Goal: Task Accomplishment & Management: Manage account settings

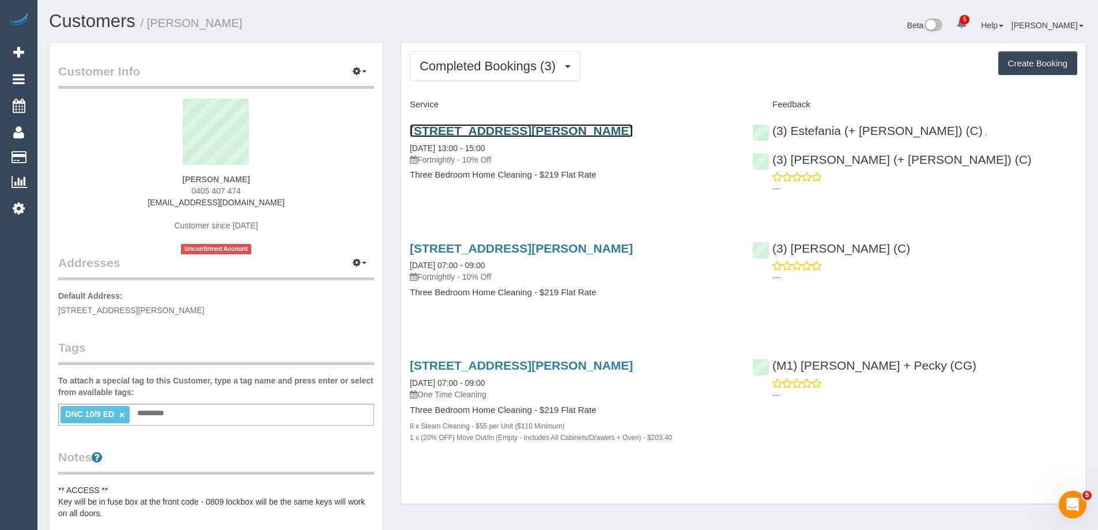
click at [479, 129] on link "121 Edward Street, Brunswick, VIC 3056" at bounding box center [521, 130] width 223 height 13
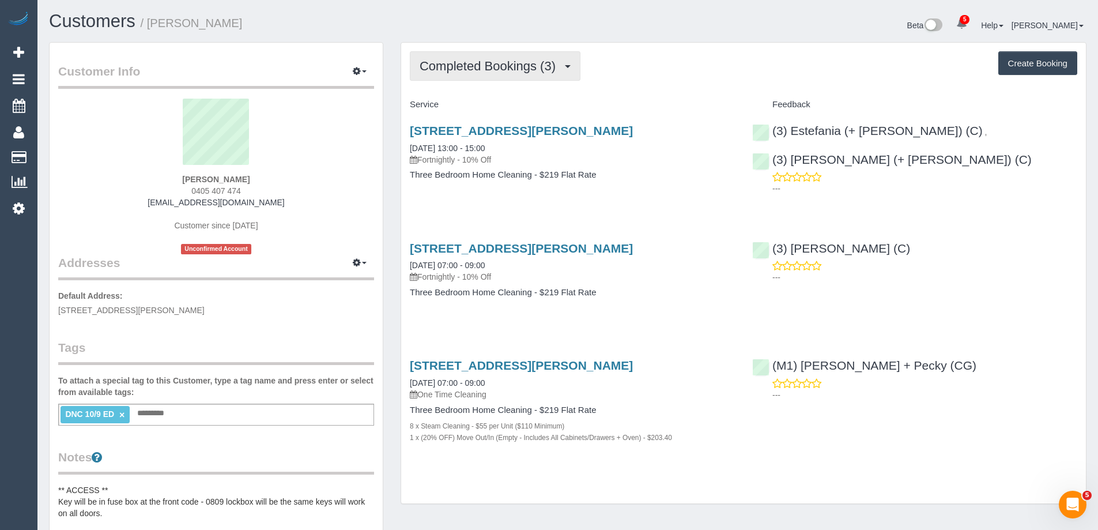
click at [490, 69] on span "Completed Bookings (3)" at bounding box center [490, 66] width 142 height 14
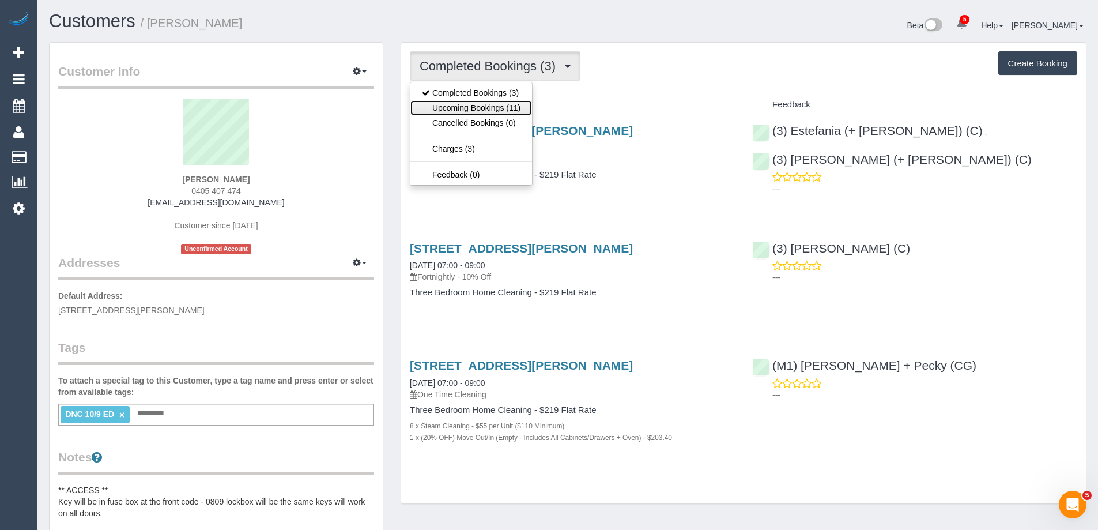
click at [481, 107] on link "Upcoming Bookings (11)" at bounding box center [471, 107] width 122 height 15
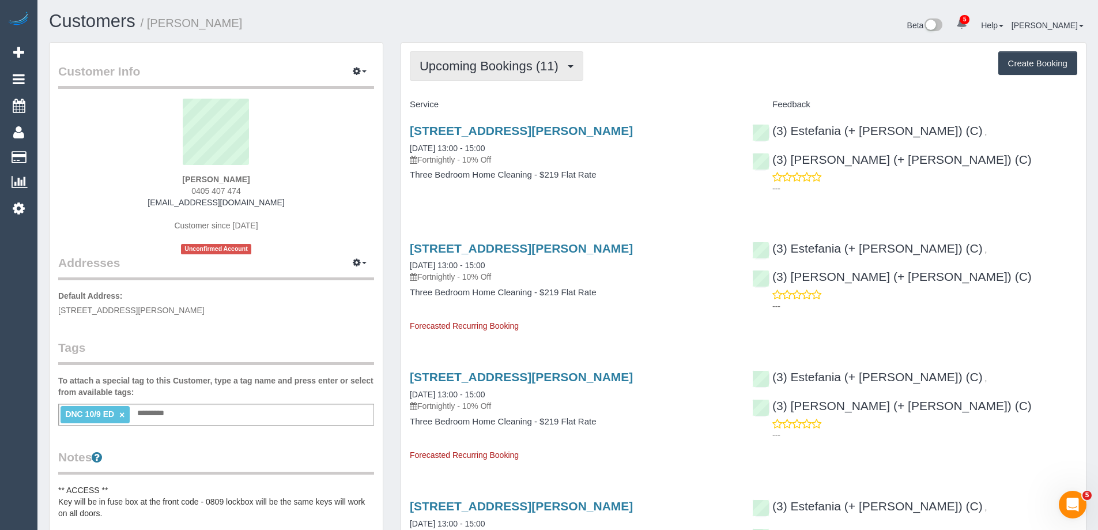
click at [444, 64] on span "Upcoming Bookings (11)" at bounding box center [491, 66] width 145 height 14
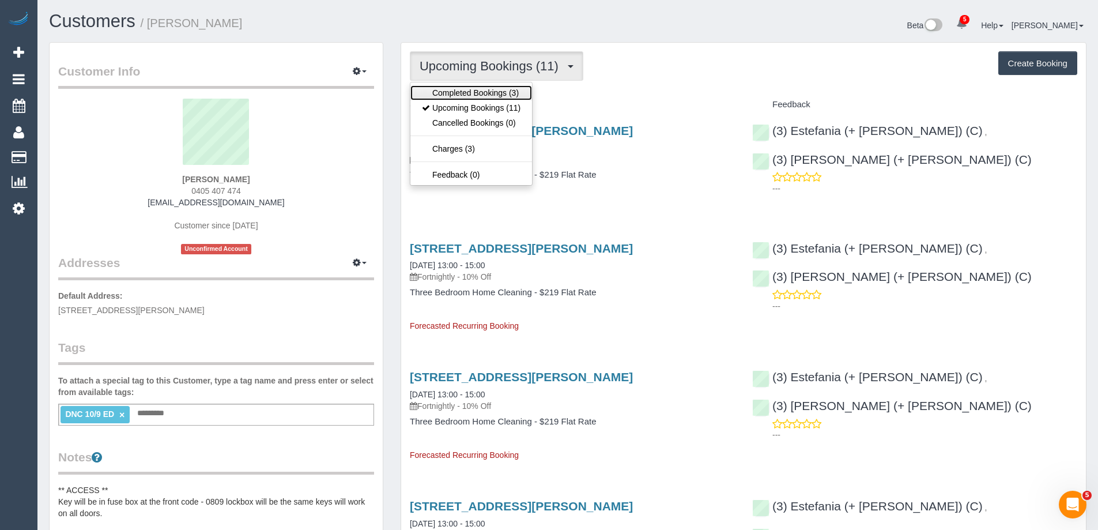
click at [463, 92] on link "Completed Bookings (3)" at bounding box center [471, 92] width 122 height 15
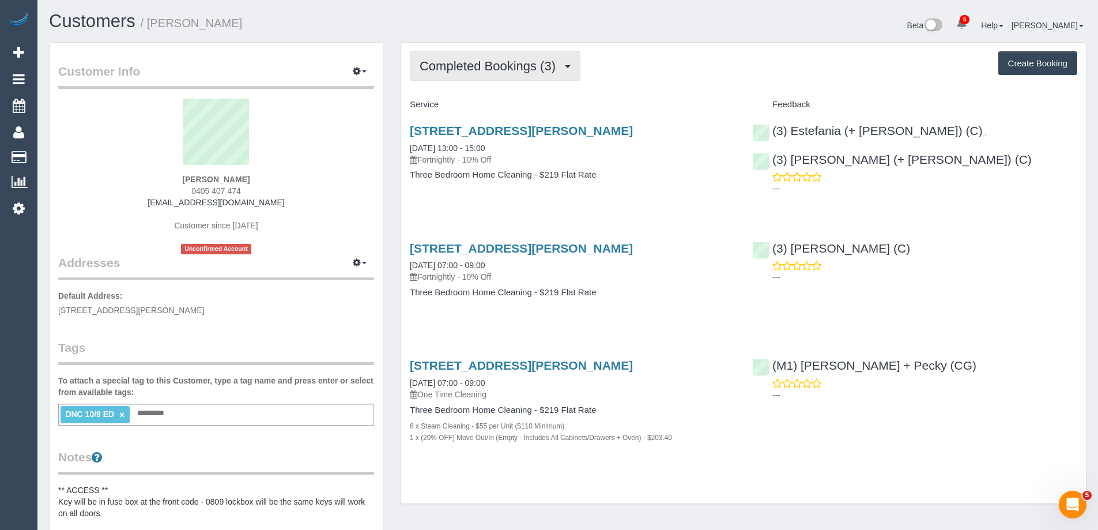
click at [468, 65] on span "Completed Bookings (3)" at bounding box center [490, 66] width 142 height 14
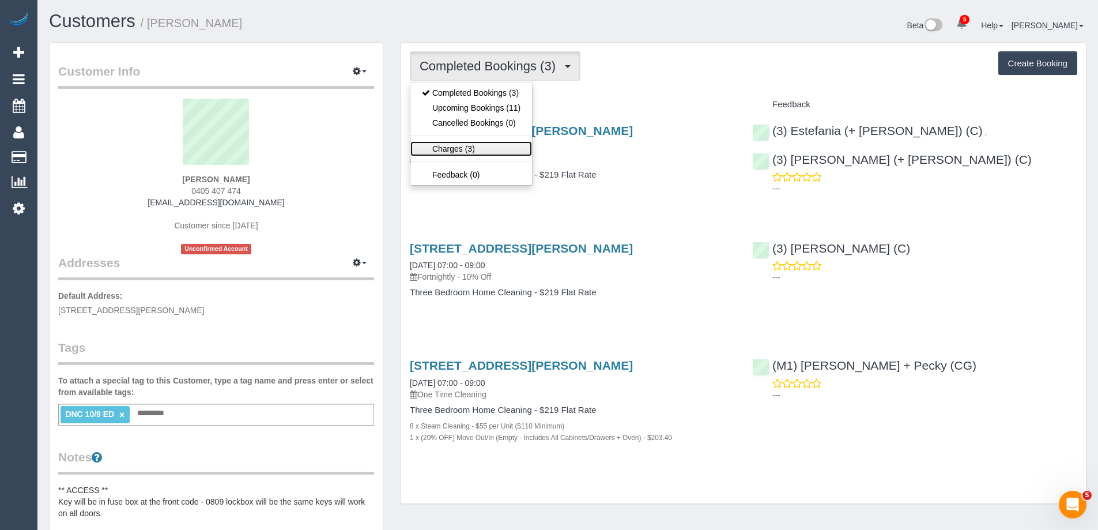
click at [469, 145] on link "Charges (3)" at bounding box center [471, 148] width 122 height 15
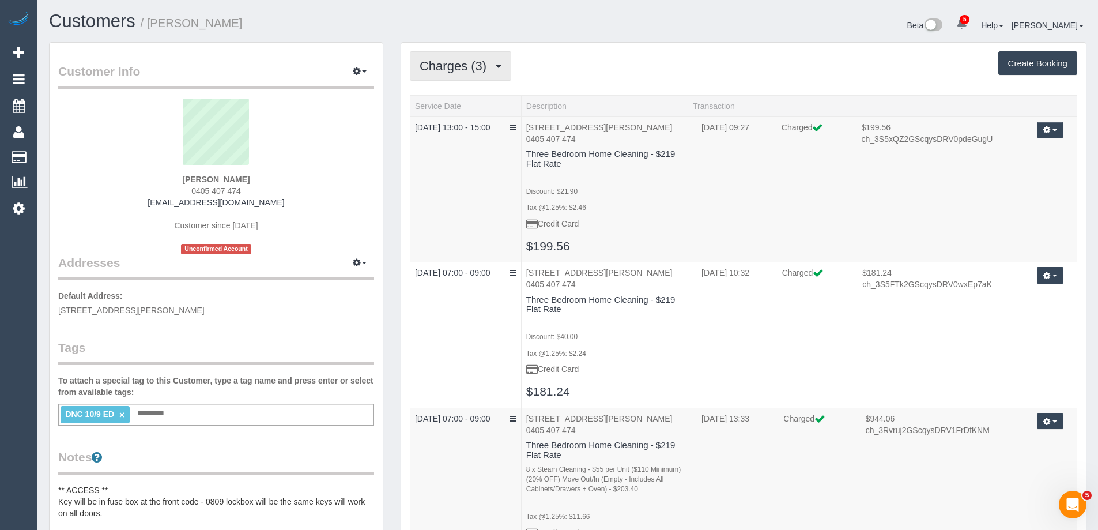
click at [480, 65] on span "Charges (3)" at bounding box center [455, 66] width 73 height 14
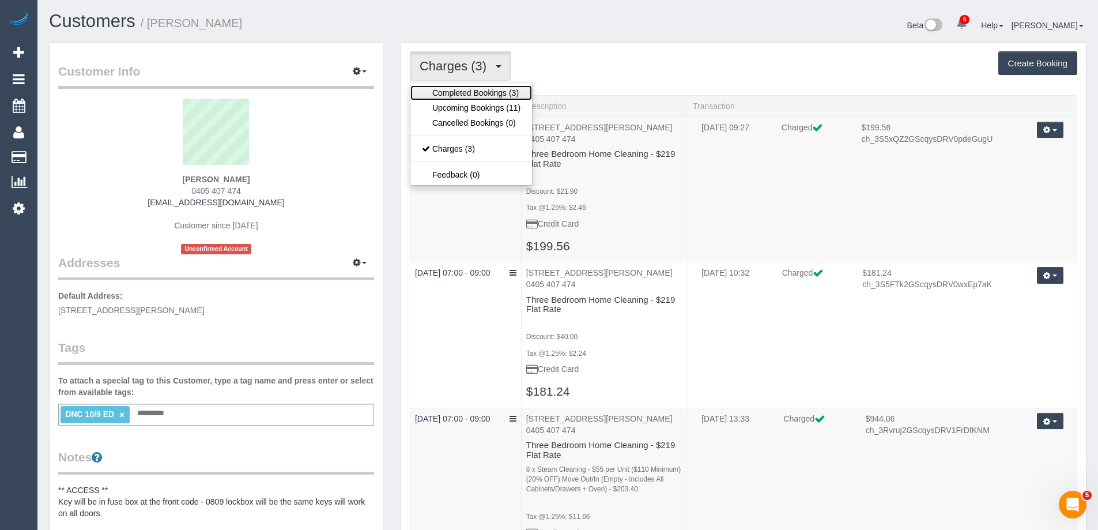
click at [472, 91] on link "Completed Bookings (3)" at bounding box center [471, 92] width 122 height 15
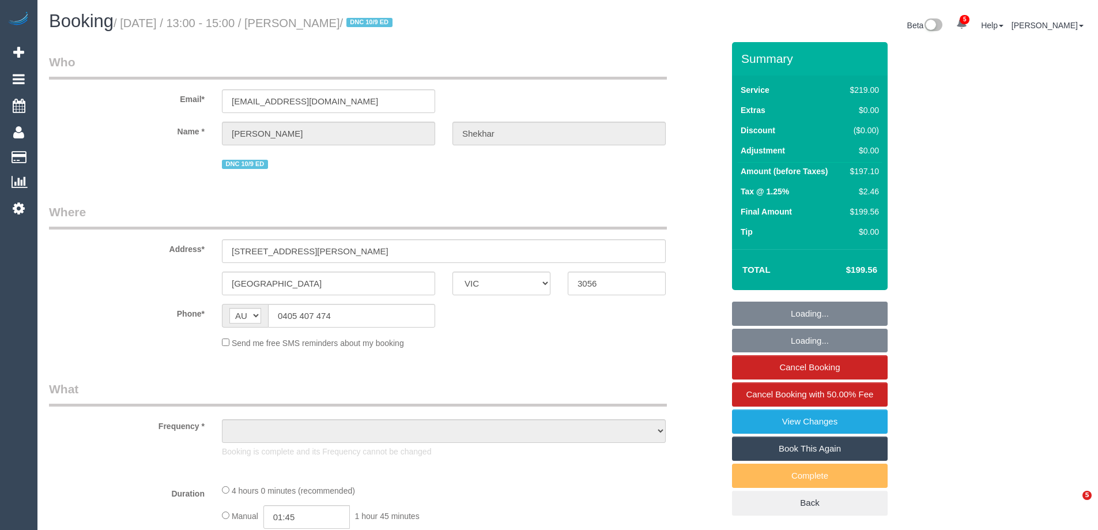
select select "VIC"
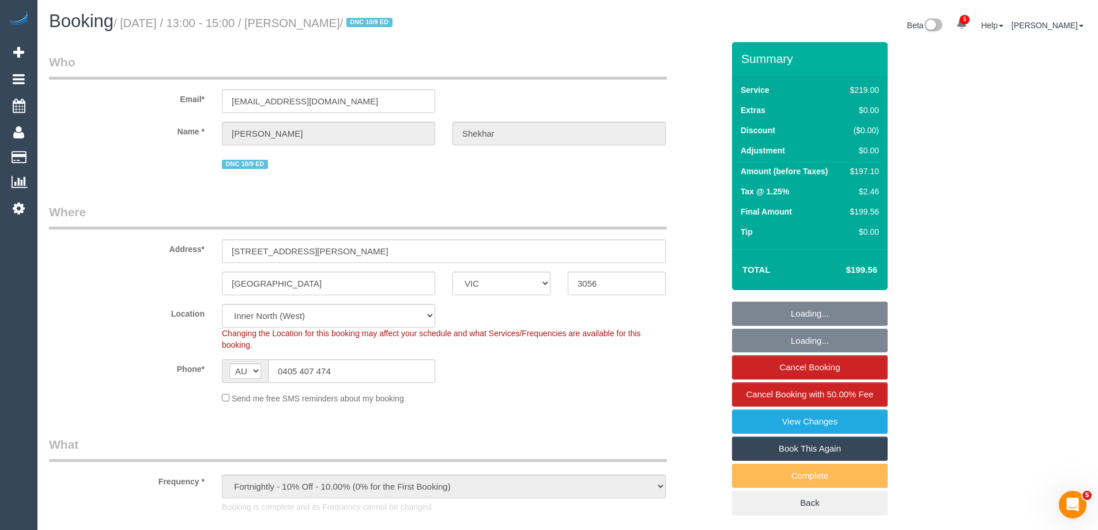
select select "object:748"
select select "string:stripe-pm_1Ruk4c2GScqysDRVXg5qs0vn"
select select "number:27"
select select "number:16"
select select "number:18"
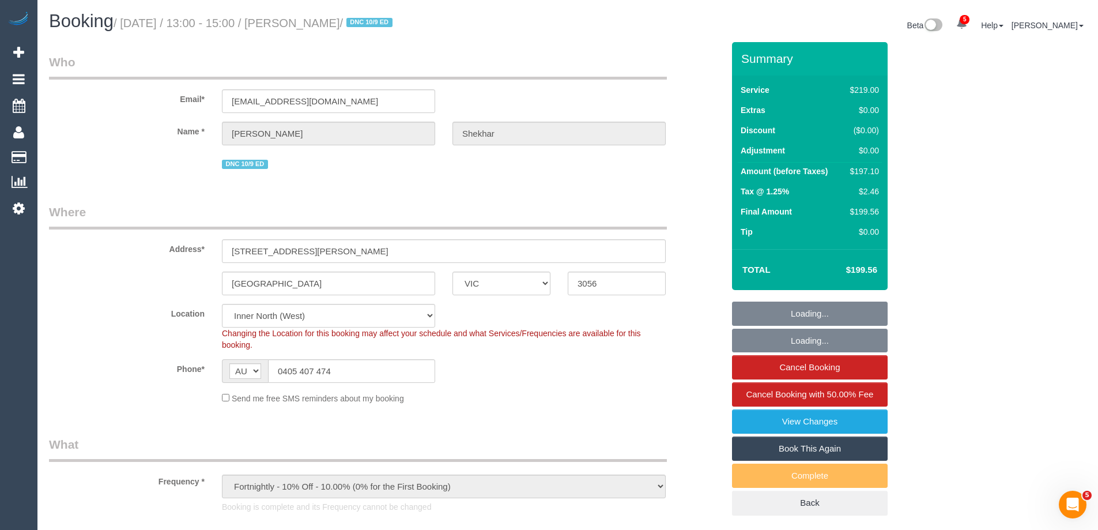
select select "number:36"
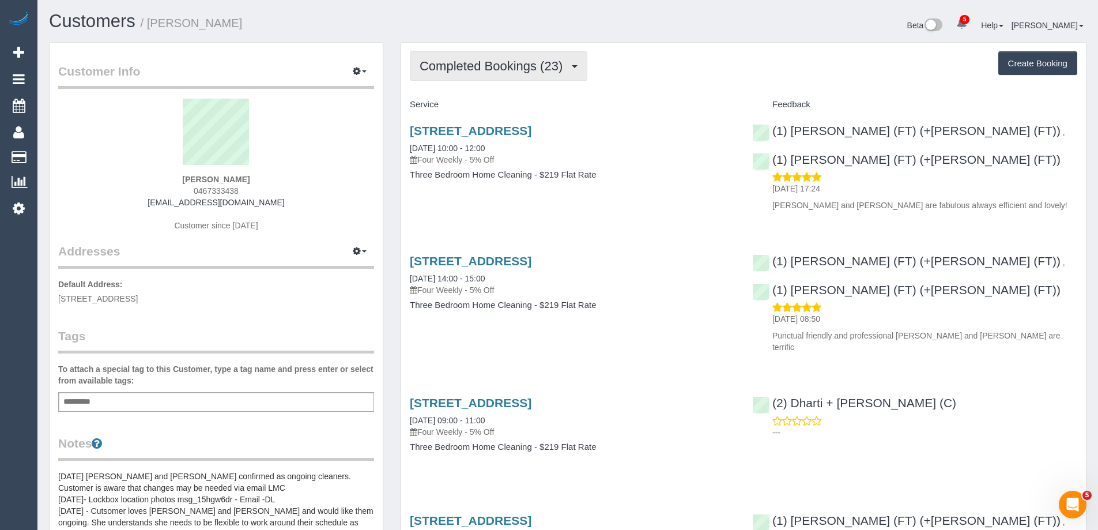
click at [496, 61] on span "Completed Bookings (23)" at bounding box center [493, 66] width 149 height 14
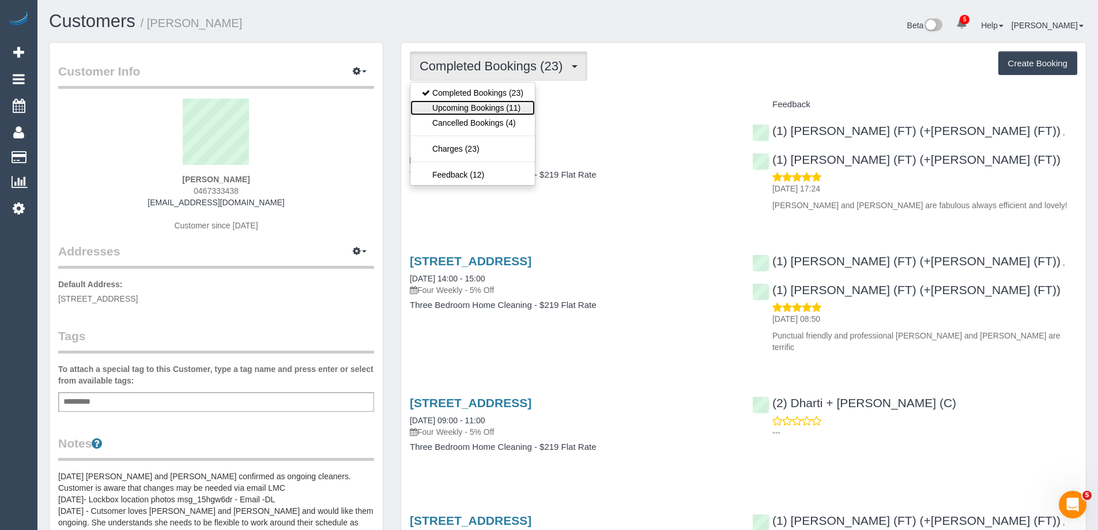
click at [496, 114] on link "Upcoming Bookings (11)" at bounding box center [472, 107] width 124 height 15
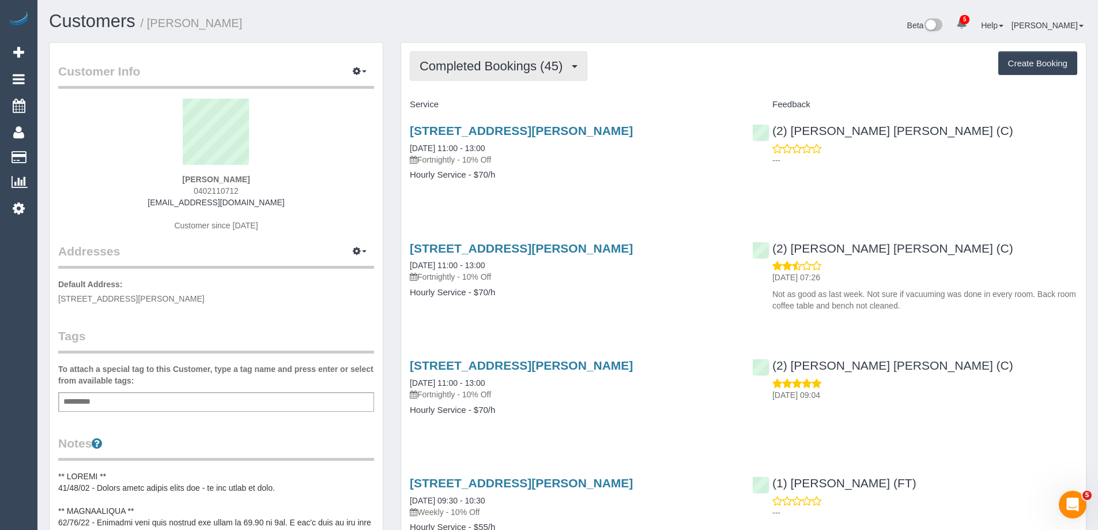
click at [494, 73] on button "Completed Bookings (45)" at bounding box center [498, 65] width 177 height 29
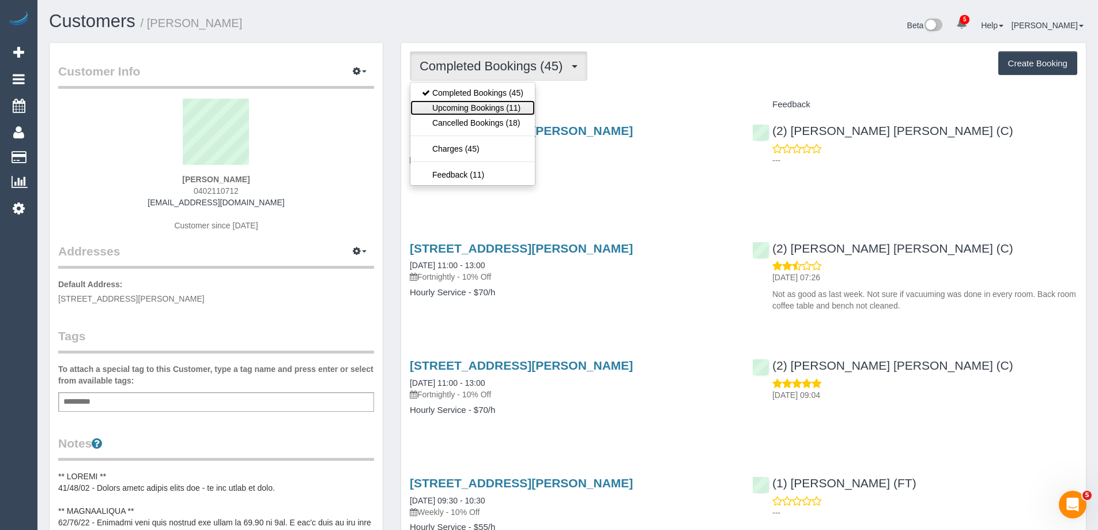
click at [485, 108] on link "Upcoming Bookings (11)" at bounding box center [472, 107] width 124 height 15
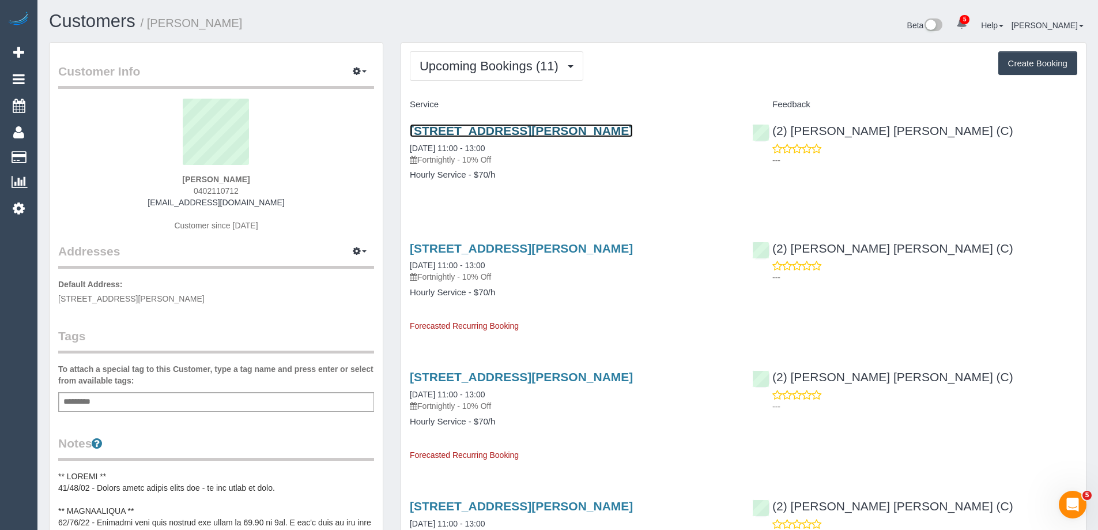
click at [487, 129] on link "30 Ewing St, Brunswick, VIC 3056" at bounding box center [521, 130] width 223 height 13
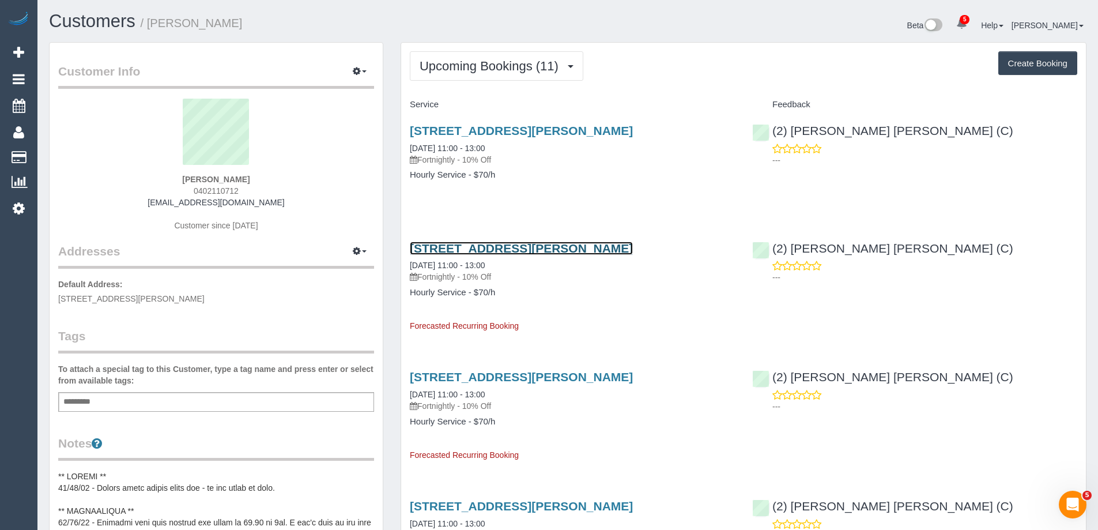
click at [501, 244] on link "30 Ewing St, Brunswick, VIC 3056" at bounding box center [521, 247] width 223 height 13
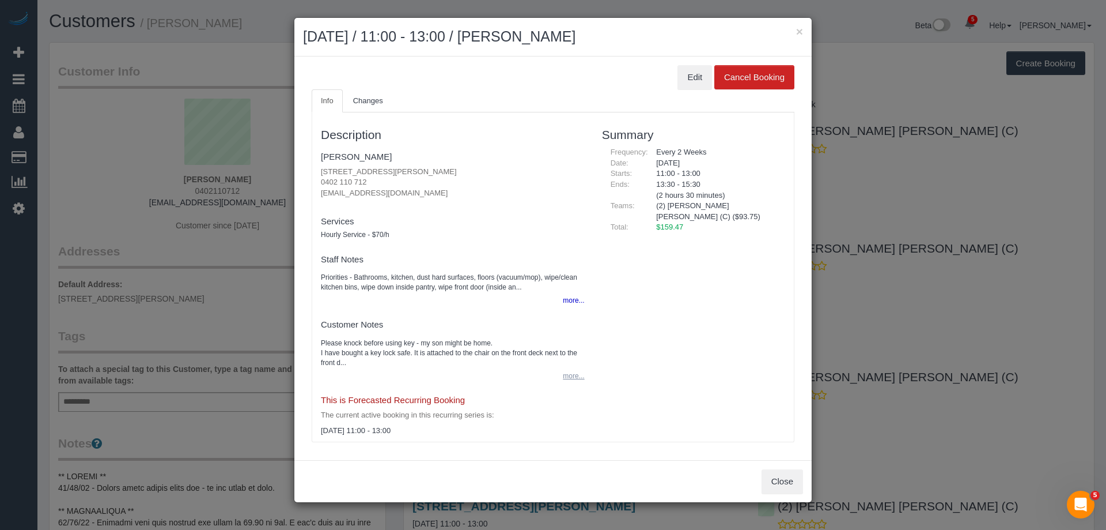
click at [568, 376] on button "more..." at bounding box center [570, 376] width 28 height 17
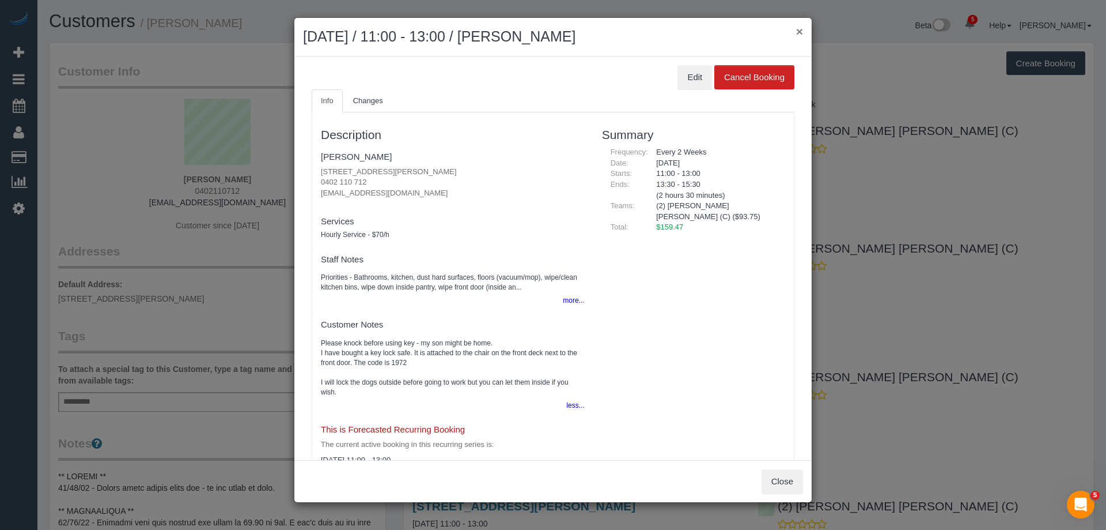
click at [796, 30] on button "×" at bounding box center [799, 31] width 7 height 12
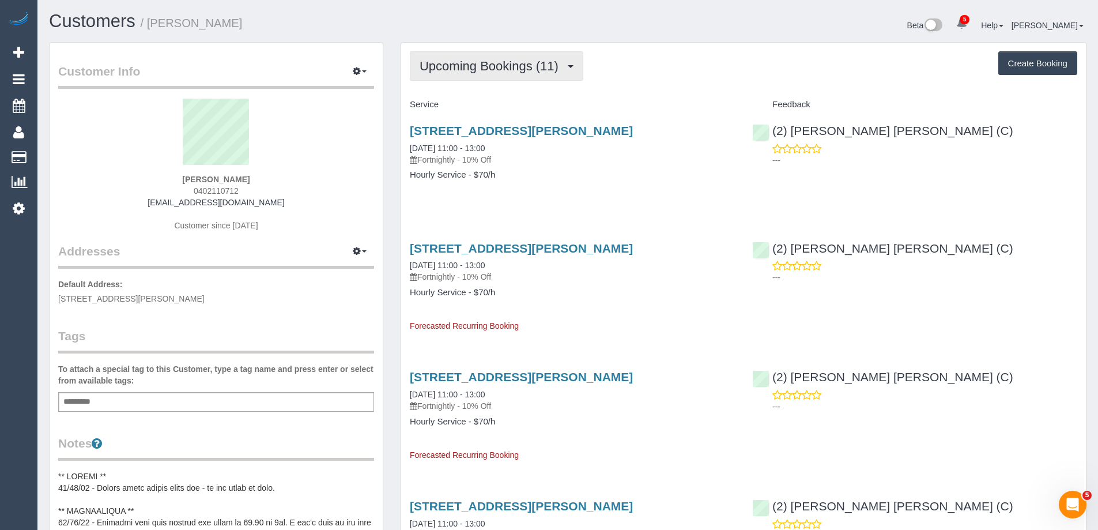
click at [497, 66] on span "Upcoming Bookings (11)" at bounding box center [491, 66] width 145 height 14
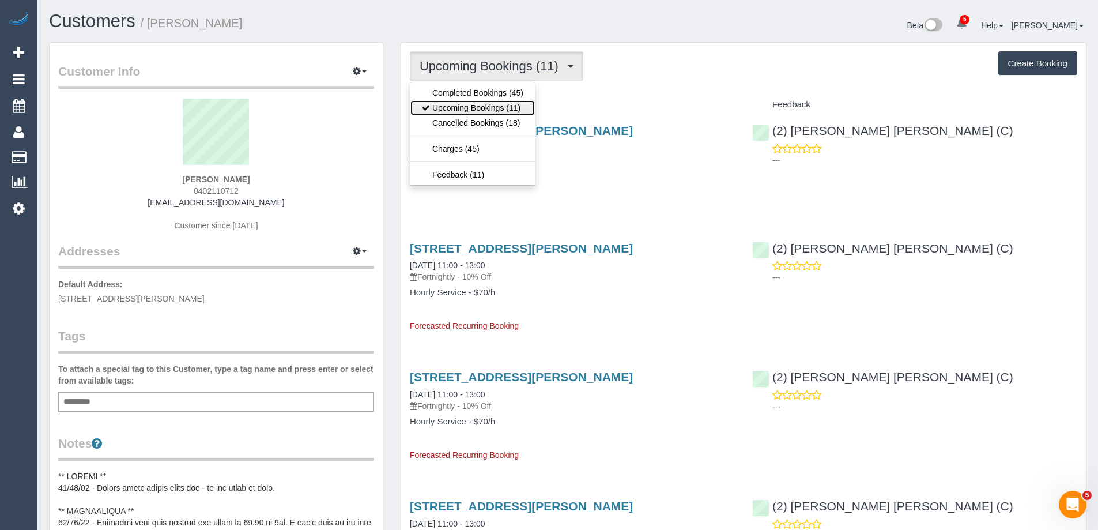
click at [500, 102] on link "Upcoming Bookings (11)" at bounding box center [472, 107] width 124 height 15
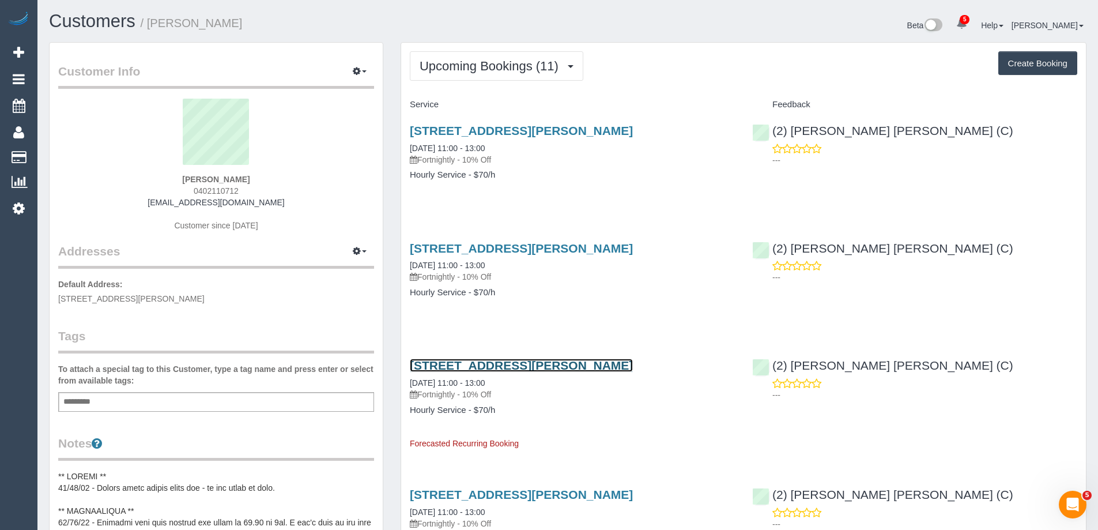
click at [572, 366] on link "30 Ewing St, Brunswick, VIC 3056" at bounding box center [521, 364] width 223 height 13
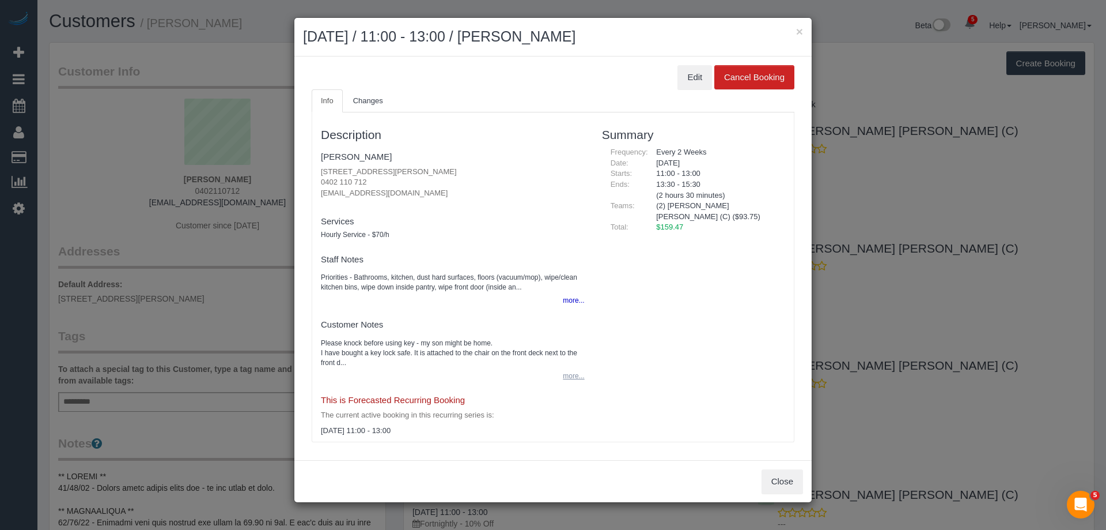
click at [567, 373] on button "more..." at bounding box center [570, 376] width 28 height 17
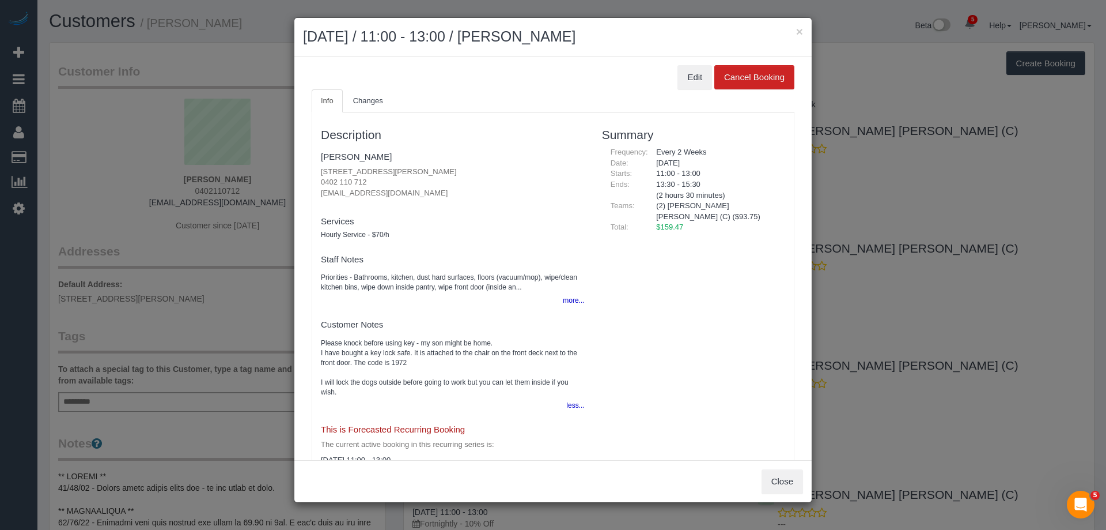
click at [795, 32] on h2 "October 14, 2025 / 11:00 - 13:00 / Rushe Lynch" at bounding box center [553, 37] width 500 height 21
click at [797, 30] on button "×" at bounding box center [799, 31] width 7 height 12
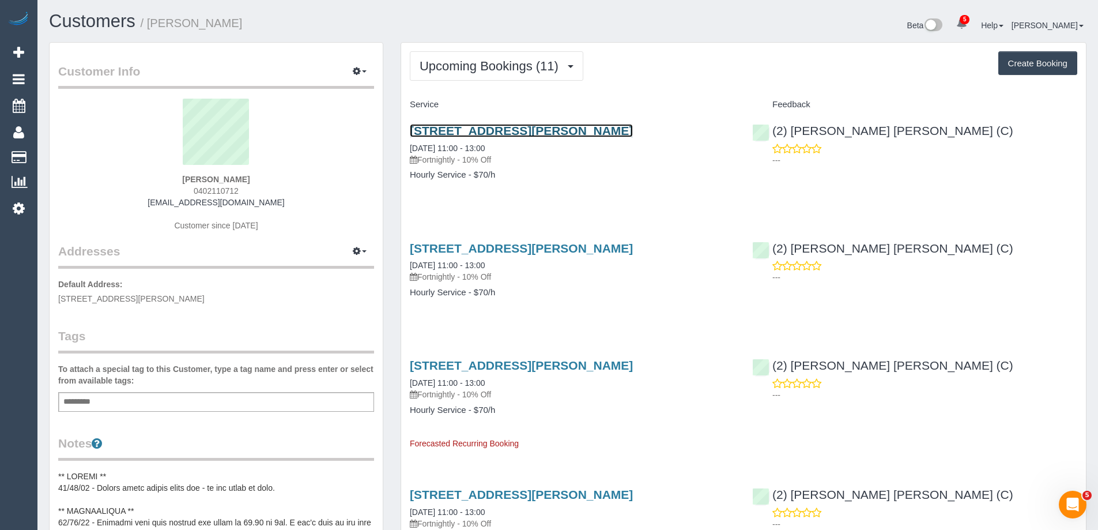
click at [504, 131] on link "30 Ewing St, Brunswick, VIC 3056" at bounding box center [521, 130] width 223 height 13
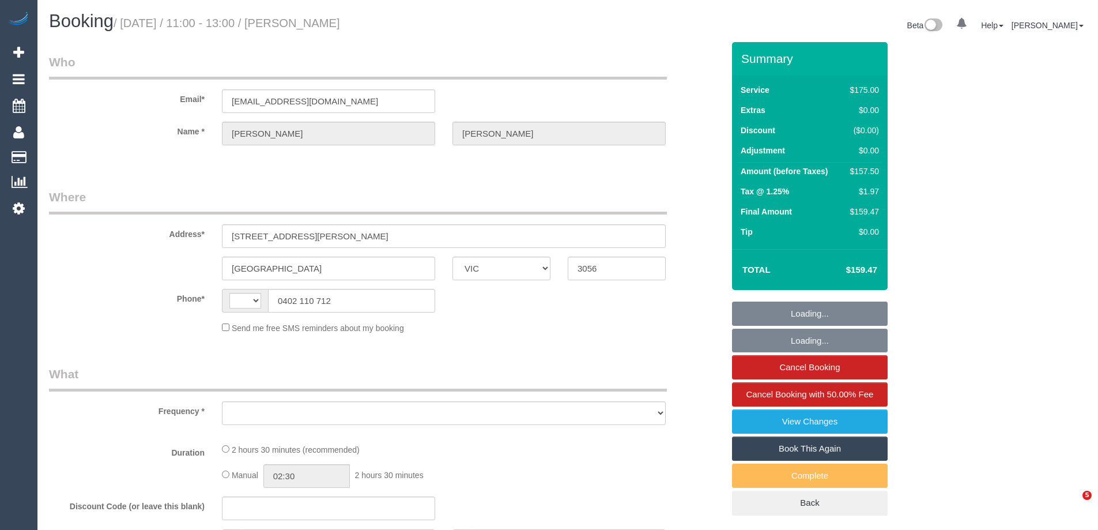
select select "VIC"
select select "object:315"
select select "string:stripe-pm_1RqABP2GScqysDRVIfVshL1t"
select select "150"
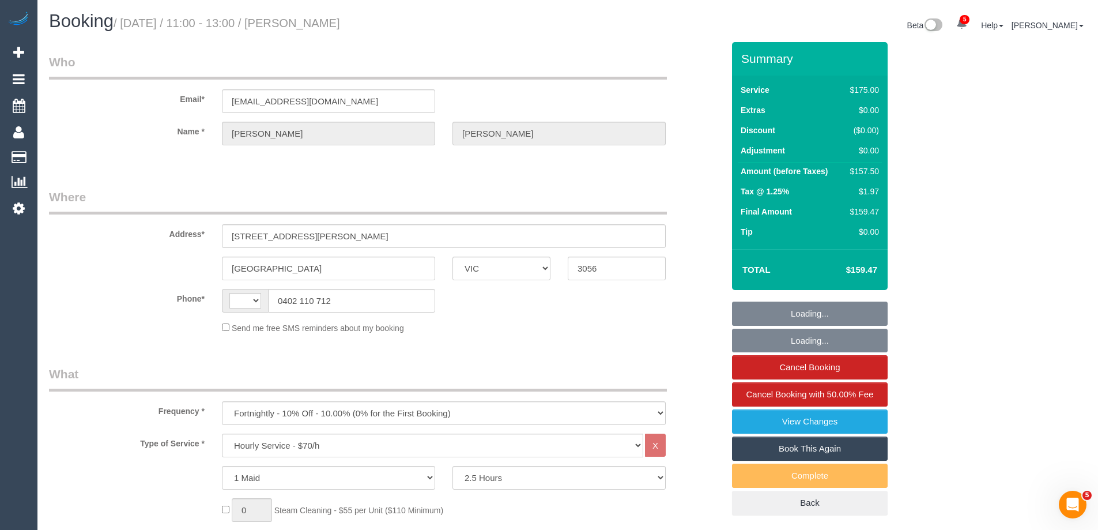
select select "string:AU"
select select "number:27"
select select "number:15"
select select "number:19"
select select "number:36"
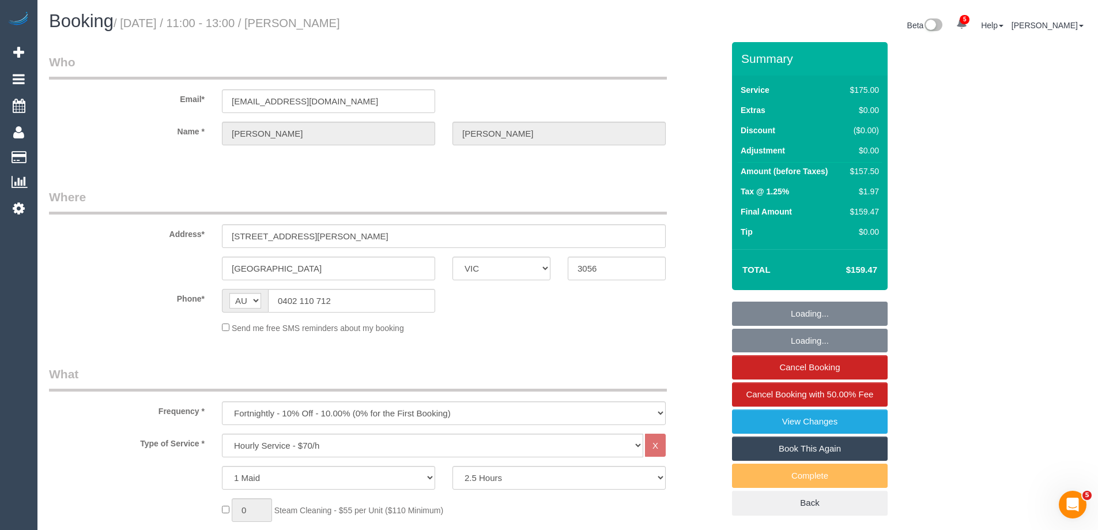
select select "number:35"
select select "number:12"
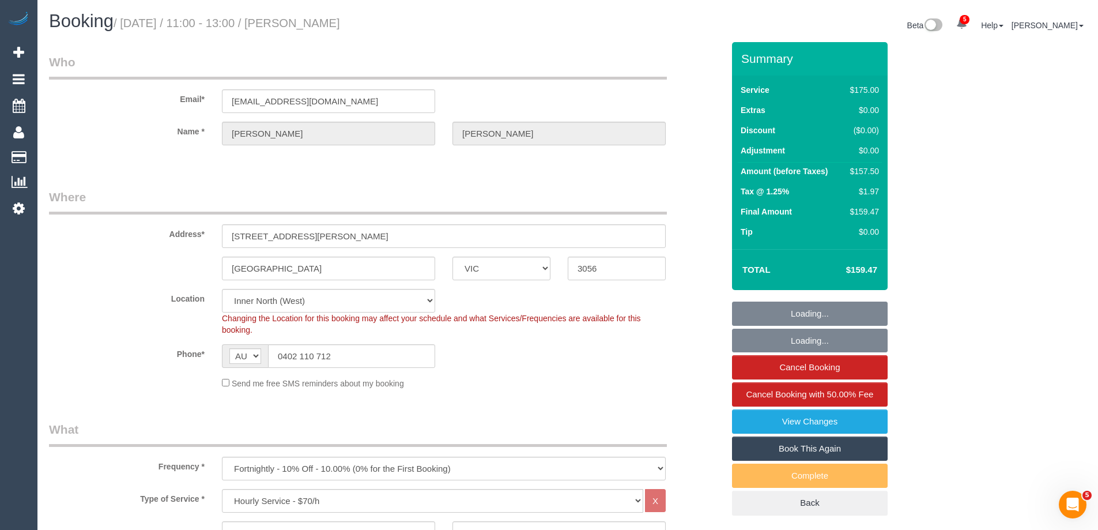
select select "object:1752"
select select "spot1"
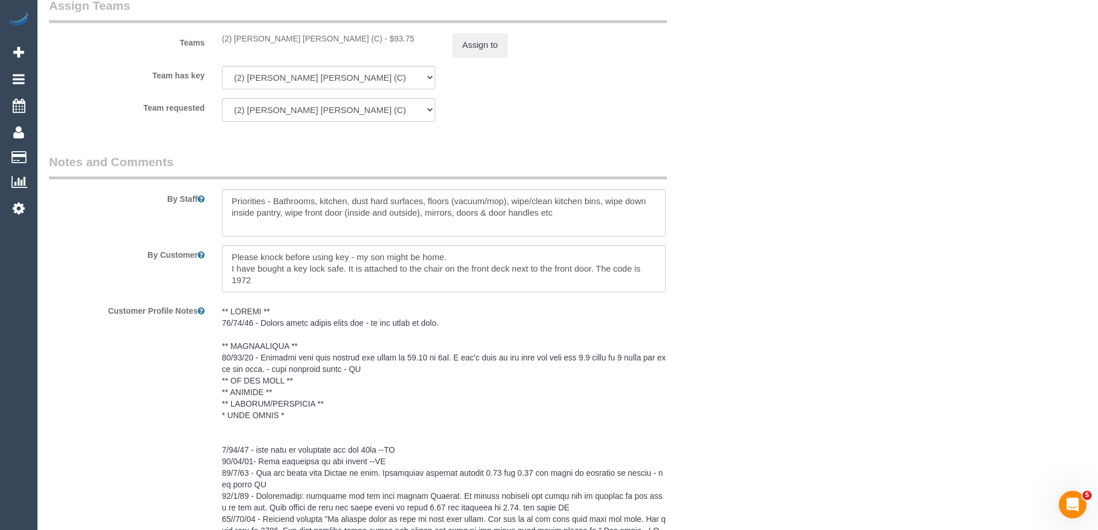
scroll to position [1671, 0]
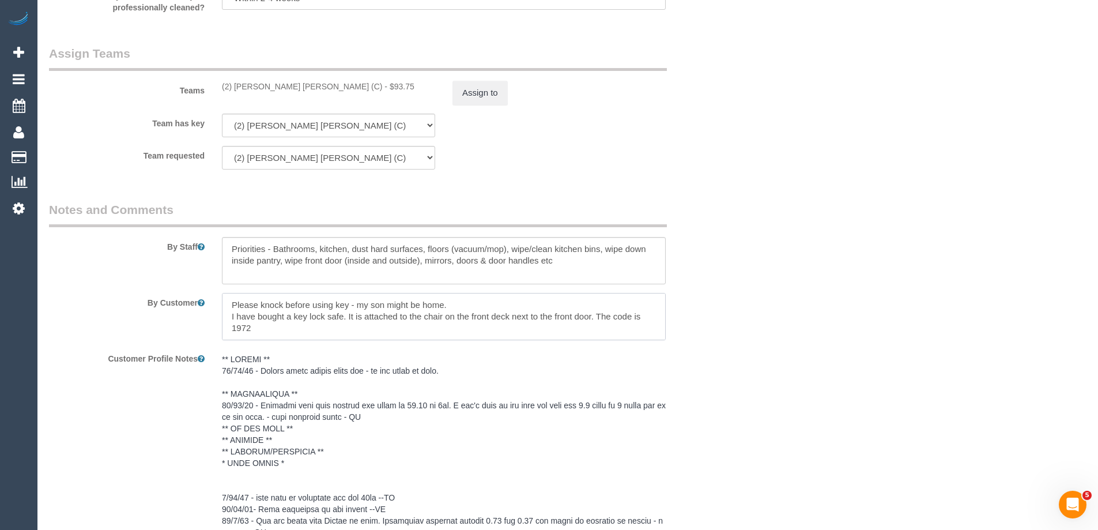
click at [294, 321] on textarea at bounding box center [444, 316] width 444 height 47
click at [598, 263] on textarea at bounding box center [444, 260] width 444 height 47
click at [414, 329] on textarea at bounding box center [444, 316] width 444 height 47
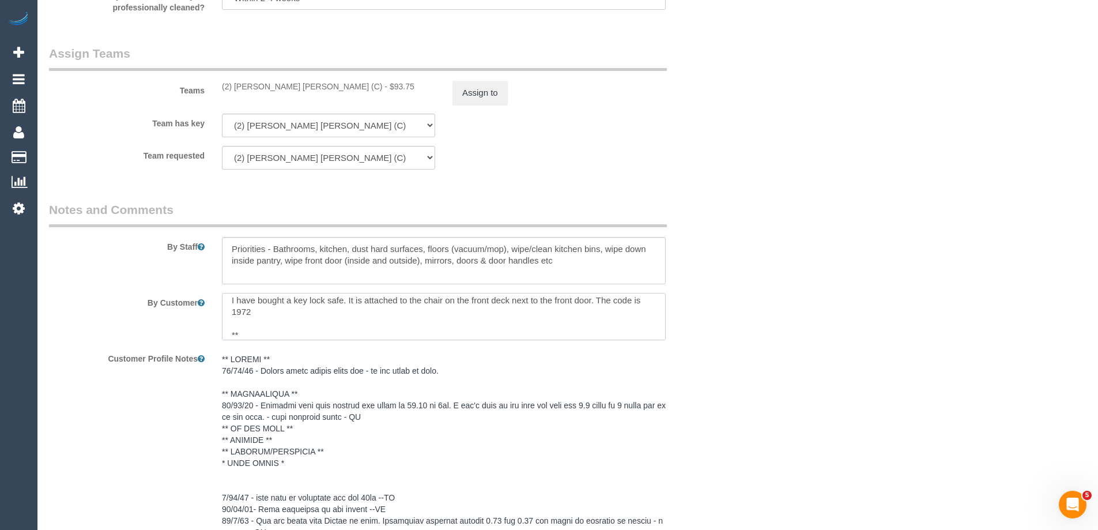
paste textarea "NOT to let the dogs inside when he leaves? I wrote in my notes to let them in b…"
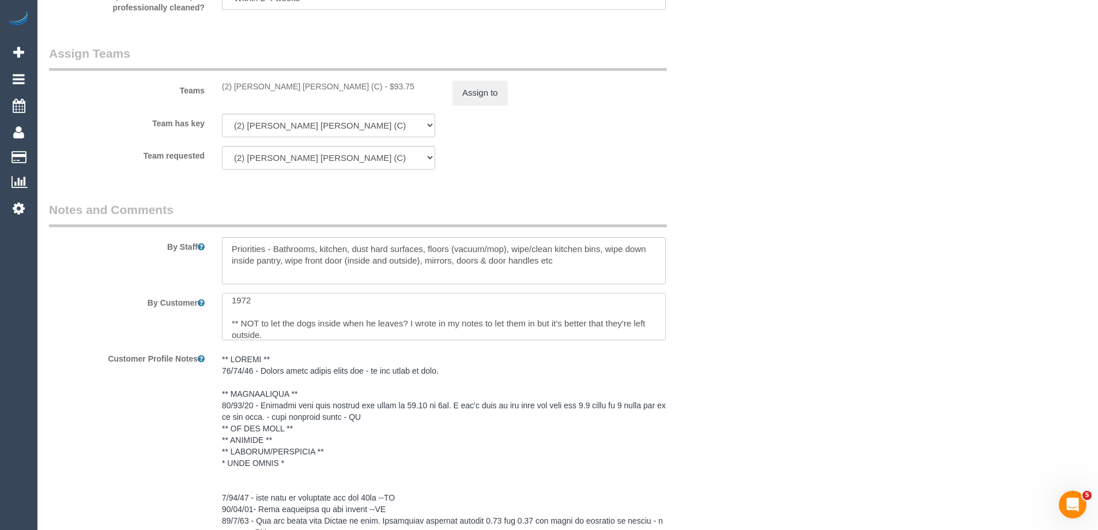
click at [242, 320] on textarea at bounding box center [444, 316] width 444 height 47
click at [410, 321] on textarea at bounding box center [444, 316] width 444 height 47
drag, startPoint x: 447, startPoint y: 319, endPoint x: 594, endPoint y: 318, distance: 146.9
click at [594, 318] on textarea at bounding box center [444, 316] width 444 height 47
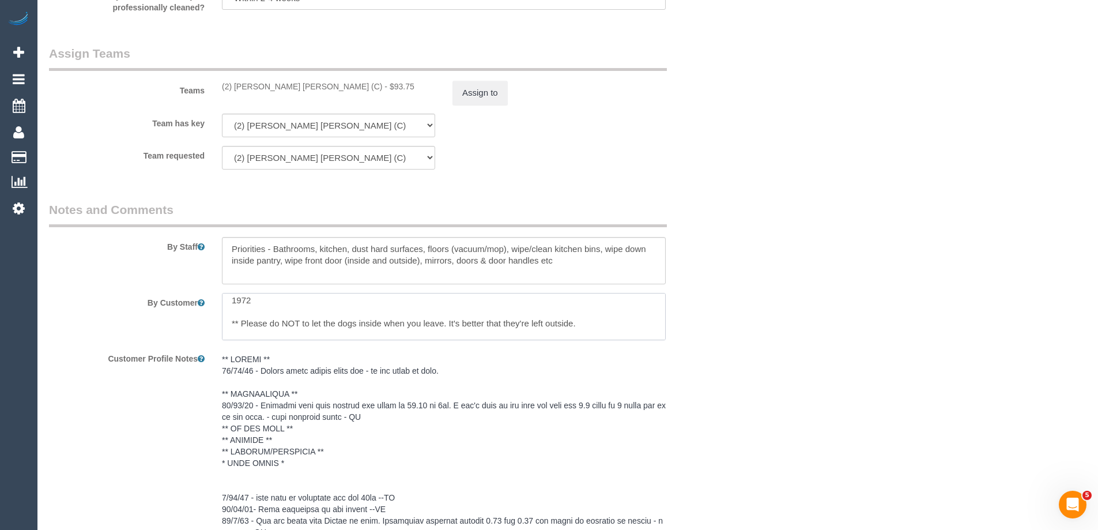
click at [489, 326] on textarea at bounding box center [444, 316] width 444 height 47
click at [602, 324] on textarea at bounding box center [444, 316] width 444 height 47
click at [507, 331] on textarea at bounding box center [444, 316] width 444 height 47
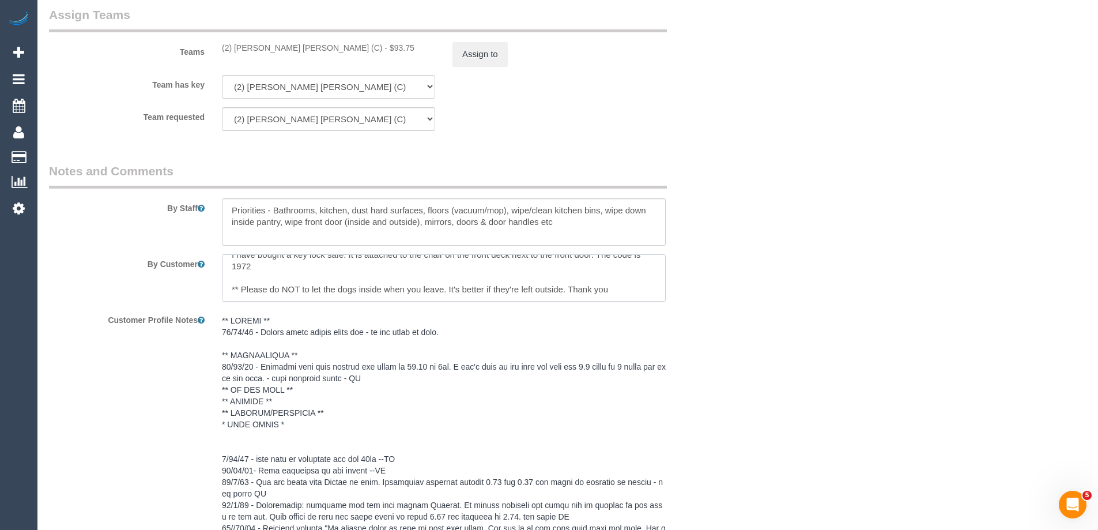
scroll to position [1729, 0]
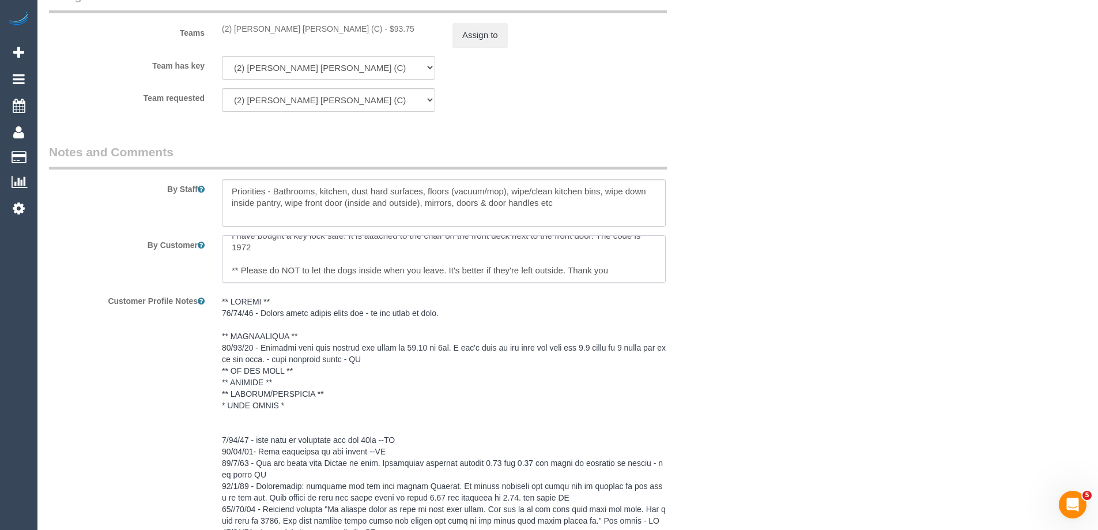
type textarea "Please knock before using key - my son might be home. I have bought a key lock …"
click at [532, 273] on textarea at bounding box center [444, 258] width 444 height 47
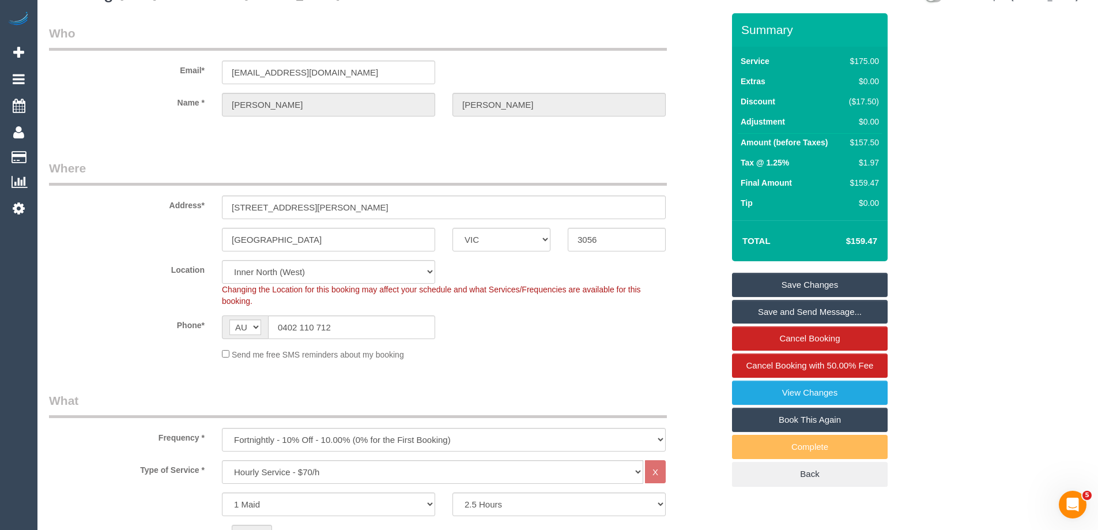
scroll to position [0, 0]
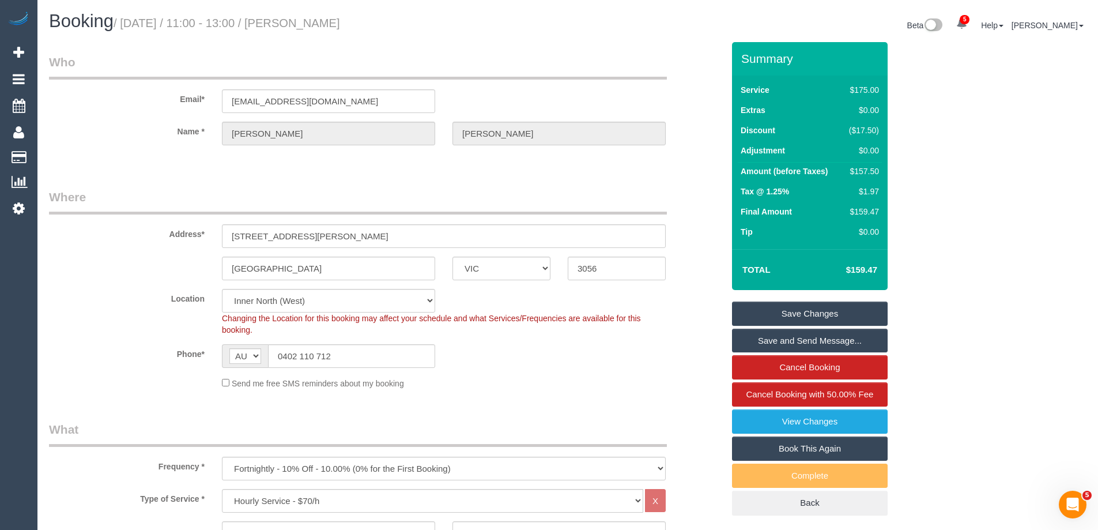
click at [803, 309] on link "Save Changes" at bounding box center [810, 313] width 156 height 24
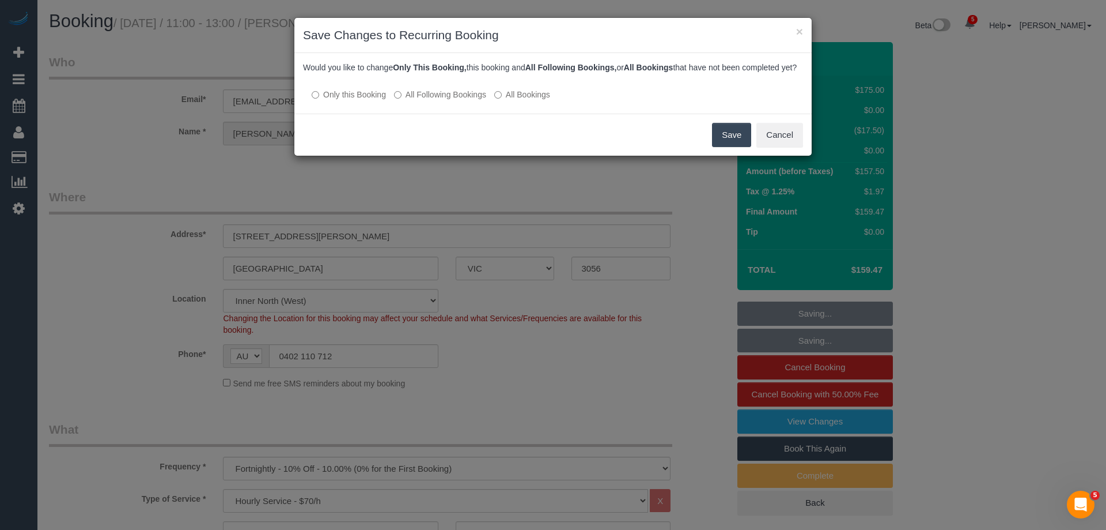
click at [732, 147] on button "Save" at bounding box center [731, 135] width 39 height 24
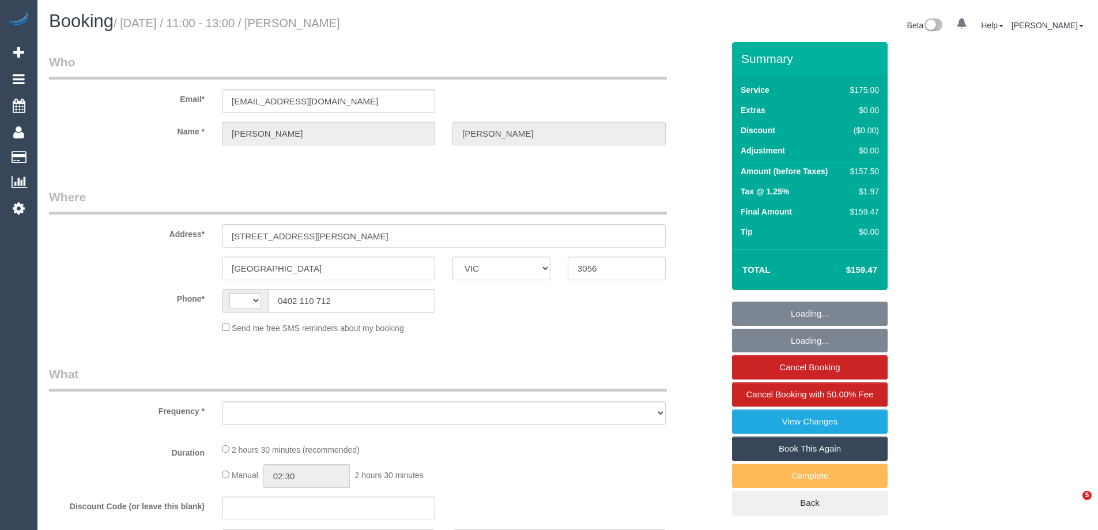
select select "VIC"
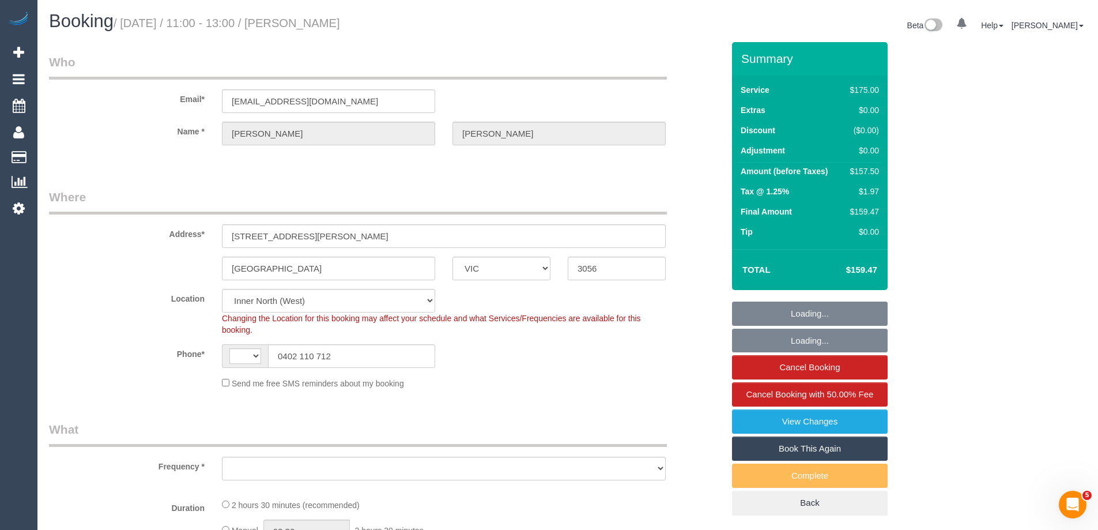
select select "string:AU"
select select "object:579"
select select "string:stripe-pm_1RqABP2GScqysDRVIfVshL1t"
select select "150"
select select "spot1"
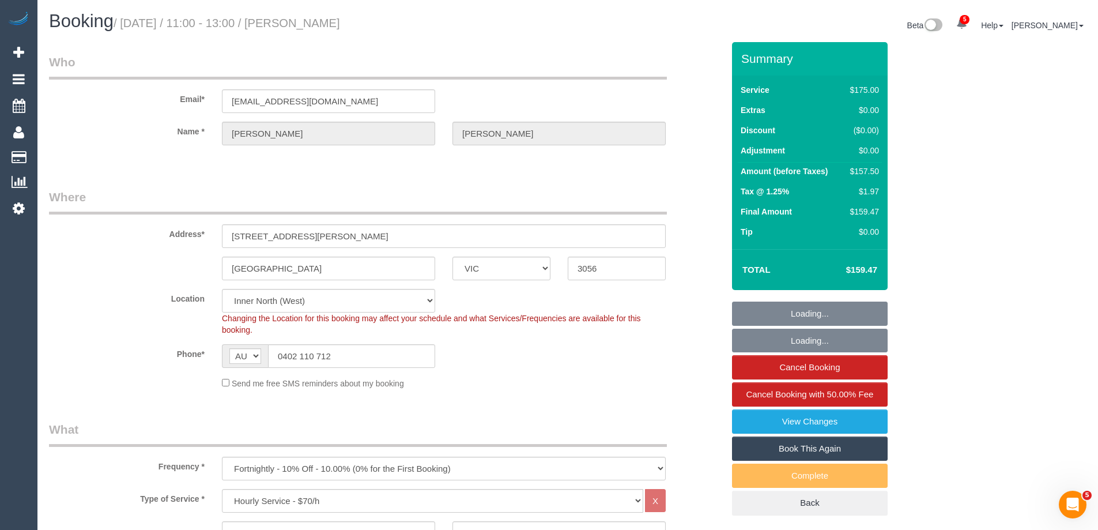
select select "number:27"
select select "number:15"
select select "number:19"
select select "number:36"
select select "number:35"
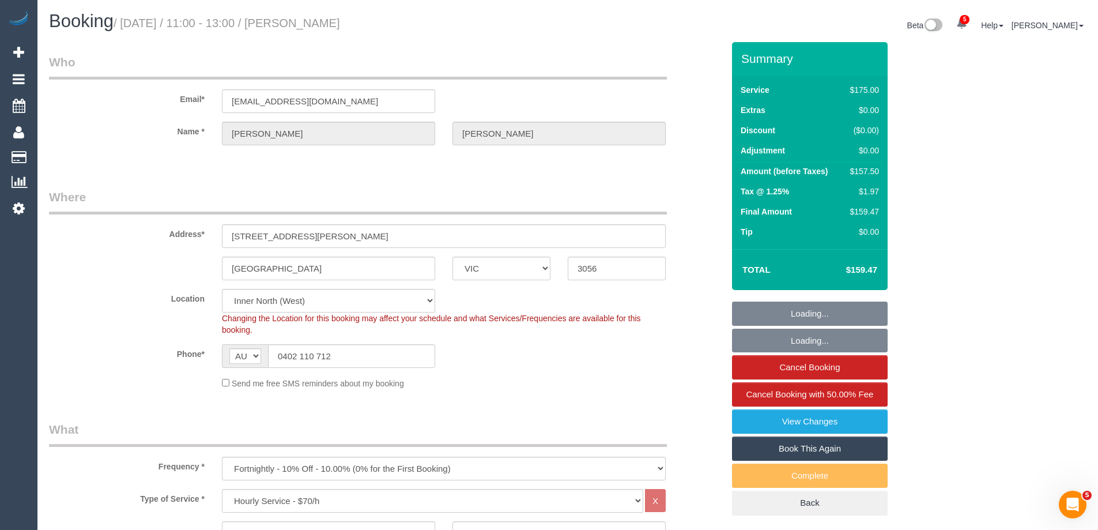
select select "number:12"
select select "object:1757"
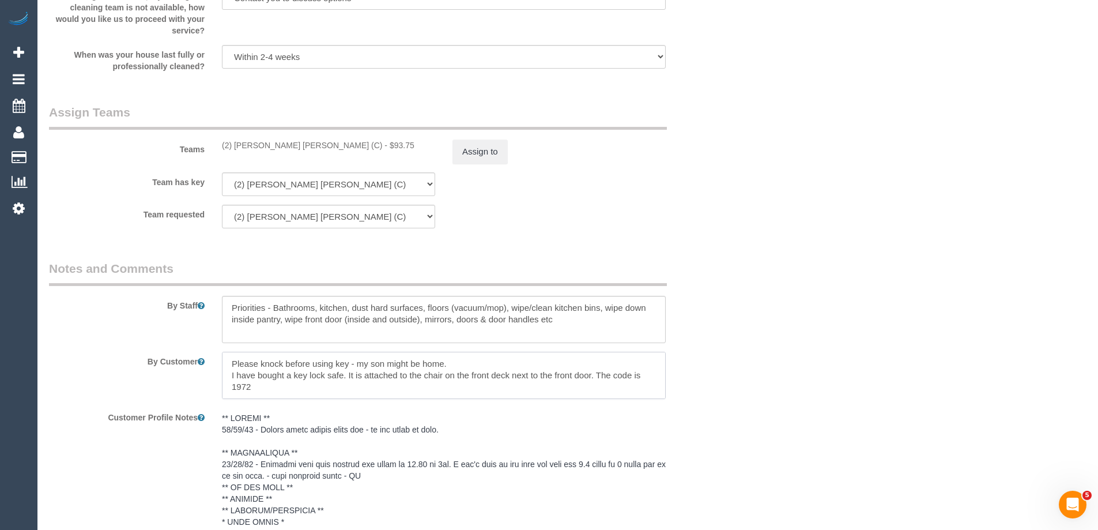
scroll to position [23, 0]
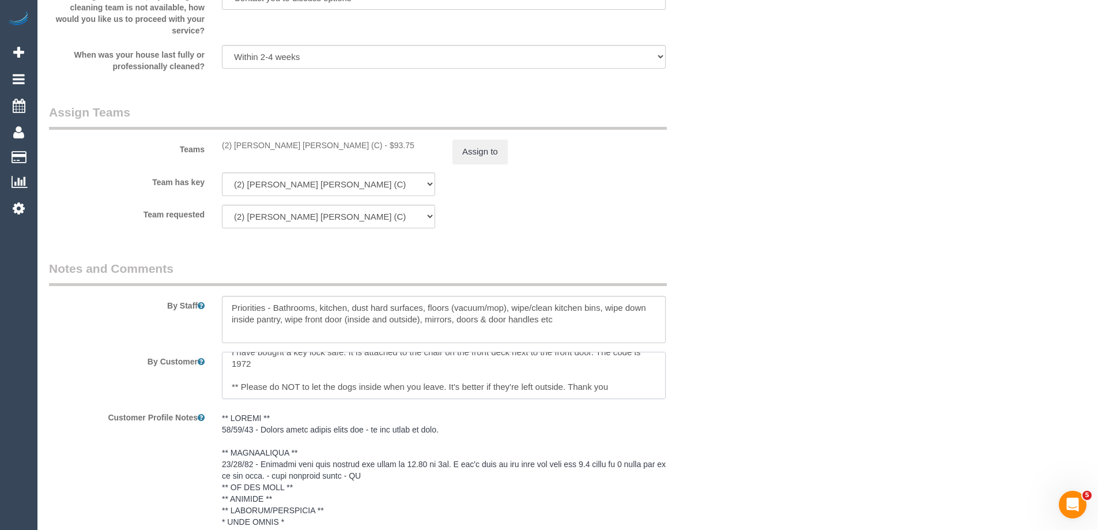
click at [444, 385] on textarea at bounding box center [444, 374] width 444 height 47
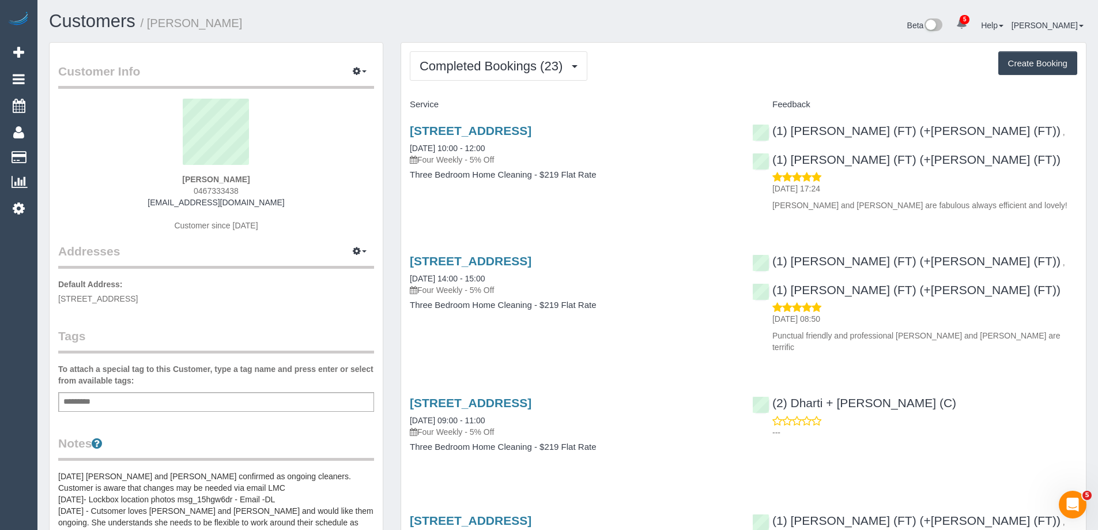
click at [478, 60] on span "Completed Bookings (23)" at bounding box center [493, 66] width 149 height 14
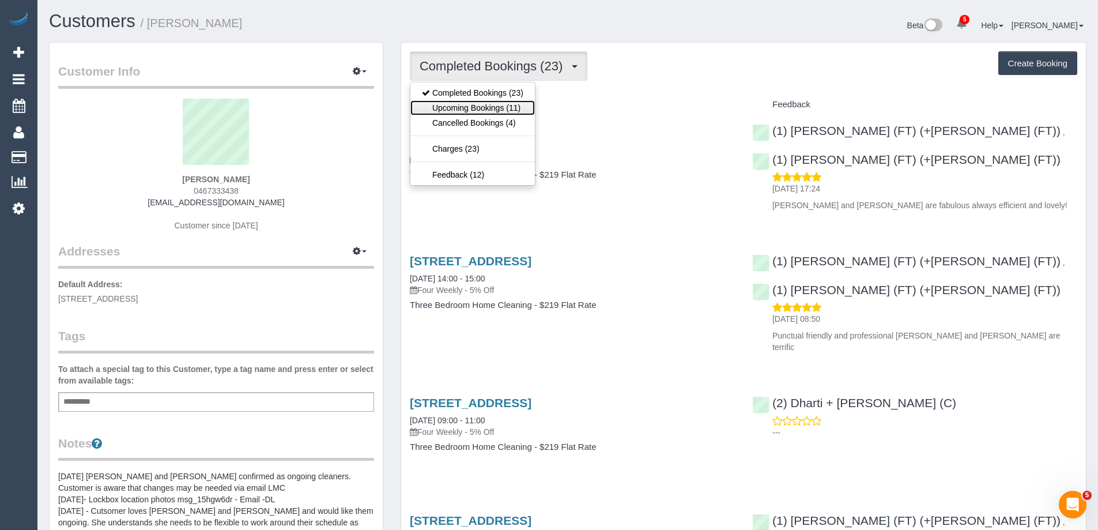
click at [480, 109] on link "Upcoming Bookings (11)" at bounding box center [472, 107] width 124 height 15
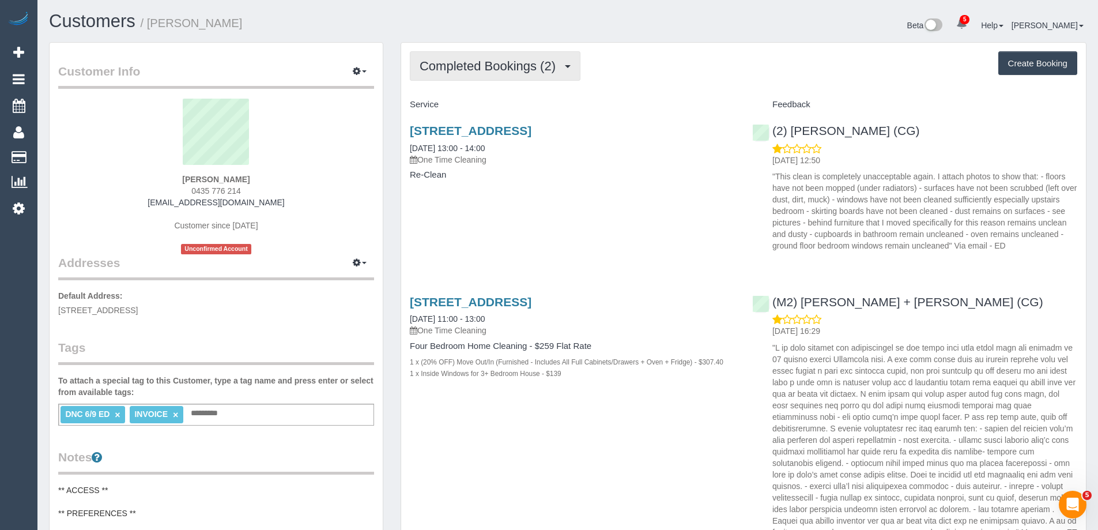
click at [476, 74] on button "Completed Bookings (2)" at bounding box center [495, 65] width 171 height 29
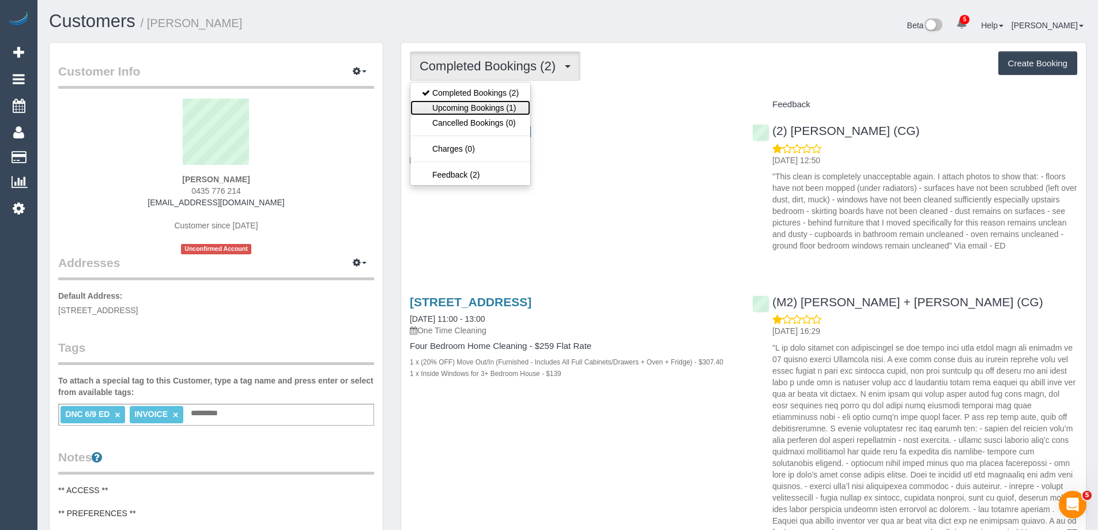
click at [474, 103] on link "Upcoming Bookings (1)" at bounding box center [470, 107] width 120 height 15
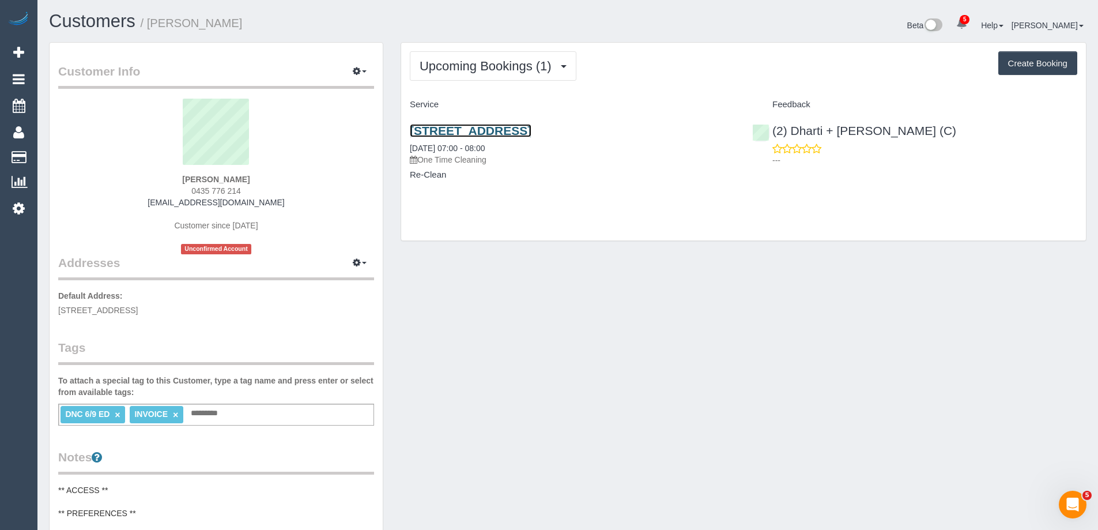
click at [508, 128] on link "87 Barkly Street, Brunswick East, VIC 3057" at bounding box center [471, 130] width 122 height 13
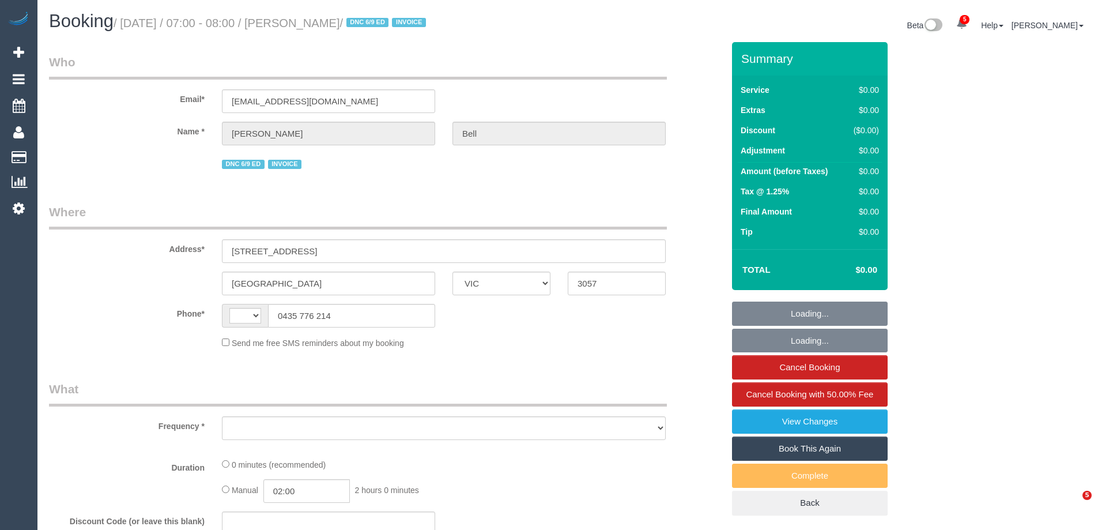
select select "VIC"
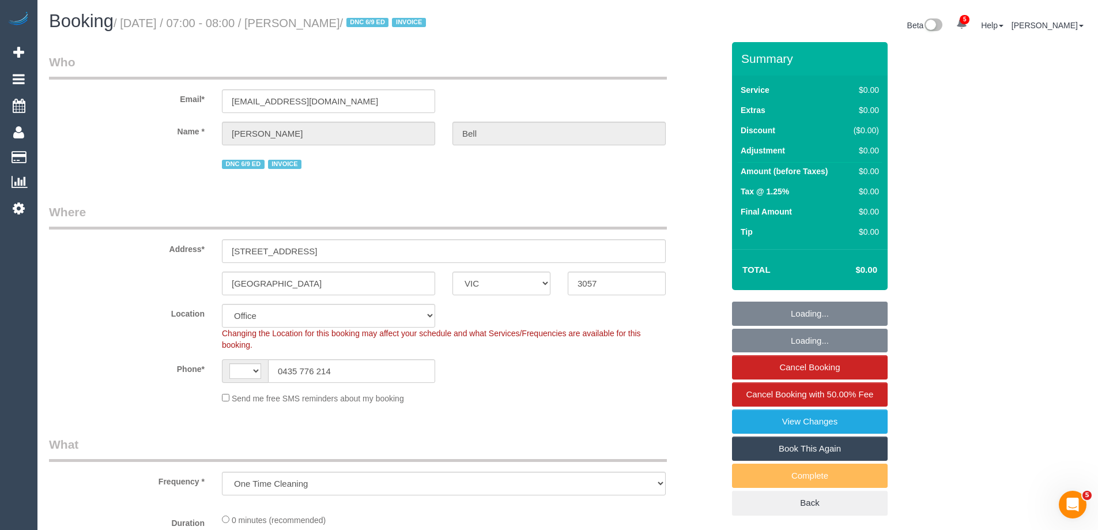
select select "object:677"
select select "string:AU"
select select "number:28"
select select "number:14"
select select "number:19"
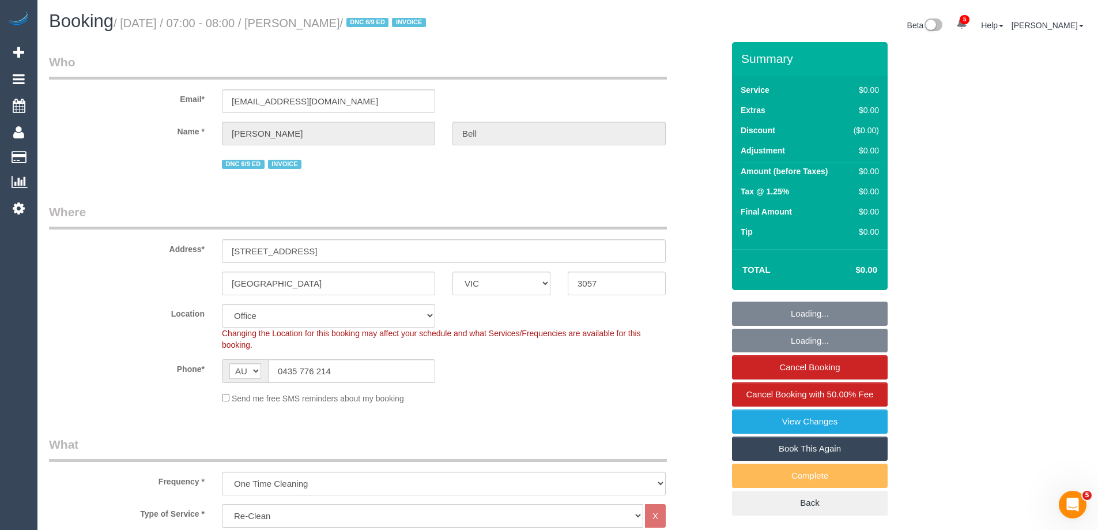
select select "number:36"
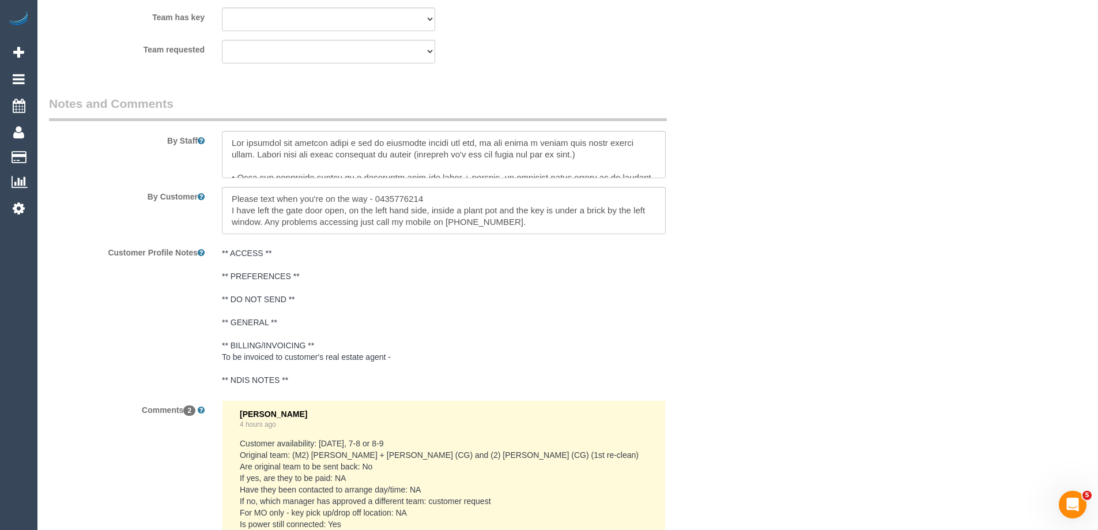
scroll to position [1671, 0]
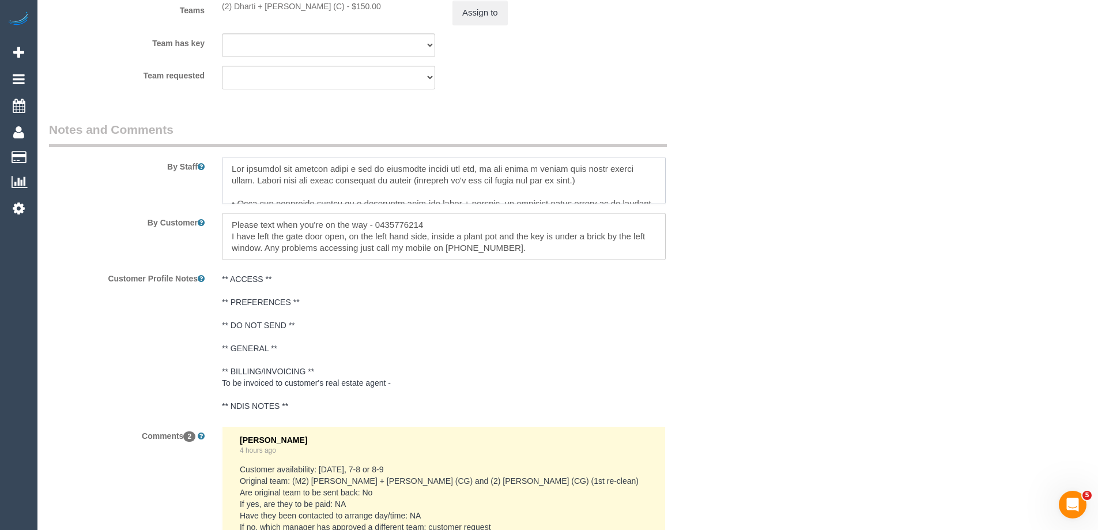
click at [407, 176] on textarea at bounding box center [444, 180] width 444 height 47
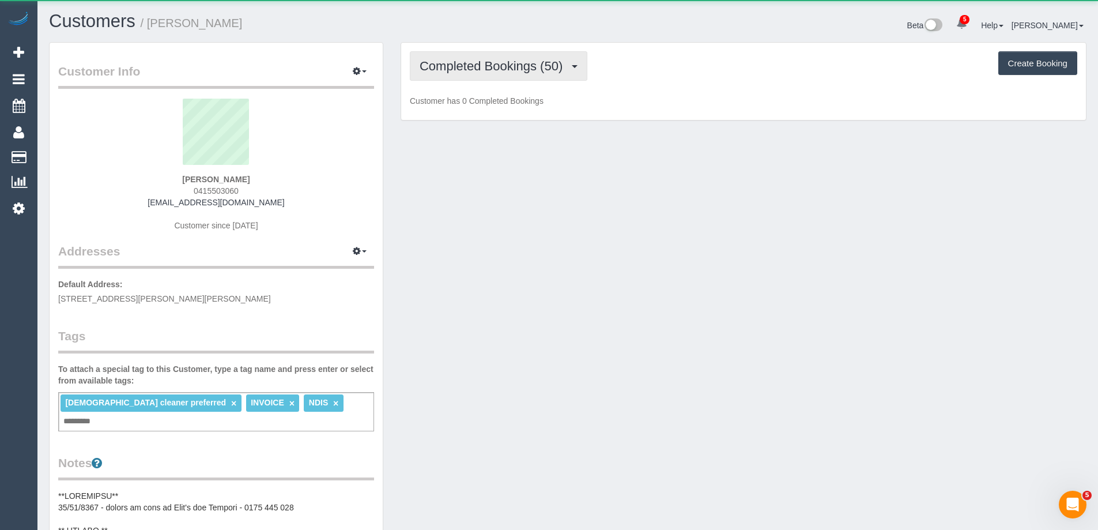
click at [495, 67] on span "Completed Bookings (50)" at bounding box center [493, 66] width 149 height 14
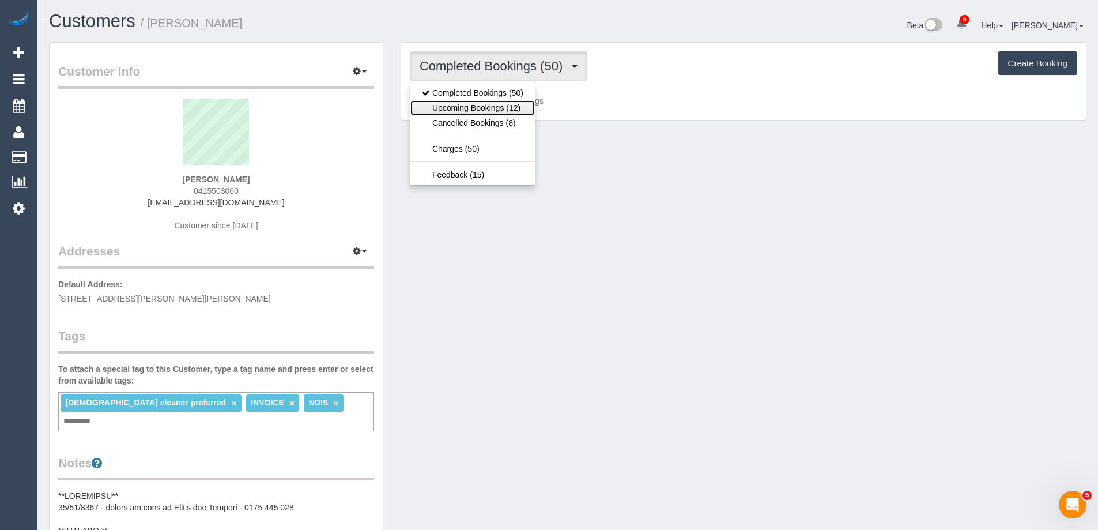
click at [490, 114] on link "Upcoming Bookings (12)" at bounding box center [472, 107] width 124 height 15
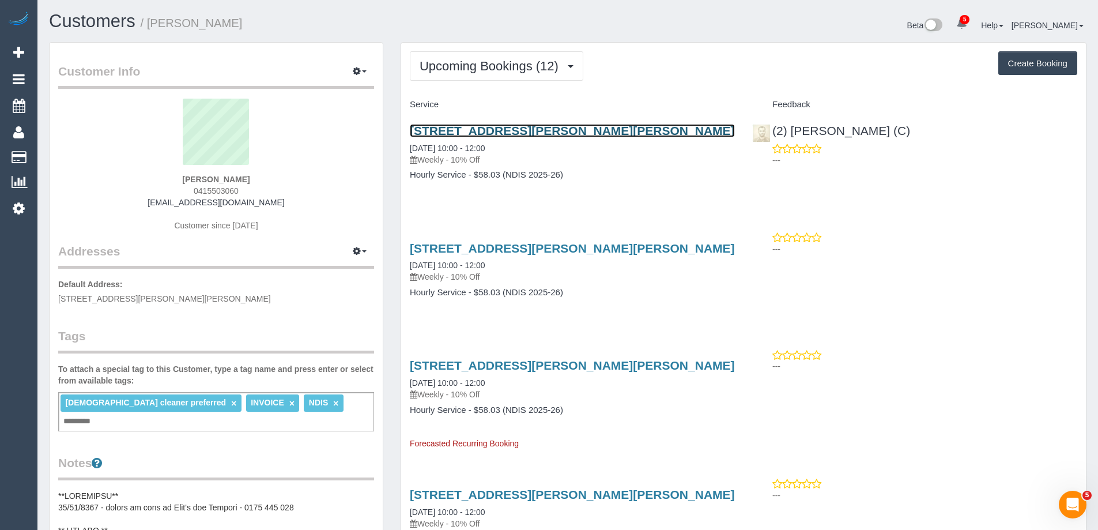
click at [512, 131] on link "Unit 1 469-471 Gilbert Rd, Preston, VIC 3072" at bounding box center [572, 130] width 325 height 13
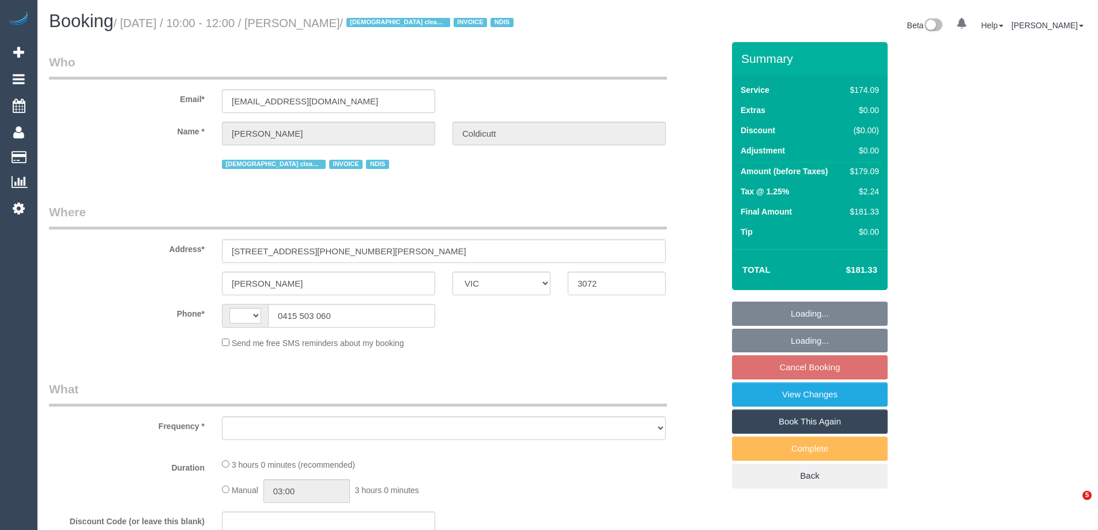
select select "VIC"
select select "string:AU"
select select "object:613"
select select "180"
select select "number:28"
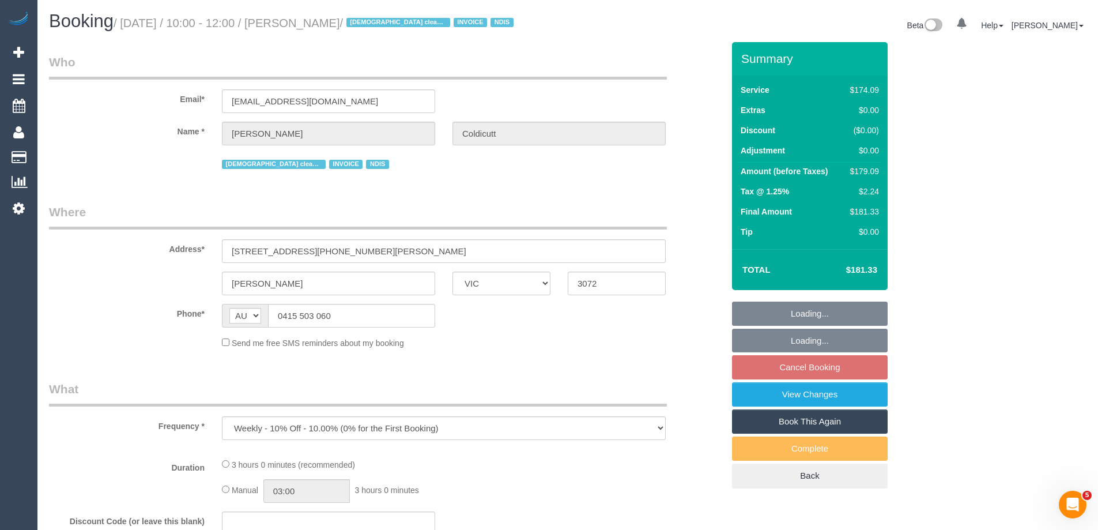
select select "number:16"
select select "number:19"
select select "number:36"
select select "number:34"
select select "number:11"
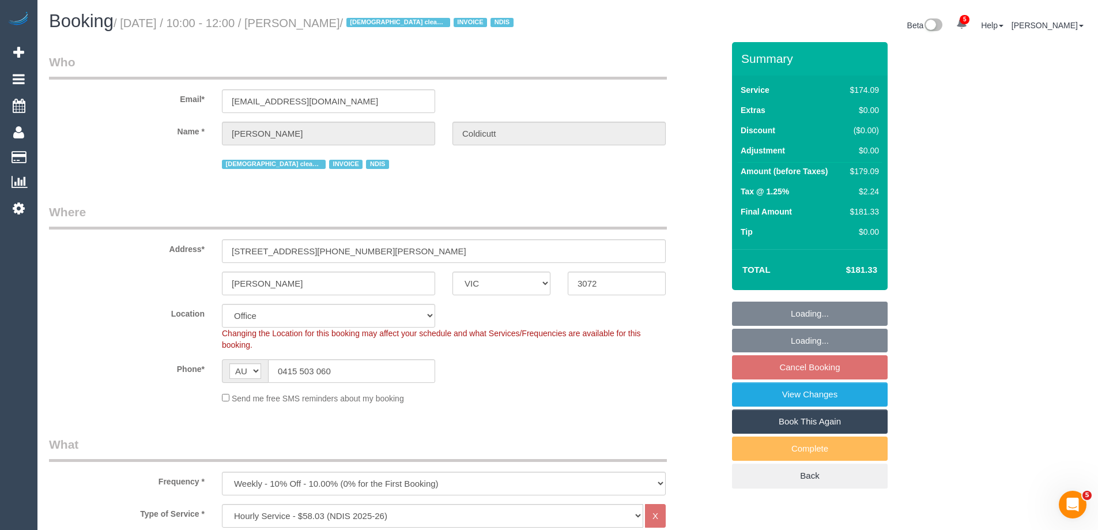
select select "object:825"
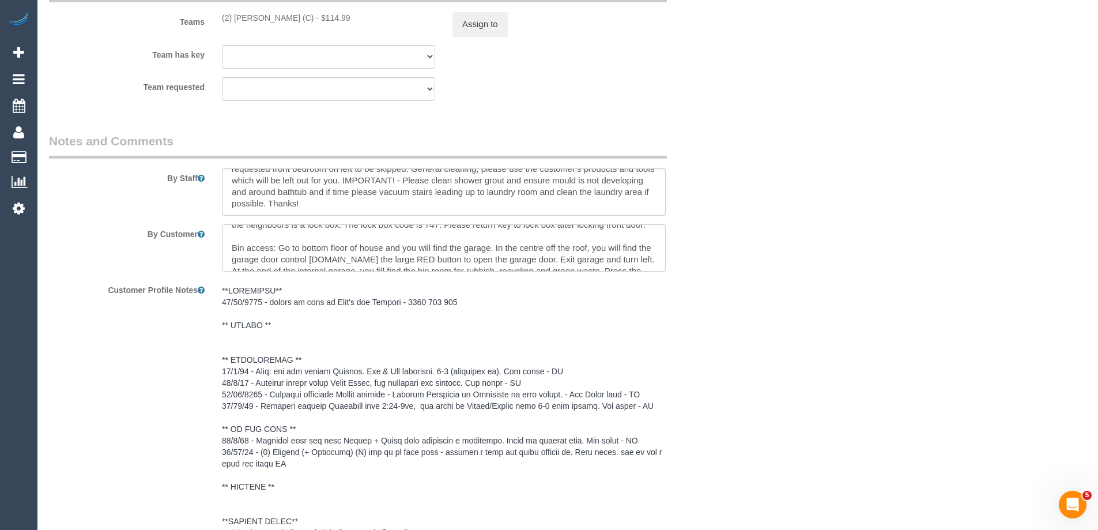
scroll to position [46, 0]
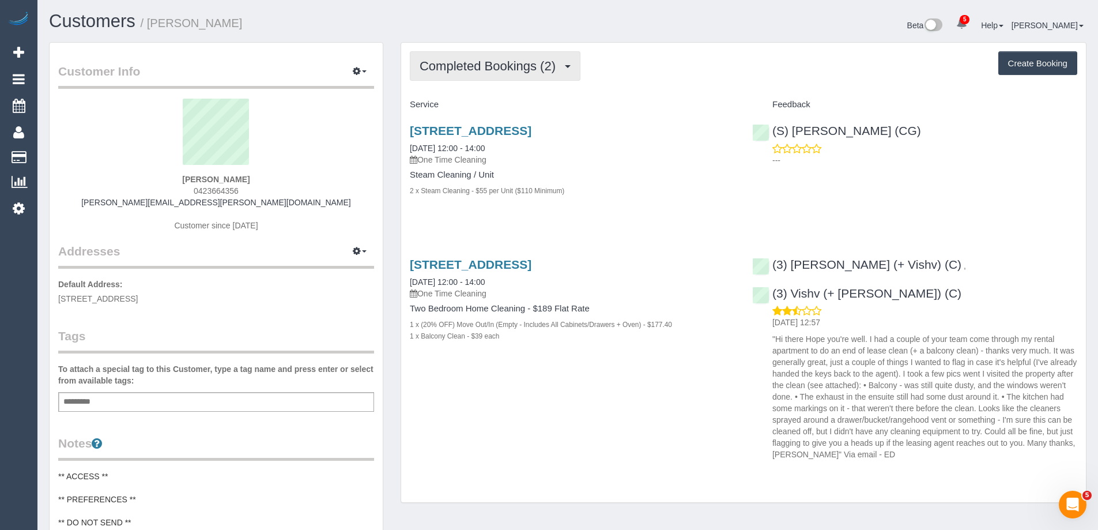
click at [497, 62] on span "Completed Bookings (2)" at bounding box center [490, 66] width 142 height 14
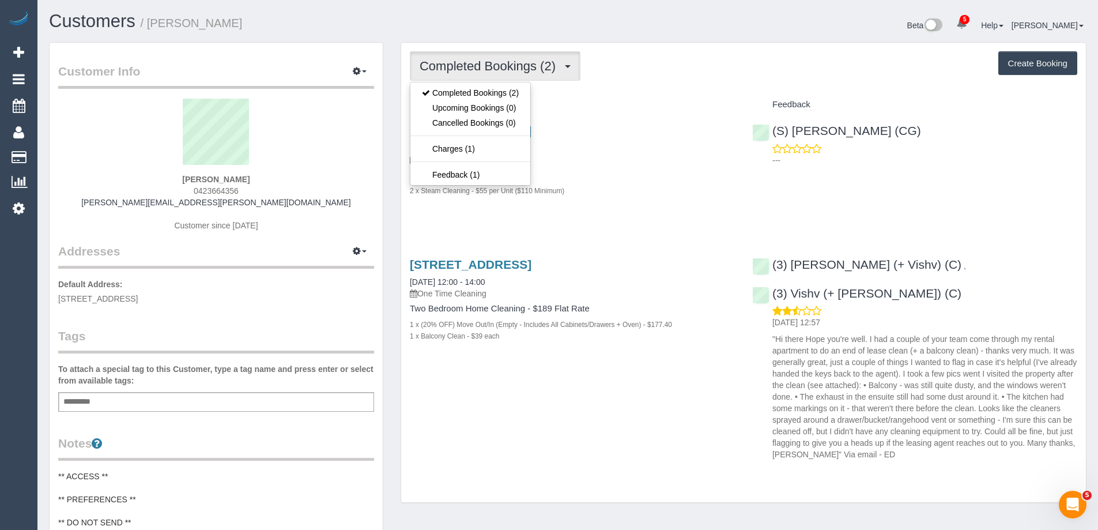
click at [678, 53] on div "Completed Bookings (2) Completed Bookings (2) Upcoming Bookings (0) Cancelled B…" at bounding box center [743, 65] width 667 height 29
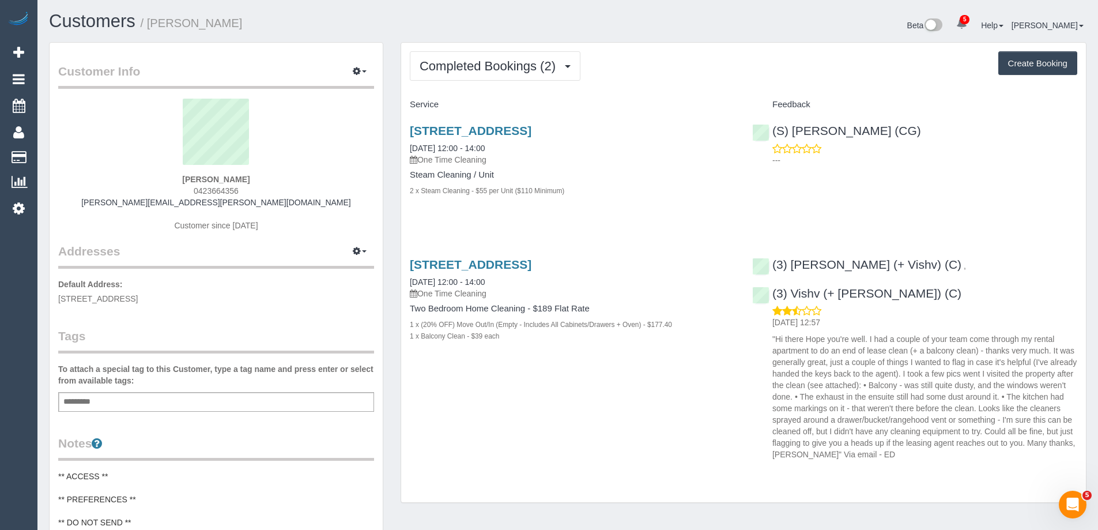
drag, startPoint x: 217, startPoint y: 19, endPoint x: 152, endPoint y: 22, distance: 65.8
click at [152, 22] on h1 "Customers / [PERSON_NAME]" at bounding box center [304, 22] width 510 height 20
copy small "[PERSON_NAME]"
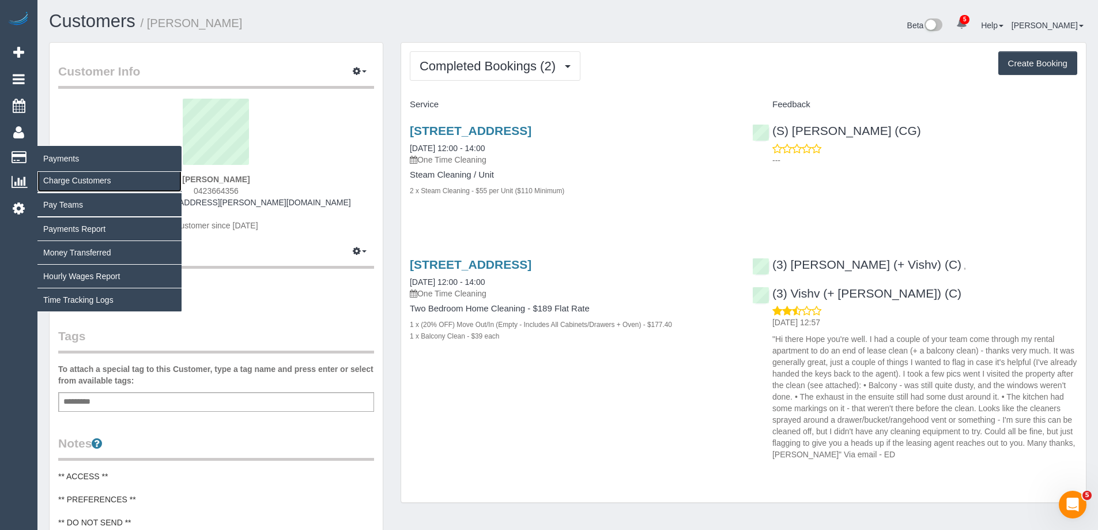
click at [78, 182] on link "Charge Customers" at bounding box center [109, 180] width 144 height 23
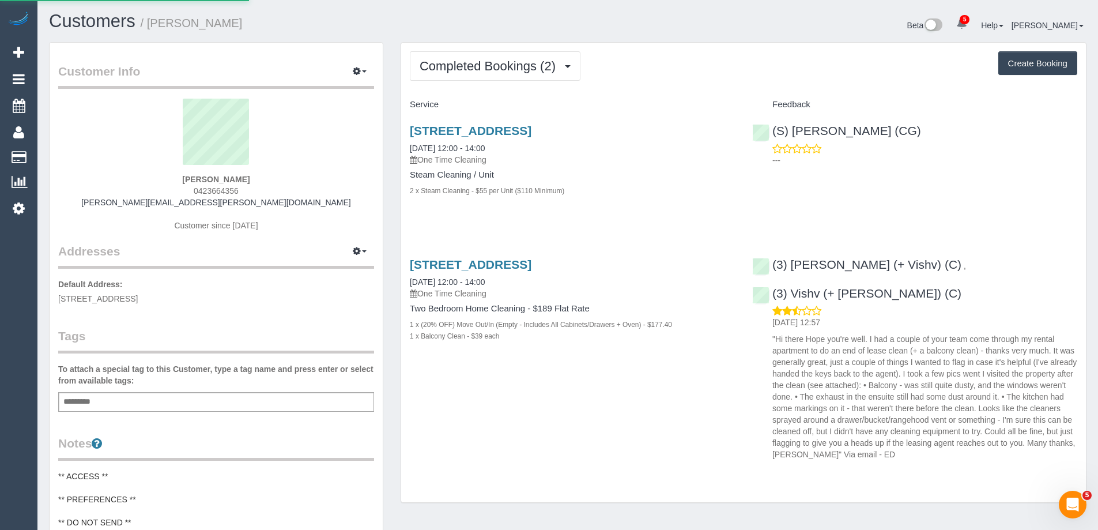
select select
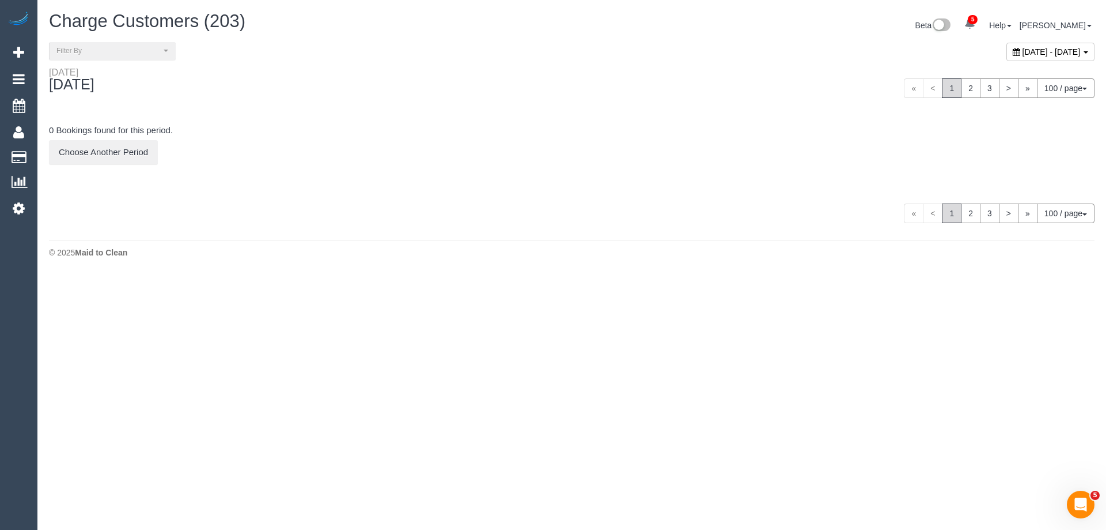
click at [1023, 51] on span "September 15, 2025 - September 15, 2025" at bounding box center [1052, 51] width 58 height 9
type input "**********"
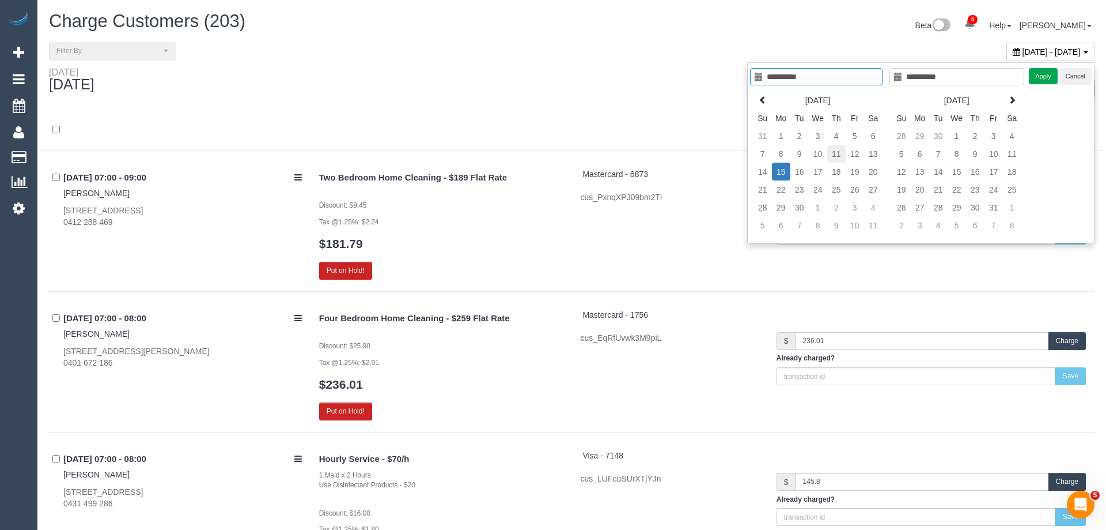
type input "**********"
click at [830, 157] on td "11" at bounding box center [828, 154] width 18 height 18
type input "**********"
click at [830, 157] on td "11" at bounding box center [828, 154] width 18 height 18
type input "**********"
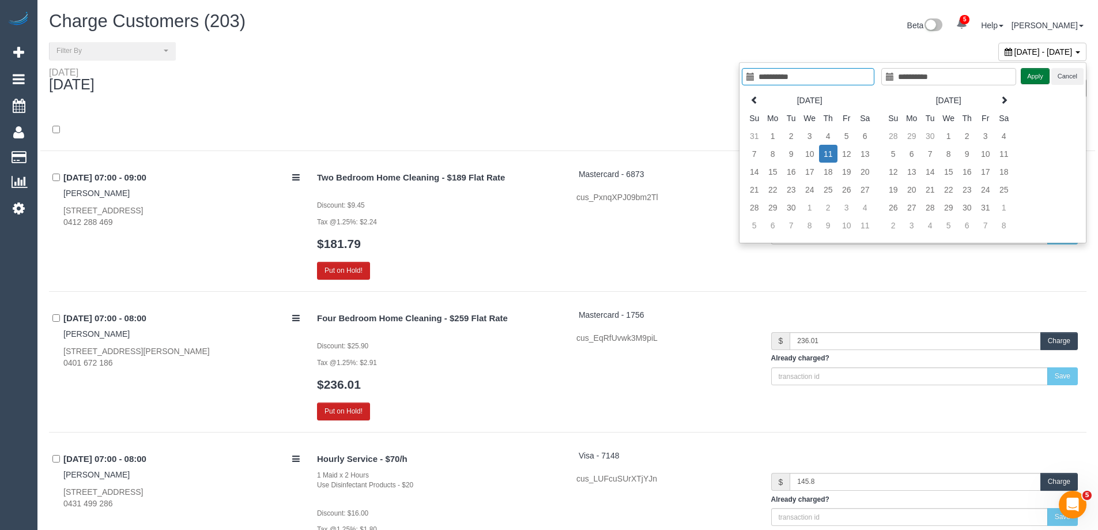
click at [1031, 77] on button "Apply" at bounding box center [1034, 76] width 29 height 17
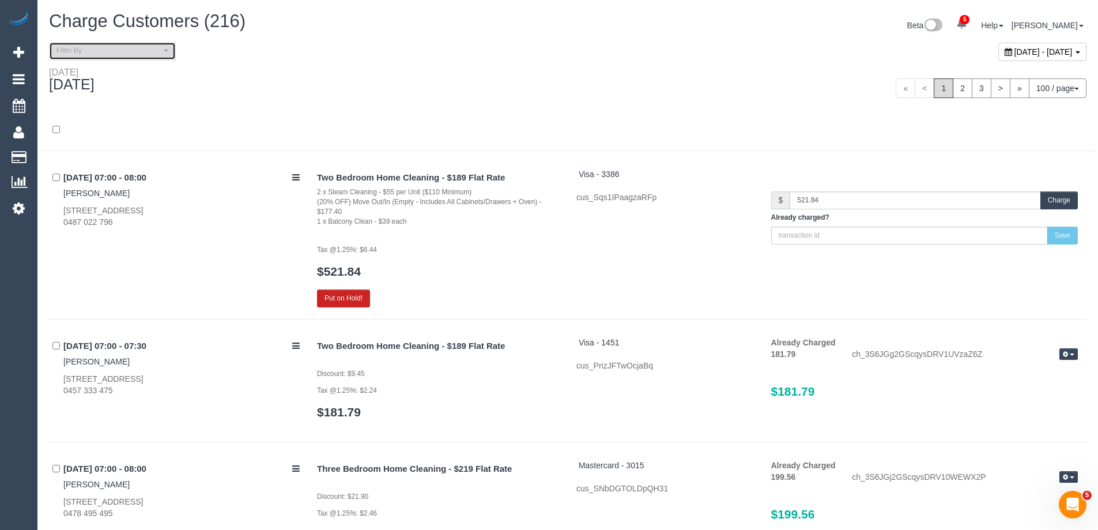
click at [119, 54] on span "Filter By" at bounding box center [108, 51] width 104 height 10
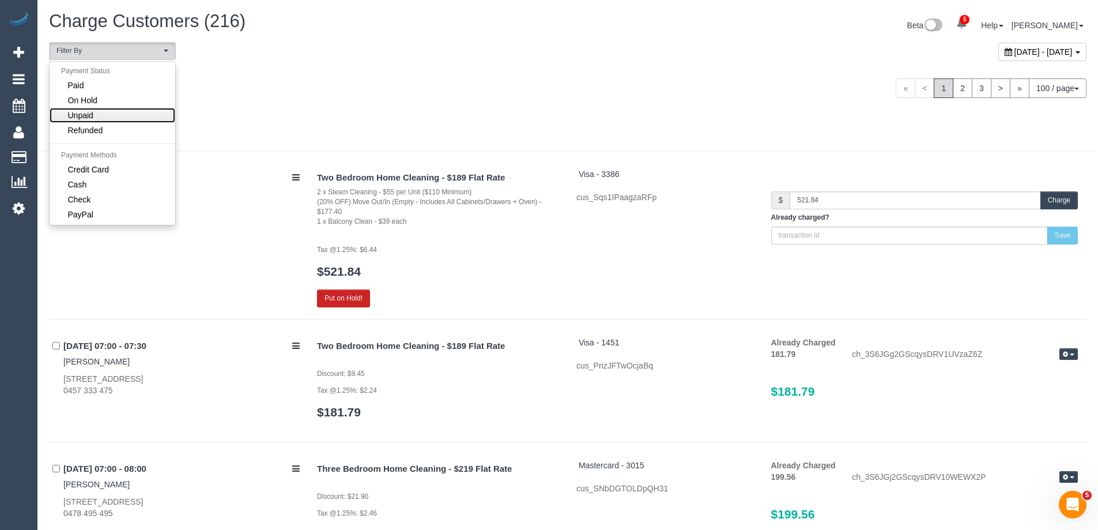
click at [110, 113] on link "Unpaid" at bounding box center [113, 115] width 126 height 15
select select "******"
click at [411, 104] on div "Thursday September 11, 2025 100 / page 10 / page 20 / page 30 / page 40 / page …" at bounding box center [567, 88] width 1054 height 43
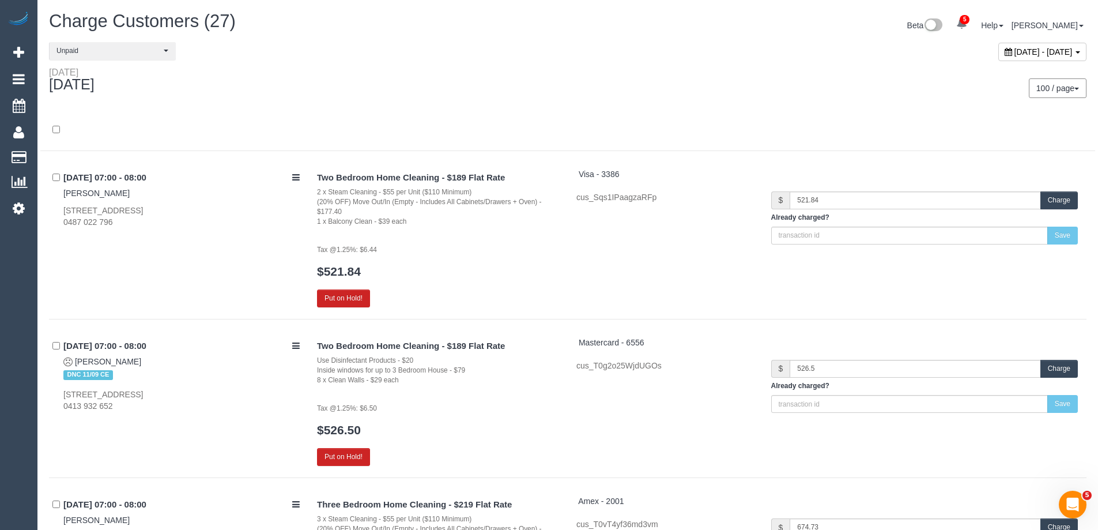
scroll to position [3494, 0]
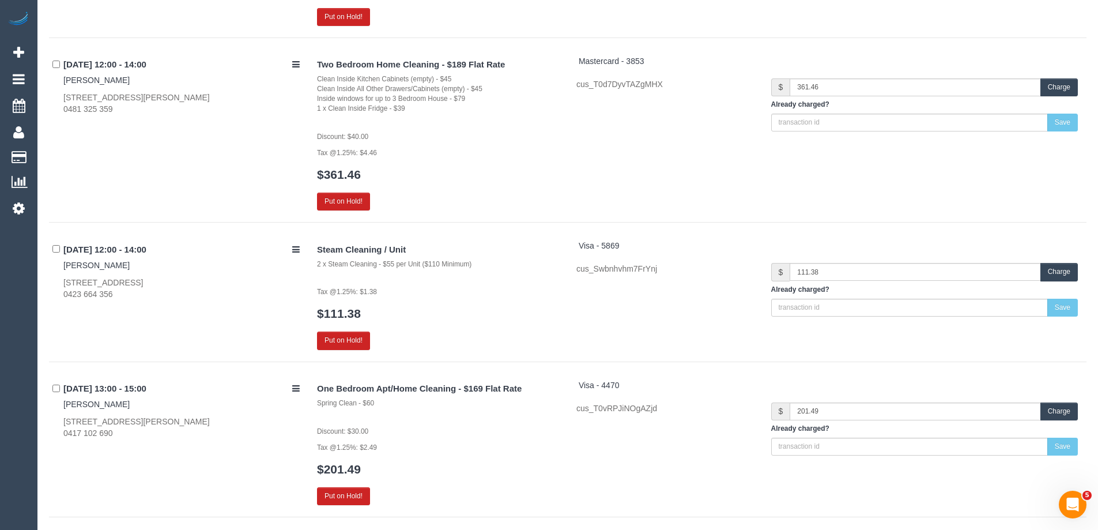
click at [1070, 269] on button "Charge" at bounding box center [1058, 272] width 37 height 18
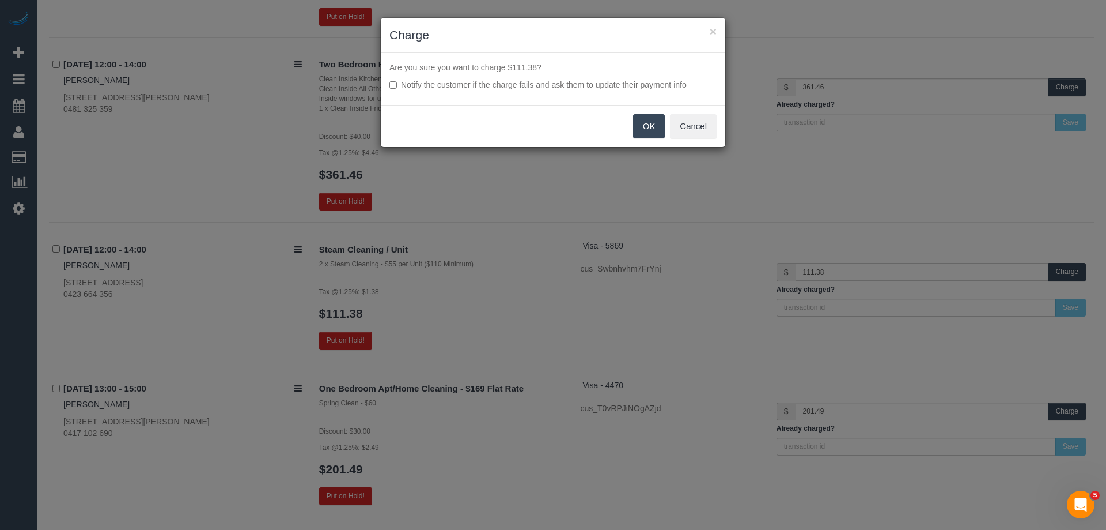
click at [652, 124] on button "OK" at bounding box center [649, 126] width 32 height 24
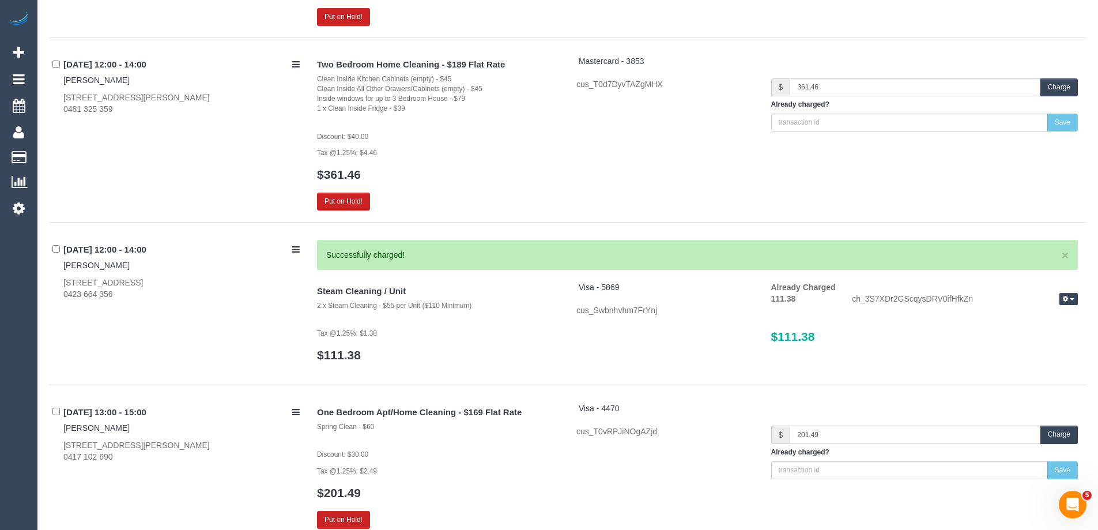
drag, startPoint x: 122, startPoint y: 265, endPoint x: 61, endPoint y: 265, distance: 61.7
click at [61, 265] on div "11/09/2025 12:00 - 14:00 Richard Tan 68 Cambridge Street, 608, Collingwood, VIC…" at bounding box center [178, 270] width 259 height 60
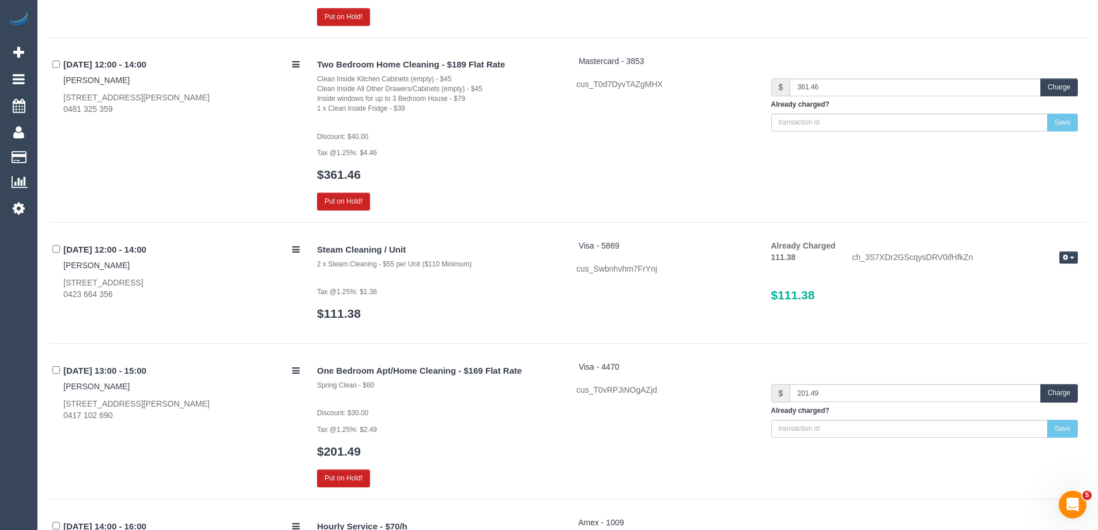
copy link "Richard Tan"
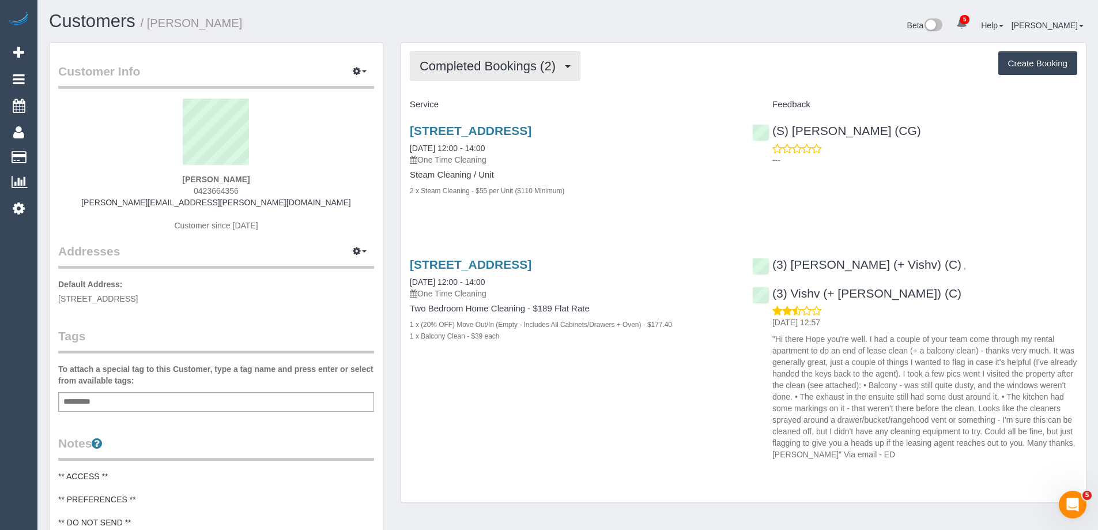
click at [538, 69] on span "Completed Bookings (2)" at bounding box center [490, 66] width 142 height 14
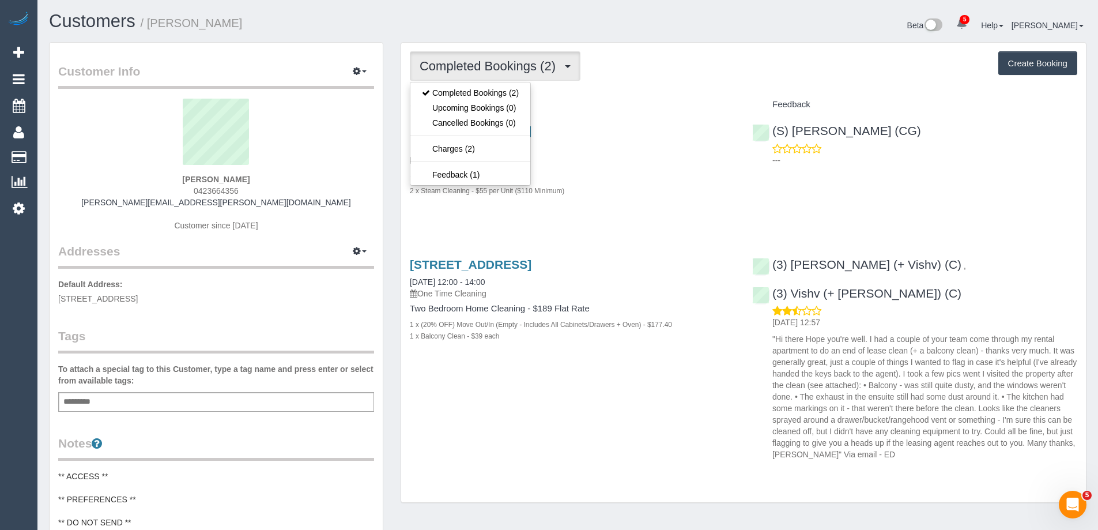
click at [671, 73] on div "Completed Bookings (2) Completed Bookings (2) Upcoming Bookings (0) Cancelled B…" at bounding box center [743, 65] width 667 height 29
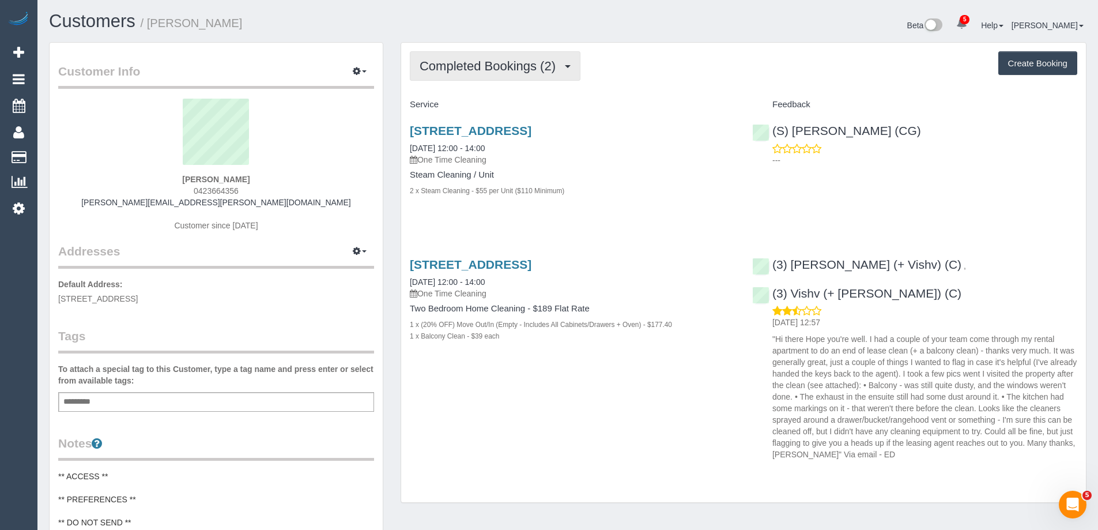
click at [464, 69] on span "Completed Bookings (2)" at bounding box center [490, 66] width 142 height 14
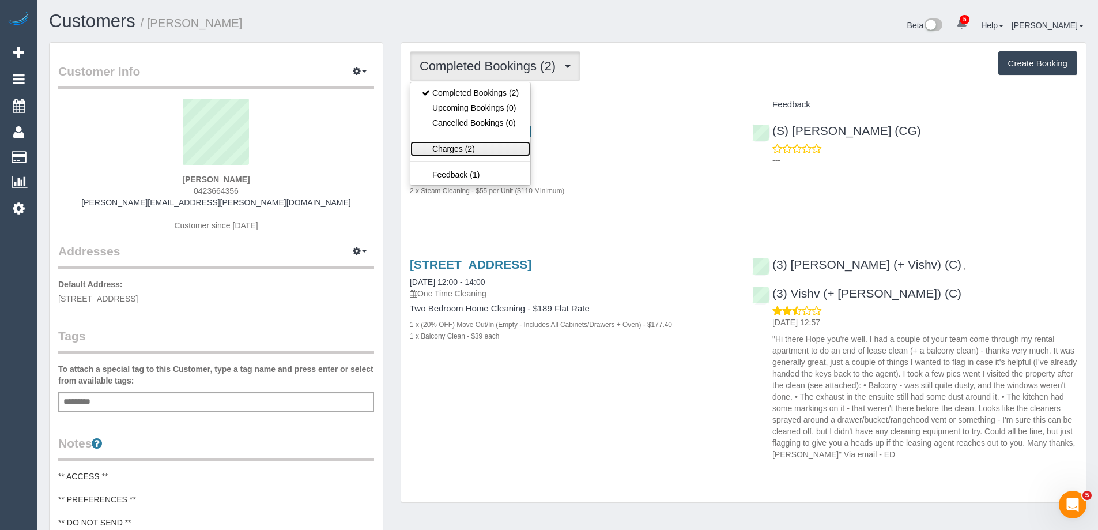
click at [451, 151] on link "Charges (2)" at bounding box center [470, 148] width 120 height 15
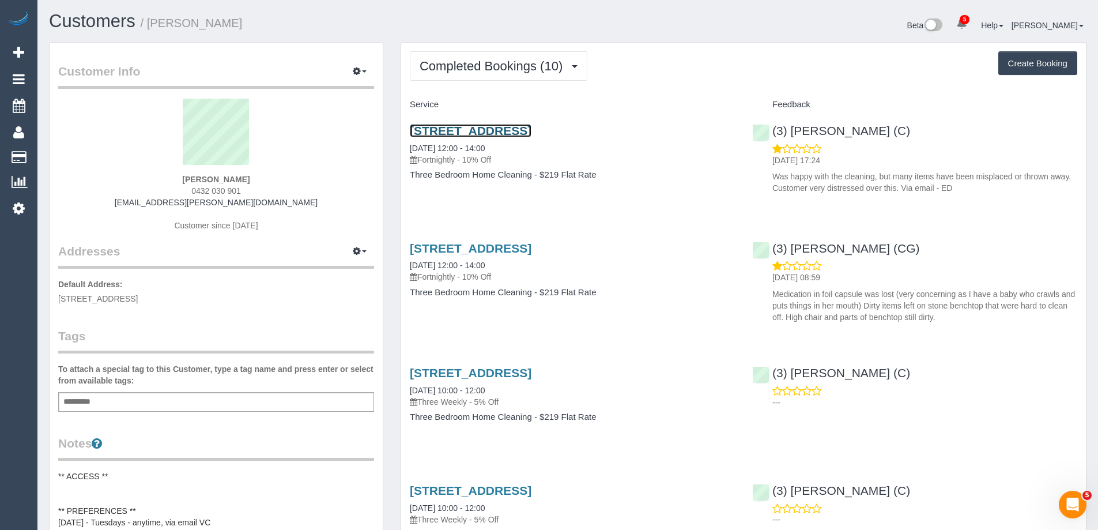
click at [481, 131] on link "7 Albion Street, South Yarra, VIC 3141" at bounding box center [471, 130] width 122 height 13
drag, startPoint x: 239, startPoint y: 22, endPoint x: 149, endPoint y: 24, distance: 89.9
click at [149, 24] on h1 "Customers / Shelley Hua" at bounding box center [304, 22] width 510 height 20
copy small "Shelley Hua"
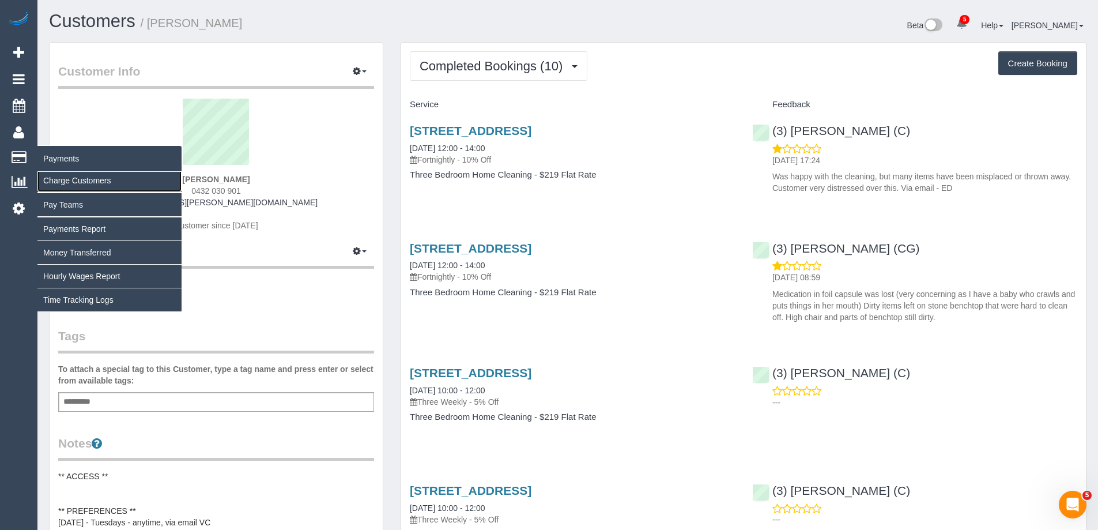
click at [93, 180] on link "Charge Customers" at bounding box center [109, 180] width 144 height 23
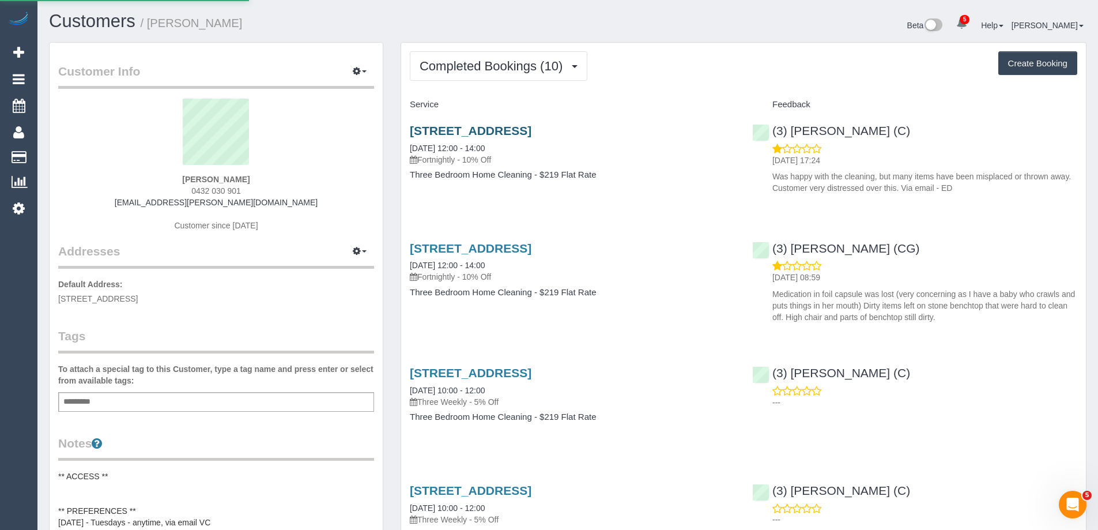
select select
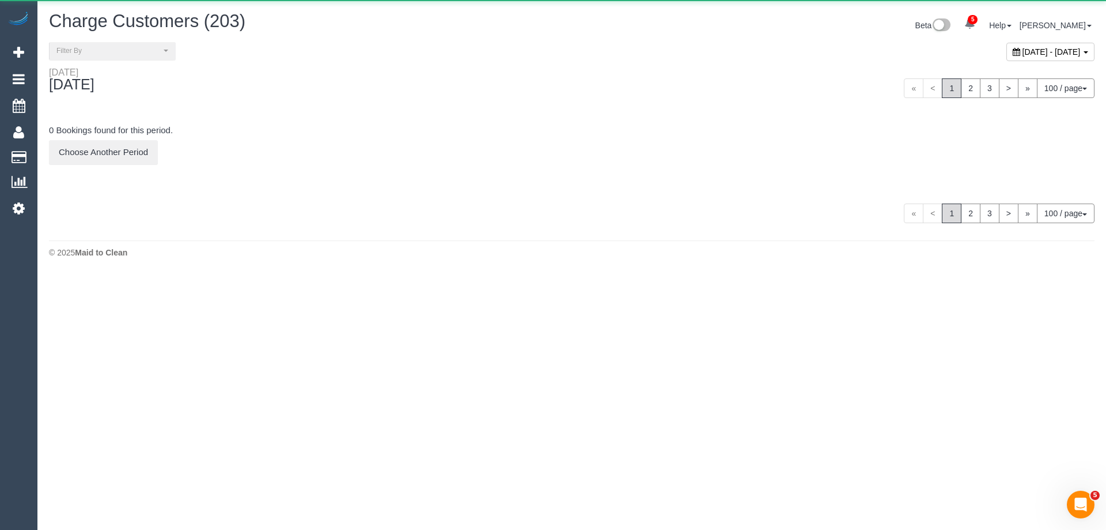
click at [1023, 51] on span "September 15, 2025 - September 15, 2025" at bounding box center [1052, 51] width 58 height 9
type input "**********"
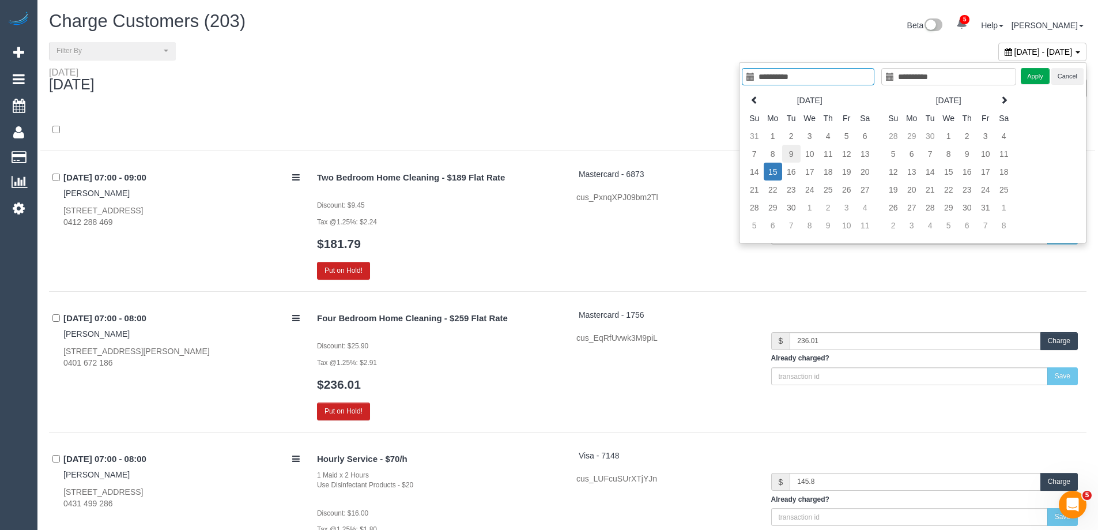
type input "**********"
click at [784, 156] on td "9" at bounding box center [791, 154] width 18 height 18
type input "**********"
click at [784, 156] on td "9" at bounding box center [791, 154] width 18 height 18
type input "**********"
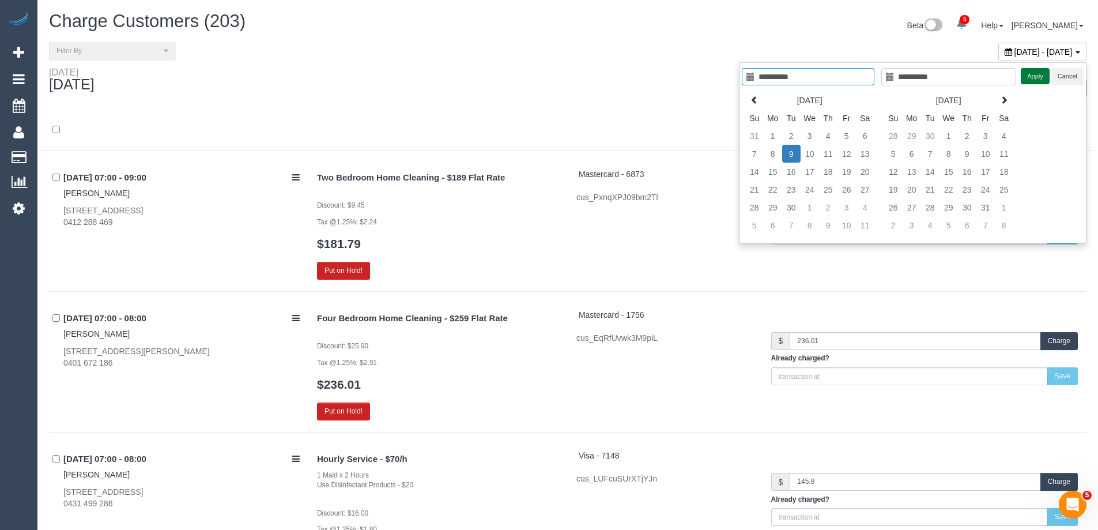
click at [1031, 73] on button "Apply" at bounding box center [1034, 76] width 29 height 17
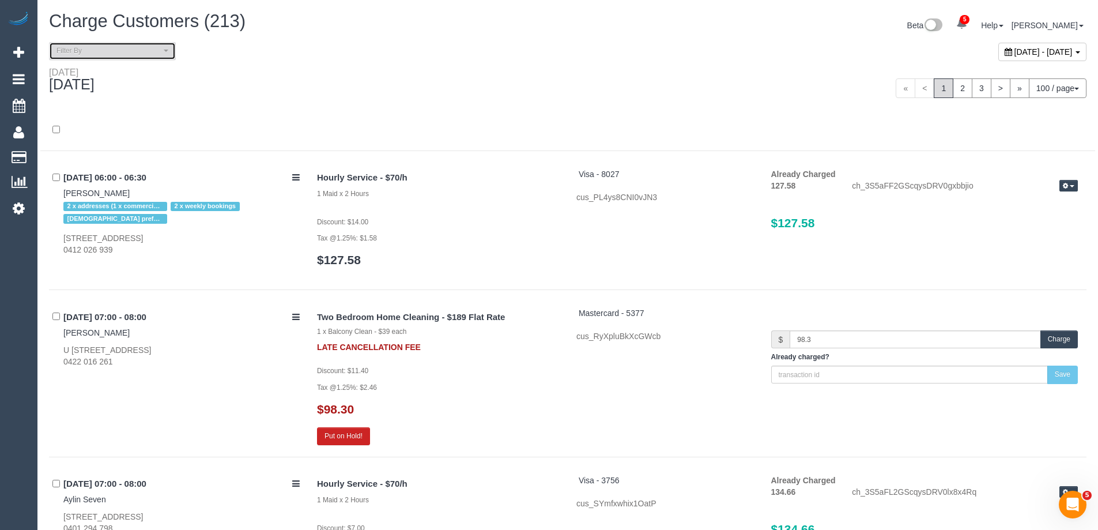
click at [118, 52] on span "Filter By" at bounding box center [108, 51] width 104 height 10
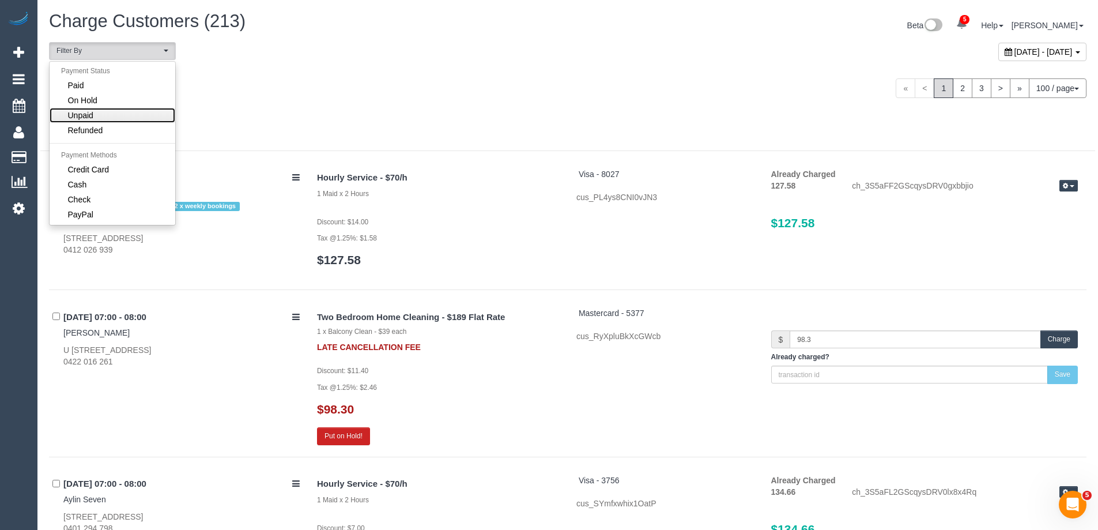
click at [111, 117] on link "Unpaid" at bounding box center [113, 115] width 126 height 15
click at [290, 92] on div "Tuesday September 09, 2025" at bounding box center [303, 82] width 527 height 31
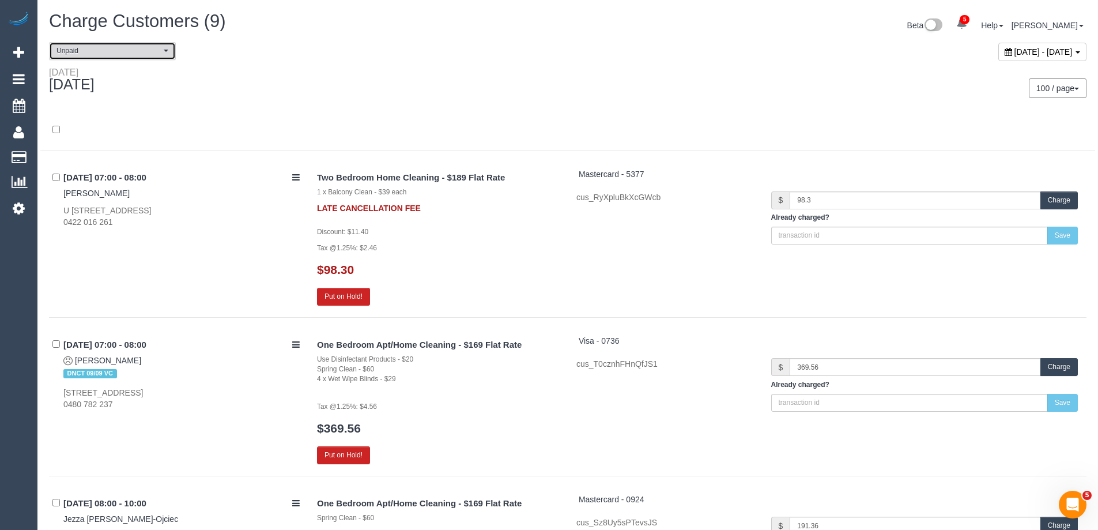
click at [144, 51] on span "Unpaid" at bounding box center [108, 51] width 104 height 10
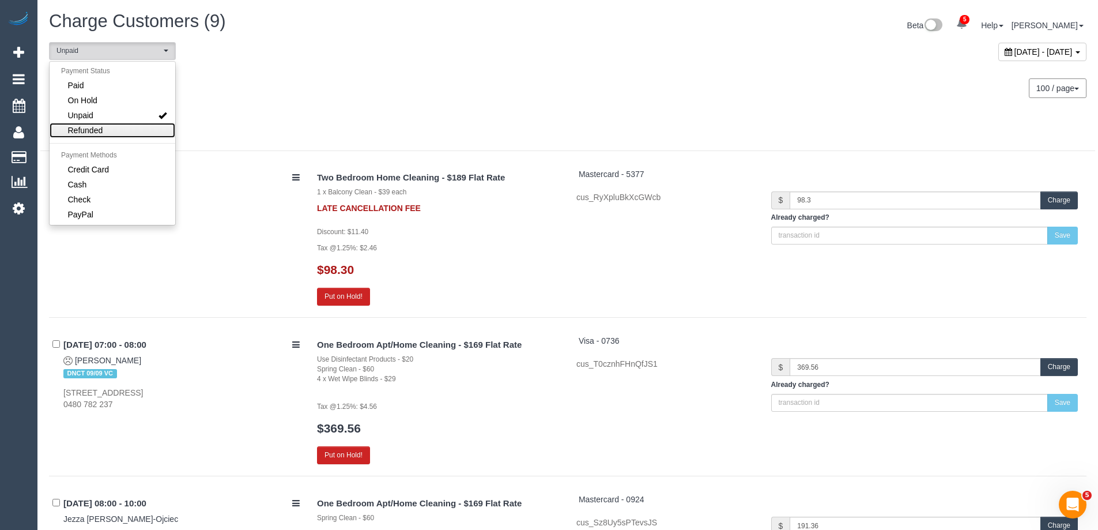
click at [113, 126] on link "Refunded" at bounding box center [113, 130] width 126 height 15
select select "********"
click at [352, 90] on div "Tuesday September 09, 2025" at bounding box center [303, 82] width 527 height 31
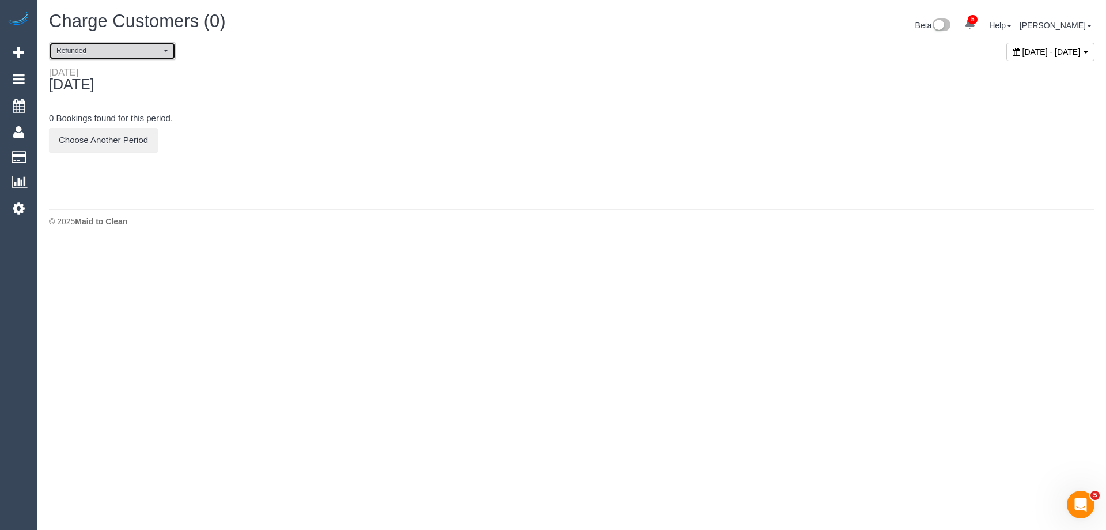
click at [120, 51] on span "Refunded" at bounding box center [108, 51] width 104 height 10
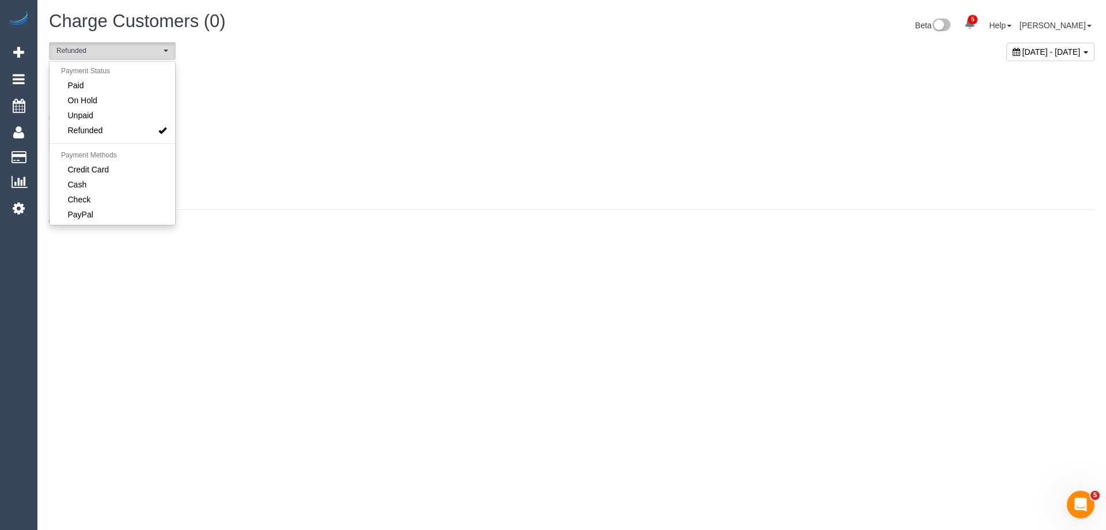
click at [534, 90] on div "Tuesday September 09, 2025" at bounding box center [306, 82] width 532 height 31
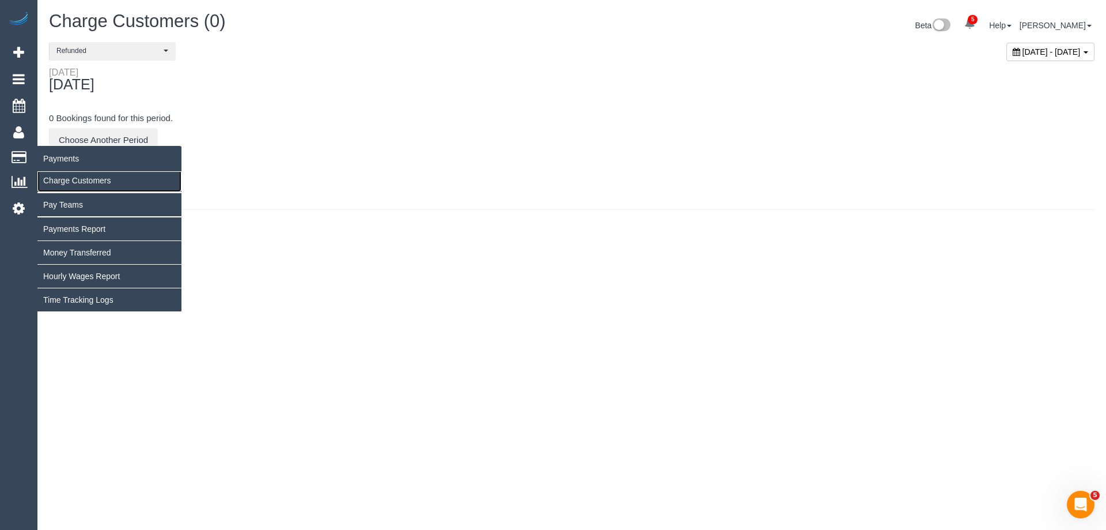
click at [81, 184] on link "Charge Customers" at bounding box center [109, 180] width 144 height 23
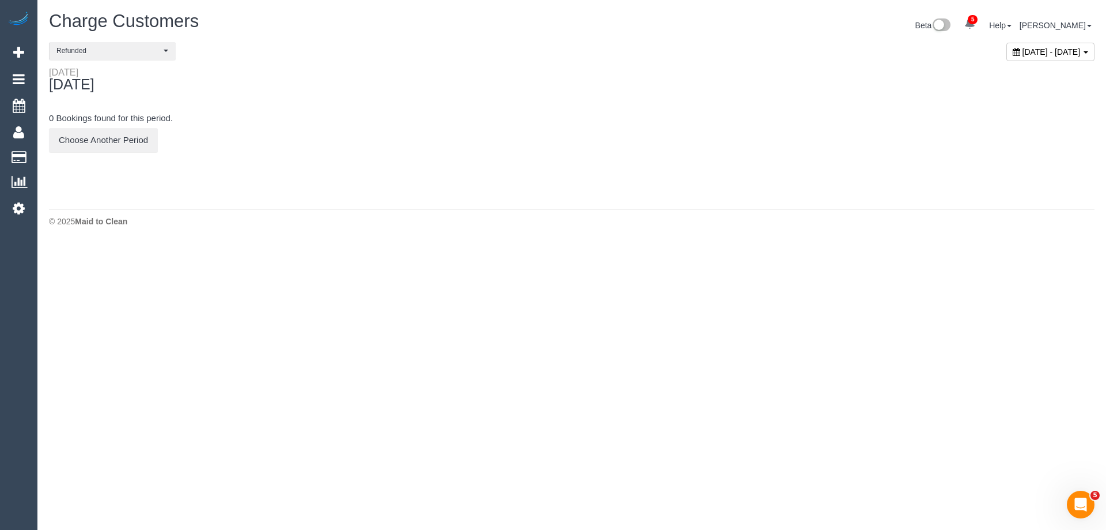
click at [1023, 56] on span "September 09, 2025 - September 09, 2025" at bounding box center [1052, 51] width 58 height 9
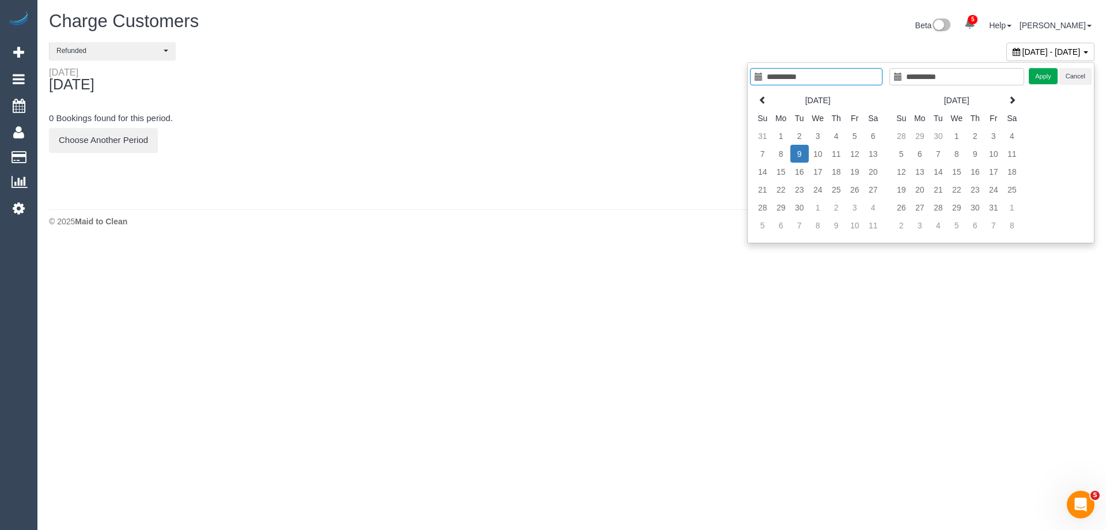
click at [799, 151] on td "9" at bounding box center [800, 154] width 18 height 18
type input "**********"
click at [1049, 75] on button "Apply" at bounding box center [1043, 76] width 29 height 17
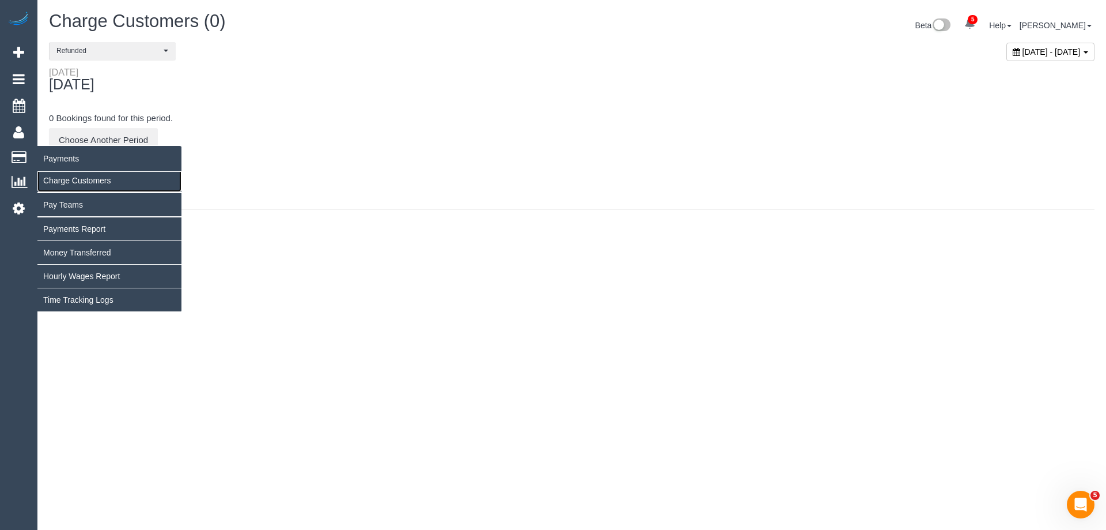
click at [66, 180] on link "Charge Customers" at bounding box center [109, 180] width 144 height 23
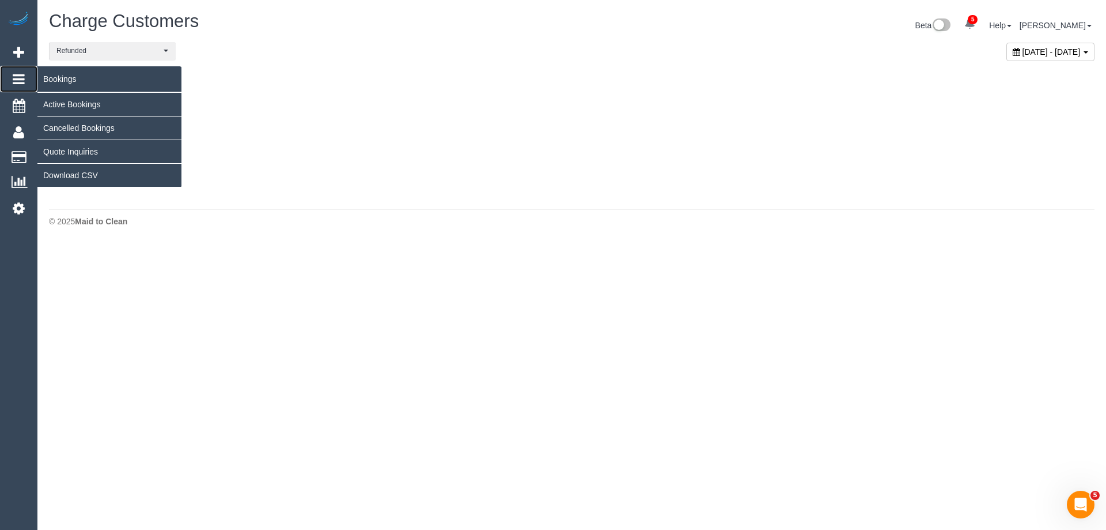
click at [17, 77] on icon at bounding box center [19, 79] width 12 height 14
click at [80, 104] on link "Active Bookings" at bounding box center [109, 104] width 144 height 23
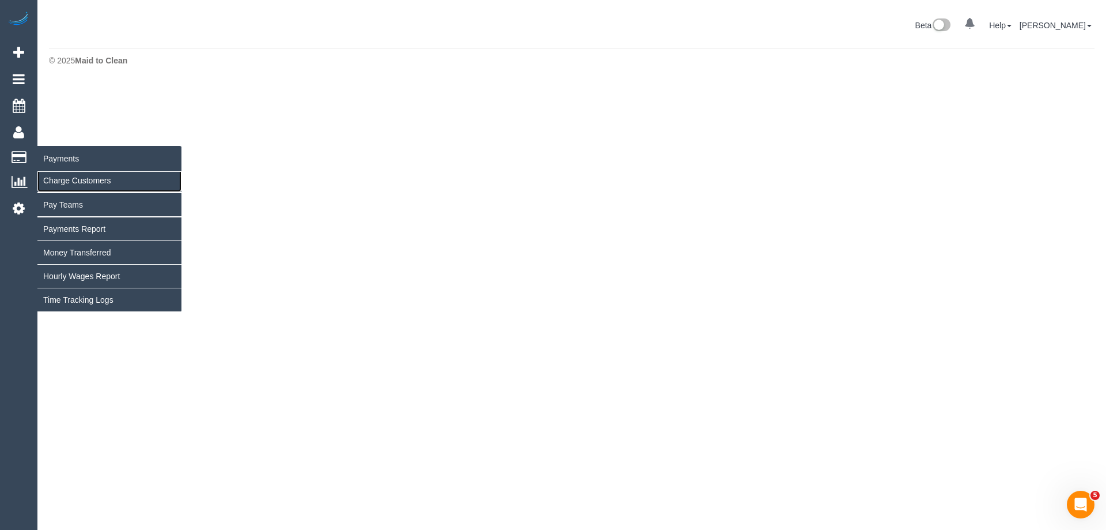
click at [75, 182] on link "Charge Customers" at bounding box center [109, 180] width 144 height 23
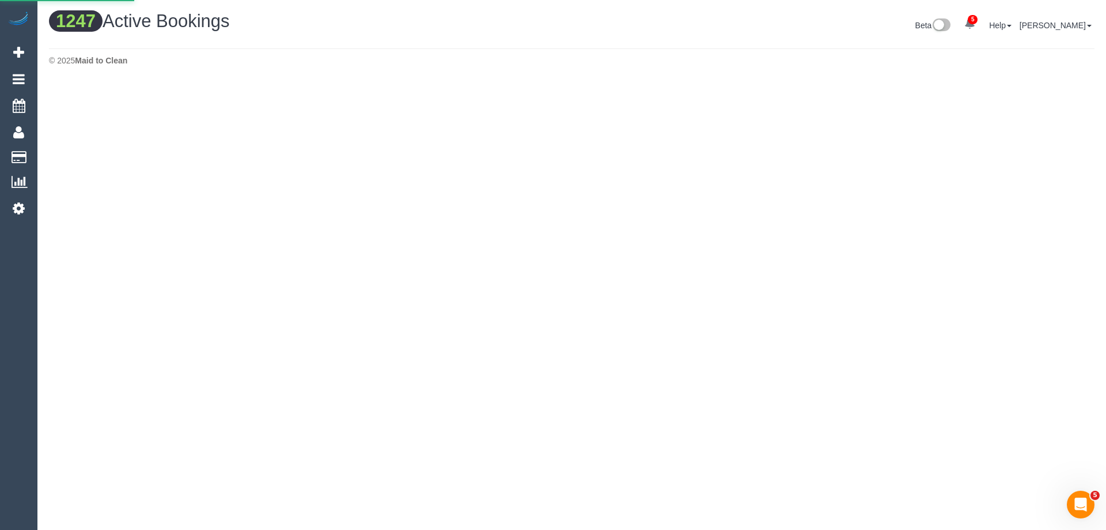
select select
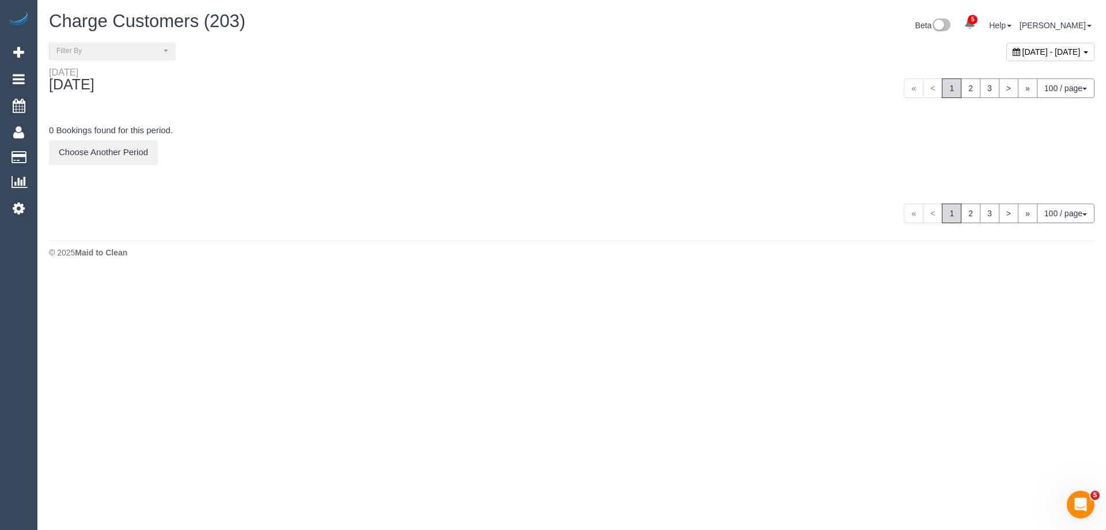
click at [1007, 57] on div "September 15, 2025 - September 15, 2025" at bounding box center [1051, 52] width 88 height 18
type input "**********"
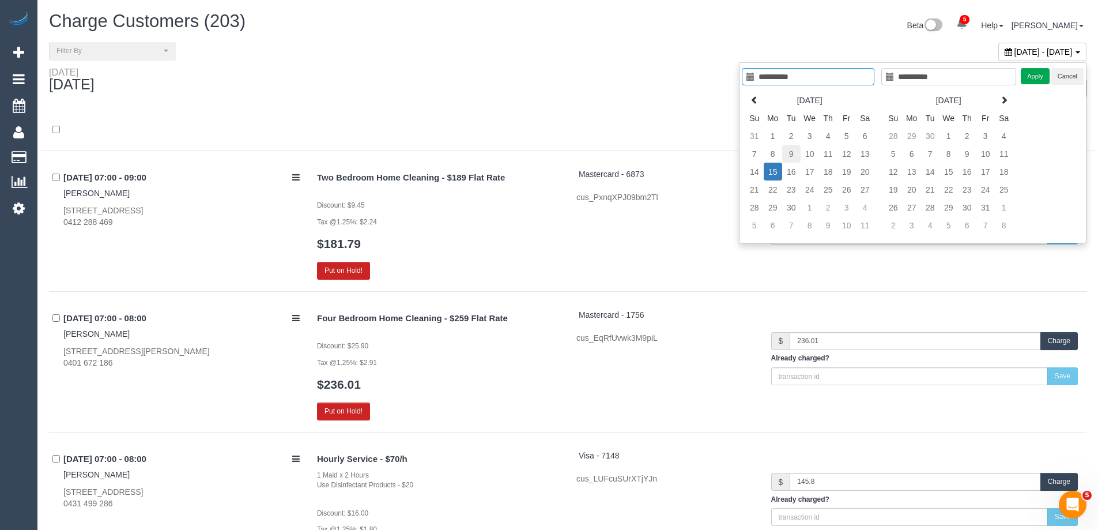
type input "**********"
click at [791, 156] on td "9" at bounding box center [791, 154] width 18 height 18
type input "**********"
click at [791, 156] on td "9" at bounding box center [791, 154] width 18 height 18
type input "**********"
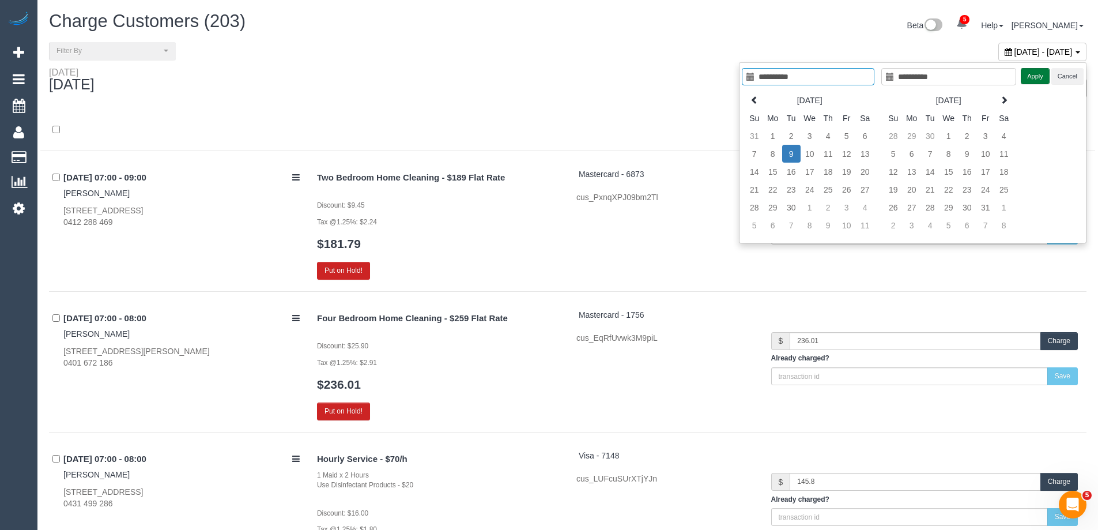
click at [1034, 75] on button "Apply" at bounding box center [1034, 76] width 29 height 17
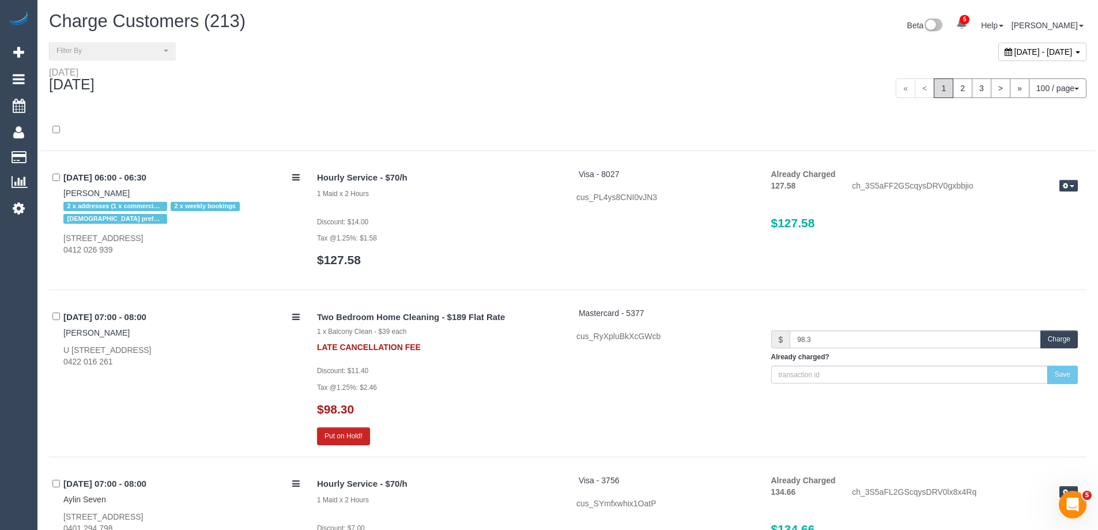
click at [293, 120] on div at bounding box center [567, 129] width 1054 height 41
click at [955, 90] on link "2" at bounding box center [962, 88] width 20 height 20
click at [746, 87] on div "« < 1 2 3 > » 100 / page 10 / page 20 / page 30 / page 40 / page 50 / page 100 …" at bounding box center [831, 88] width 510 height 20
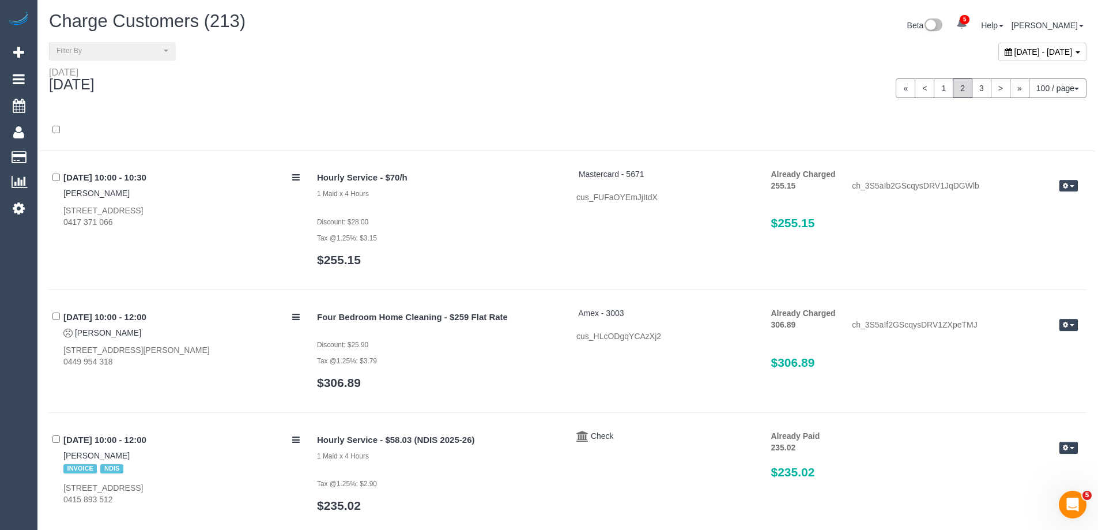
scroll to position [5568, 0]
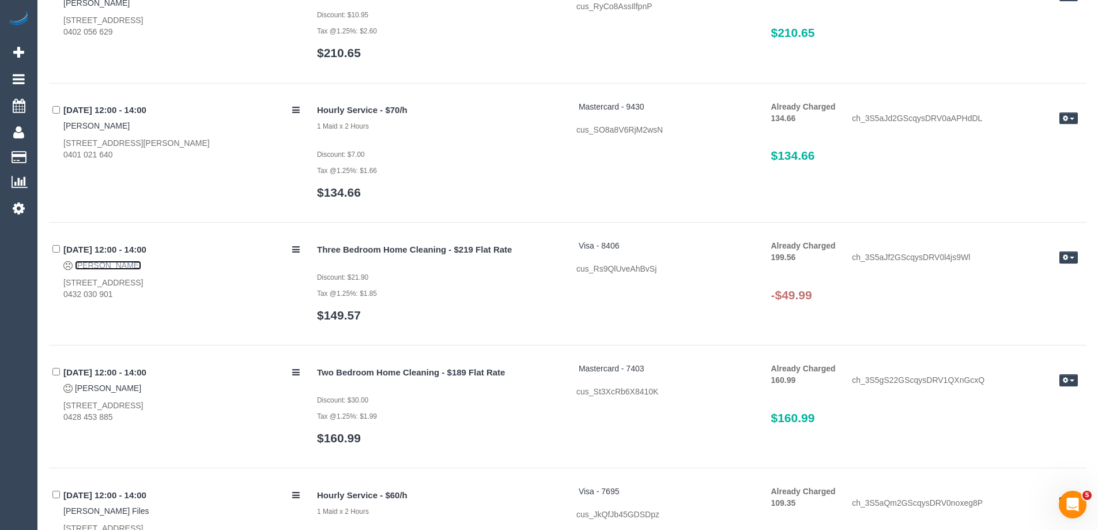
click at [110, 264] on link "Shelley Hua" at bounding box center [108, 264] width 66 height 9
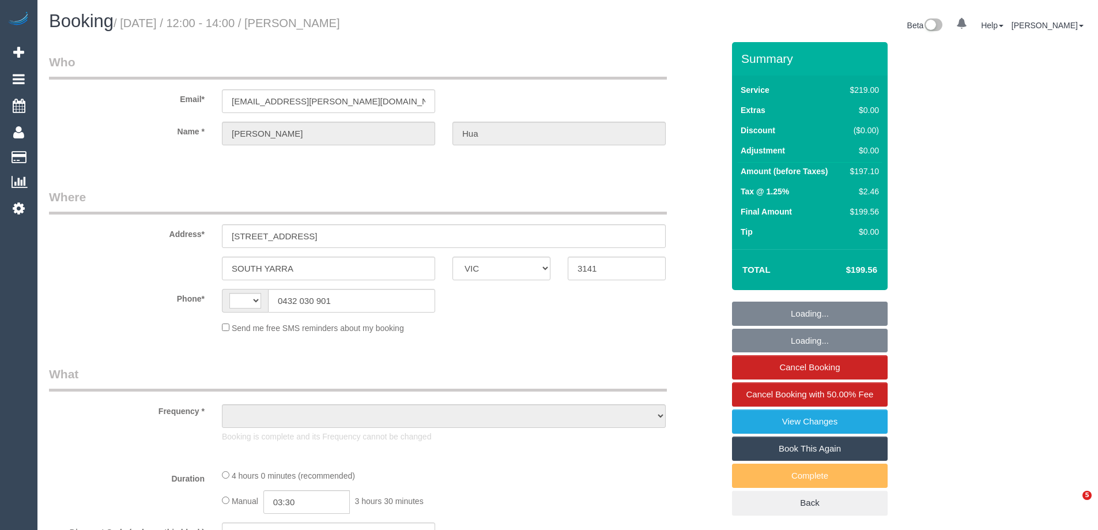
select select "VIC"
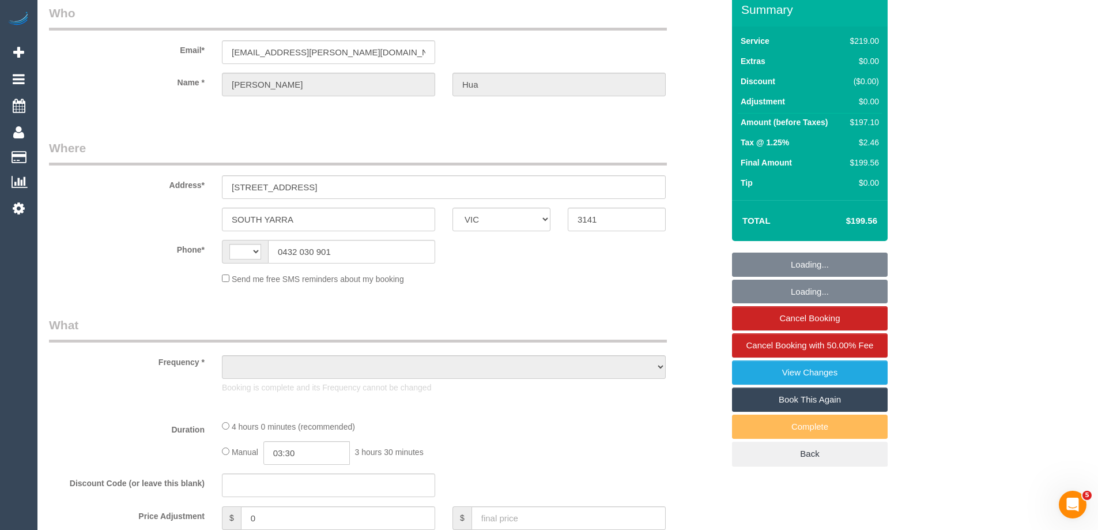
select select "string:stripe-pm_1QyP7C2GScqysDRVslpn0F0K"
select select "number:27"
select select "number:16"
select select "number:18"
select select "number:22"
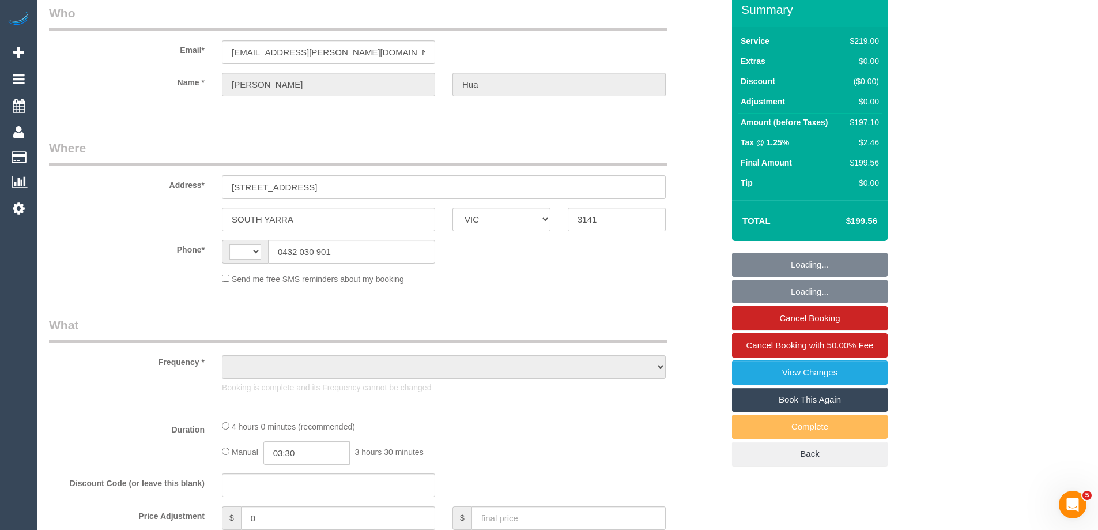
select select "number:34"
select select "number:12"
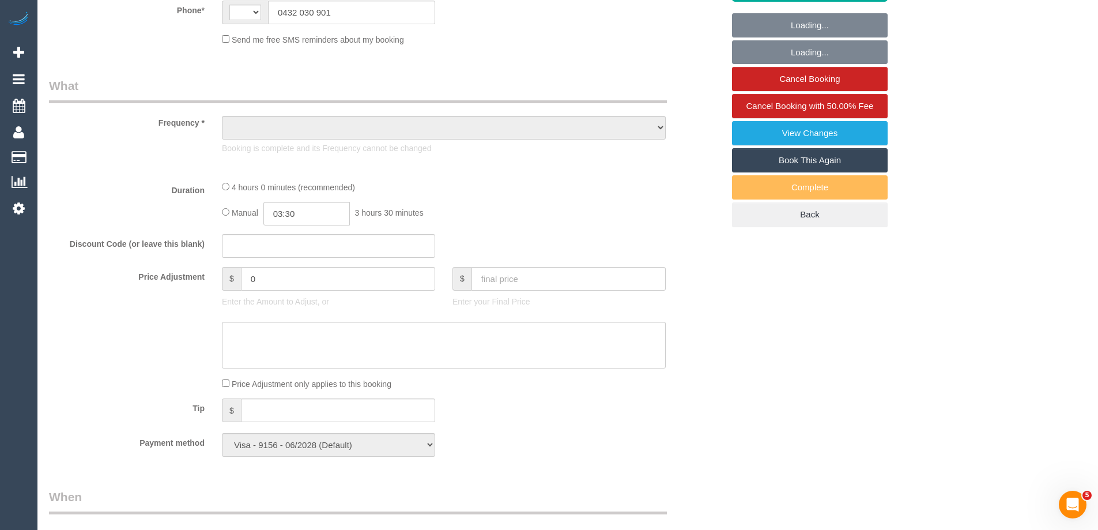
select select "string:AU"
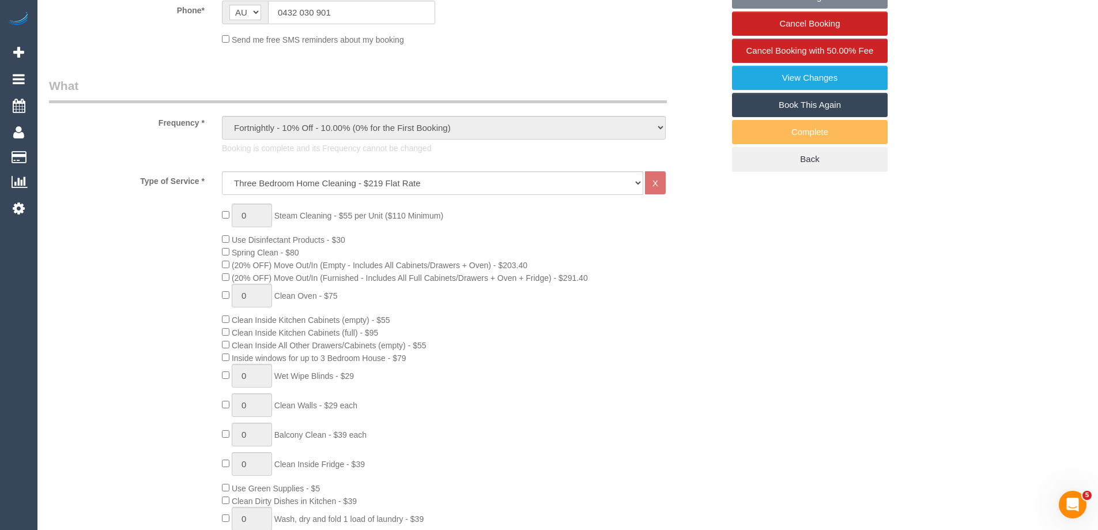
select select "object:2168"
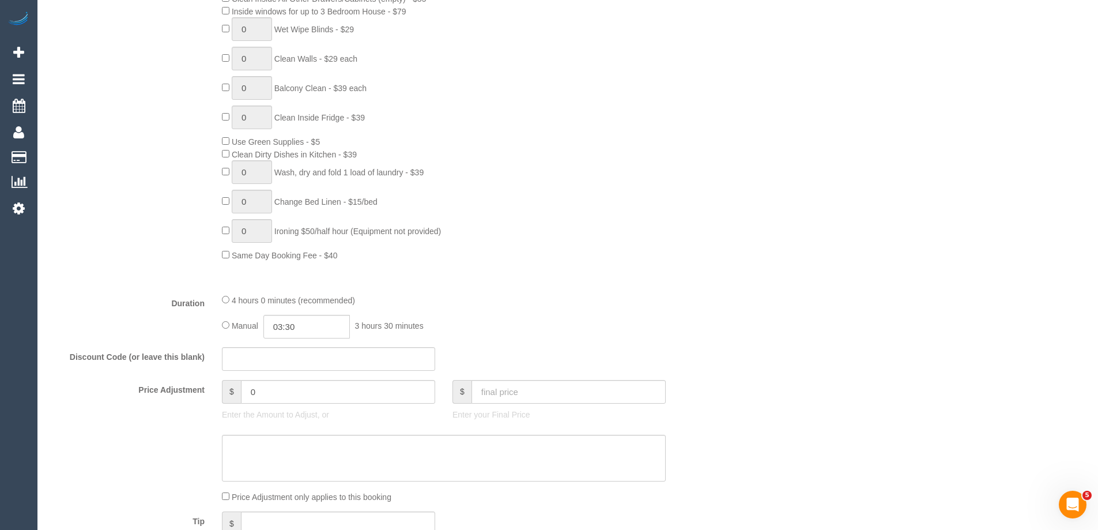
scroll to position [747, 0]
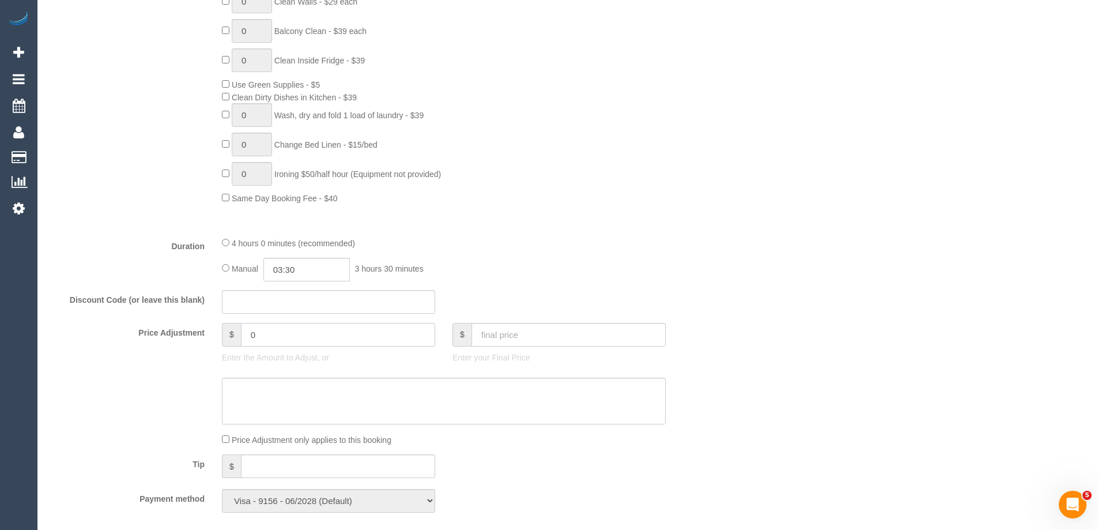
click at [292, 329] on input "0" at bounding box center [338, 335] width 194 height 24
type input "-49.38"
click at [289, 398] on textarea at bounding box center [444, 400] width 444 height 47
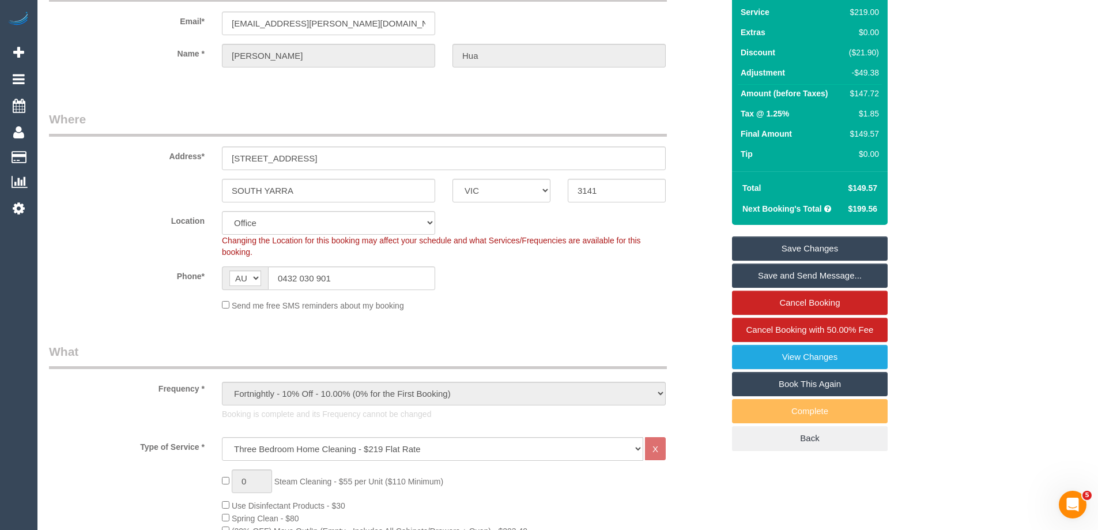
scroll to position [0, 0]
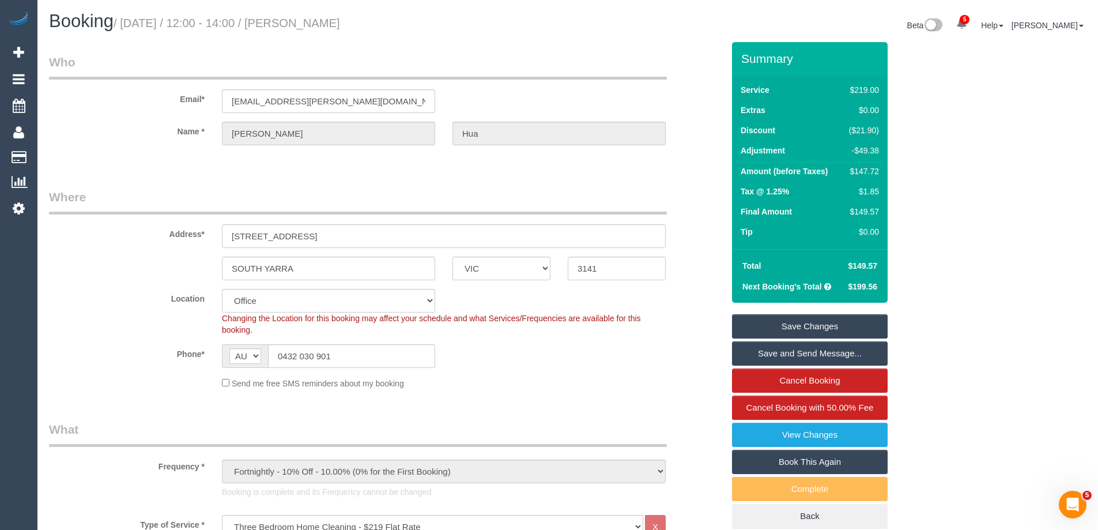
type textarea "$49.38 discount applied for complaint. Via email - ED"
click at [804, 328] on link "Save Changes" at bounding box center [810, 326] width 156 height 24
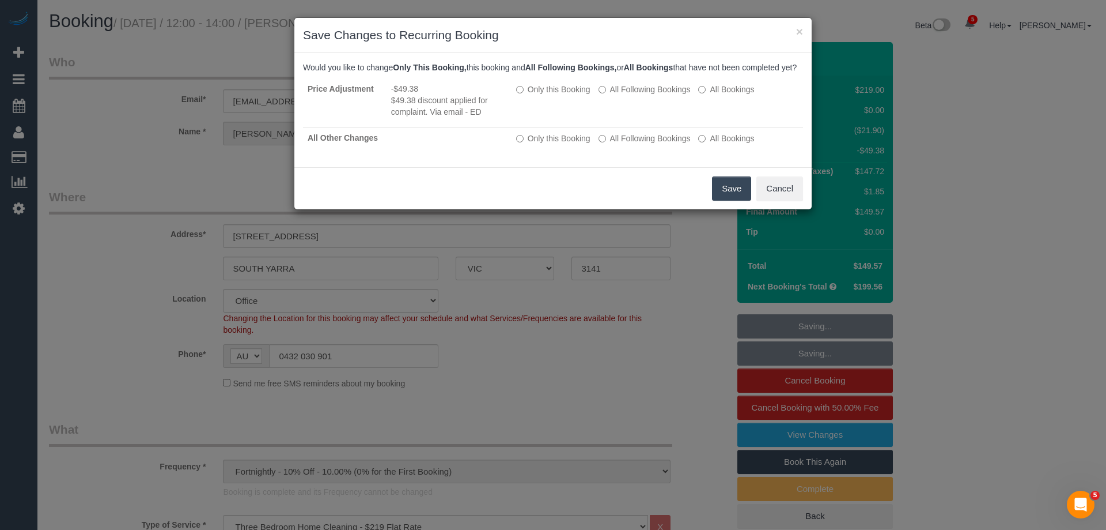
click at [731, 201] on button "Save" at bounding box center [731, 188] width 39 height 24
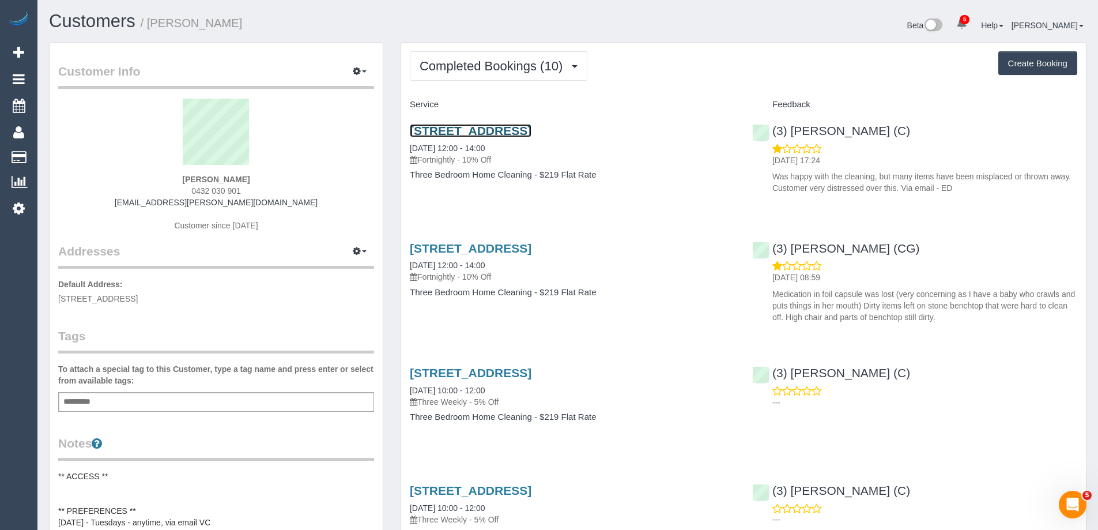
click at [502, 134] on link "[STREET_ADDRESS]" at bounding box center [471, 130] width 122 height 13
drag, startPoint x: 253, startPoint y: 24, endPoint x: 153, endPoint y: 24, distance: 100.3
click at [153, 24] on h1 "Customers / Shelley Hua" at bounding box center [304, 22] width 510 height 20
copy small "Shelley Hua"
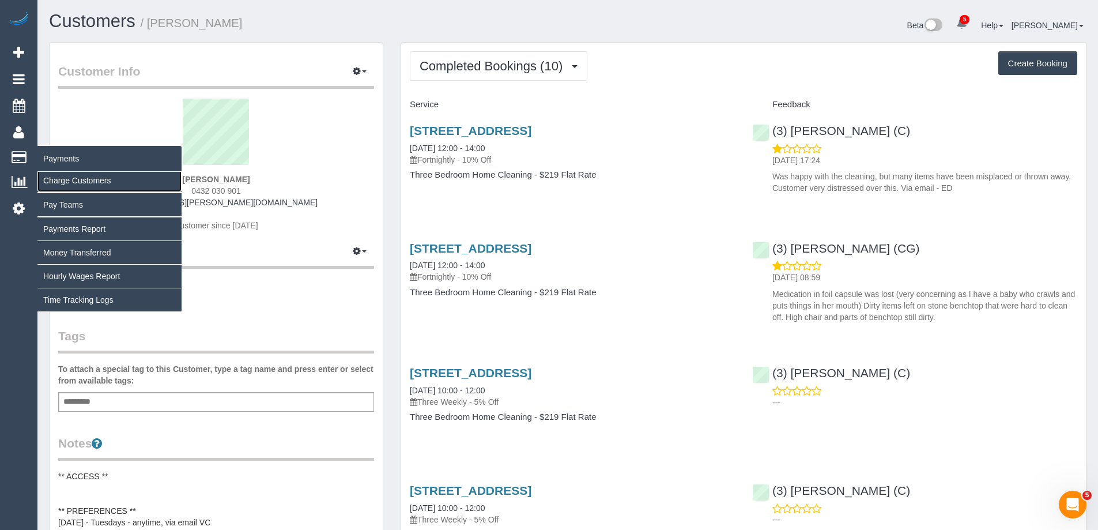
click at [54, 179] on link "Charge Customers" at bounding box center [109, 180] width 144 height 23
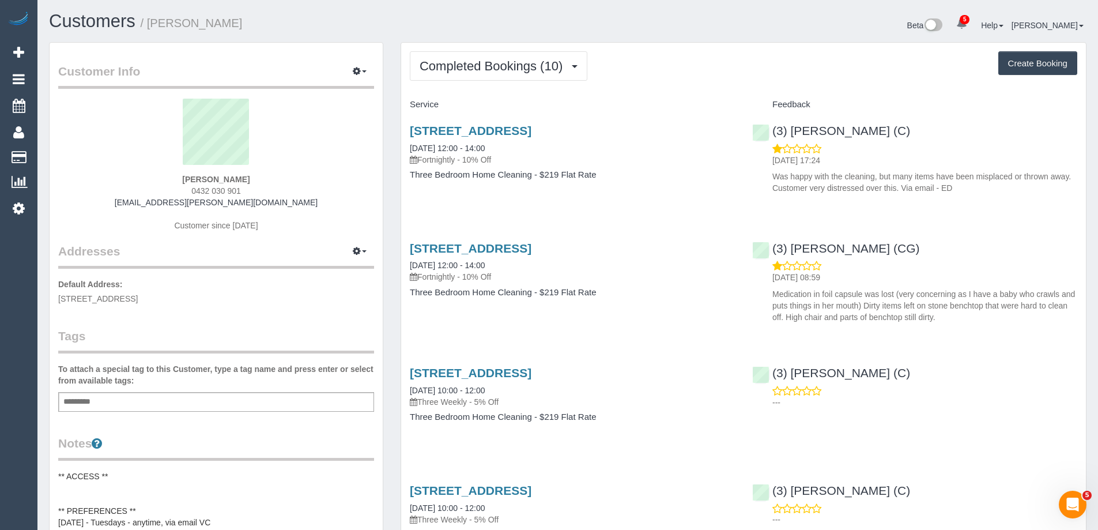
select select
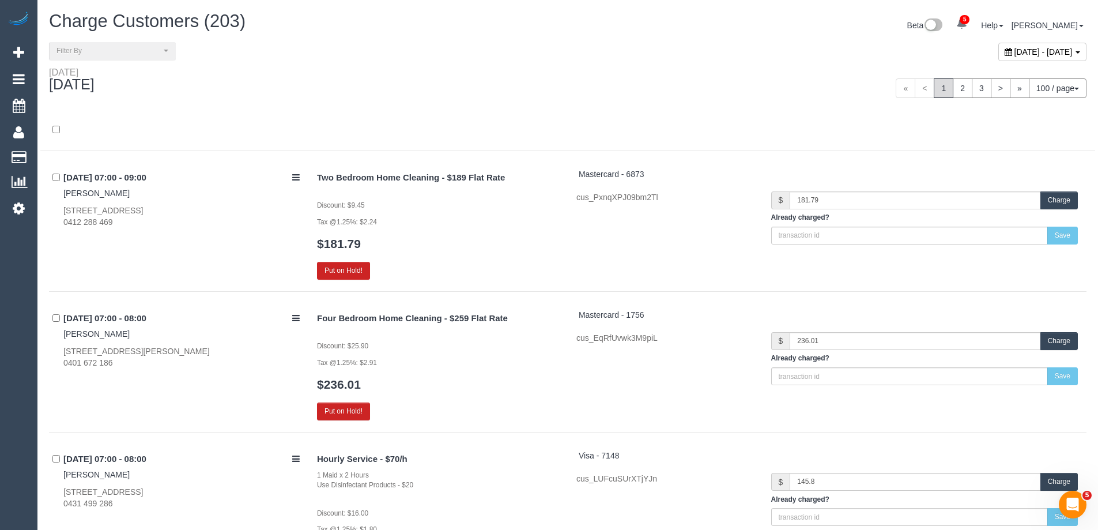
click at [1014, 48] on span "[DATE] - [DATE]" at bounding box center [1043, 51] width 58 height 9
type input "**********"
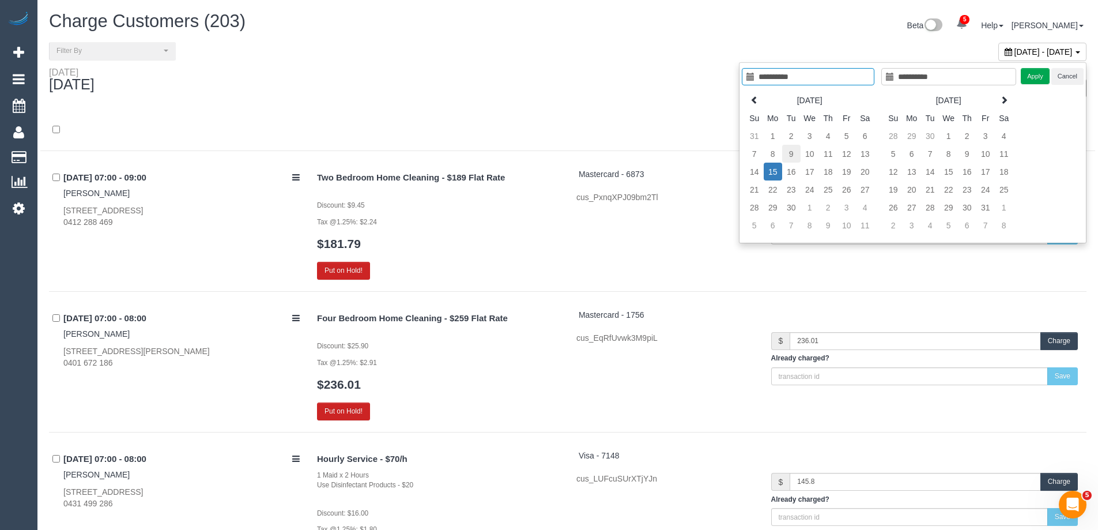
type input "**********"
click at [793, 155] on td "9" at bounding box center [791, 154] width 18 height 18
type input "**********"
click at [793, 155] on td "9" at bounding box center [791, 154] width 18 height 18
type input "**********"
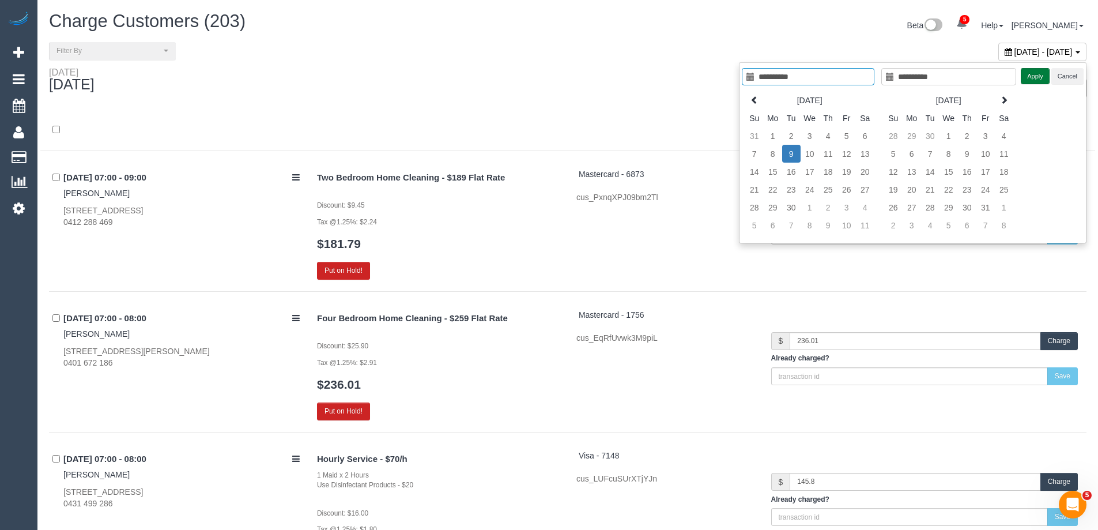
click at [1025, 81] on button "Apply" at bounding box center [1034, 76] width 29 height 17
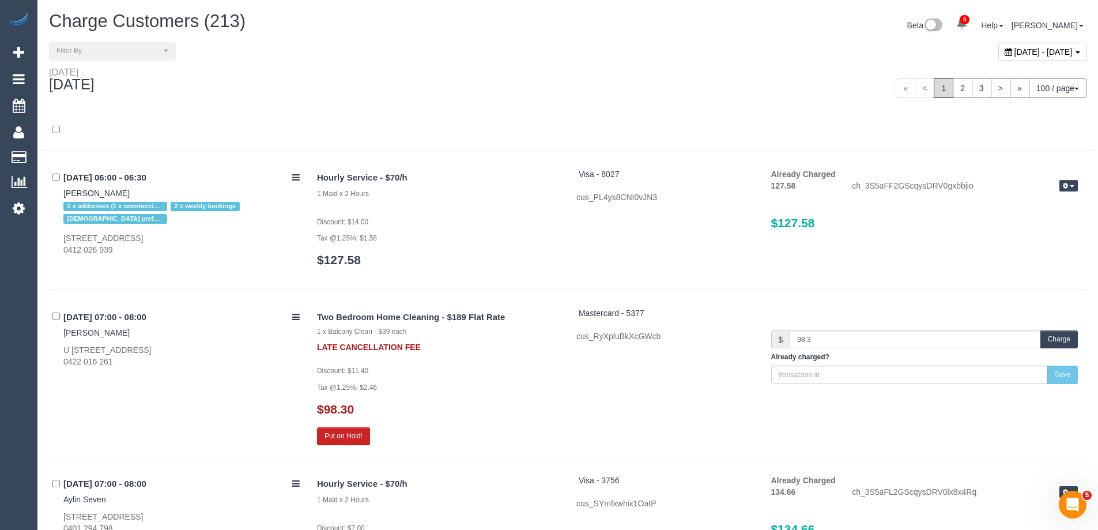
click at [356, 86] on div "[DATE]" at bounding box center [303, 82] width 527 height 31
click at [957, 89] on link "2" at bounding box center [962, 88] width 20 height 20
click at [580, 89] on div "« < 1 2 3 > » 100 / page 10 / page 20 / page 30 / page 40 / page 50 / page 100 …" at bounding box center [831, 88] width 510 height 20
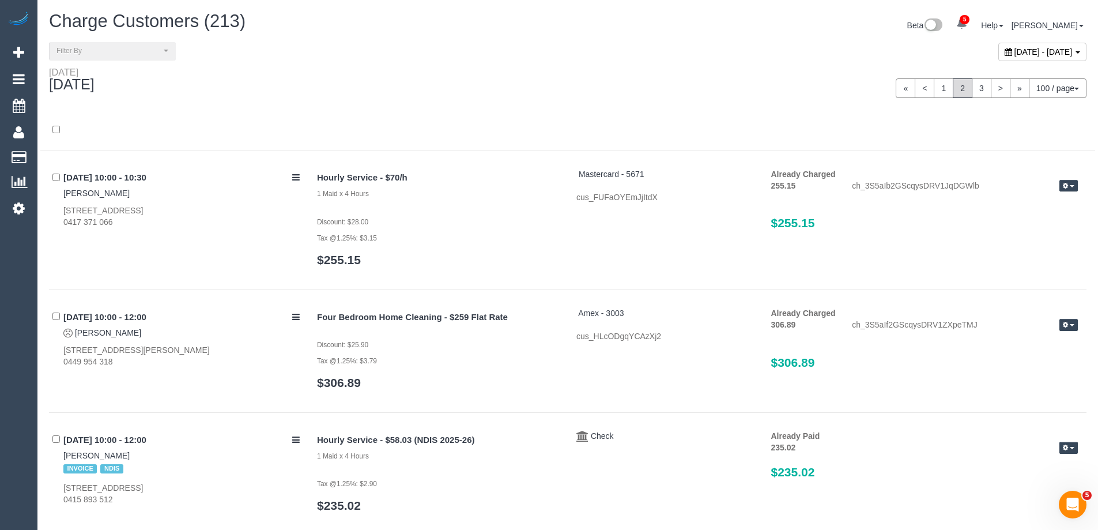
scroll to position [5568, 0]
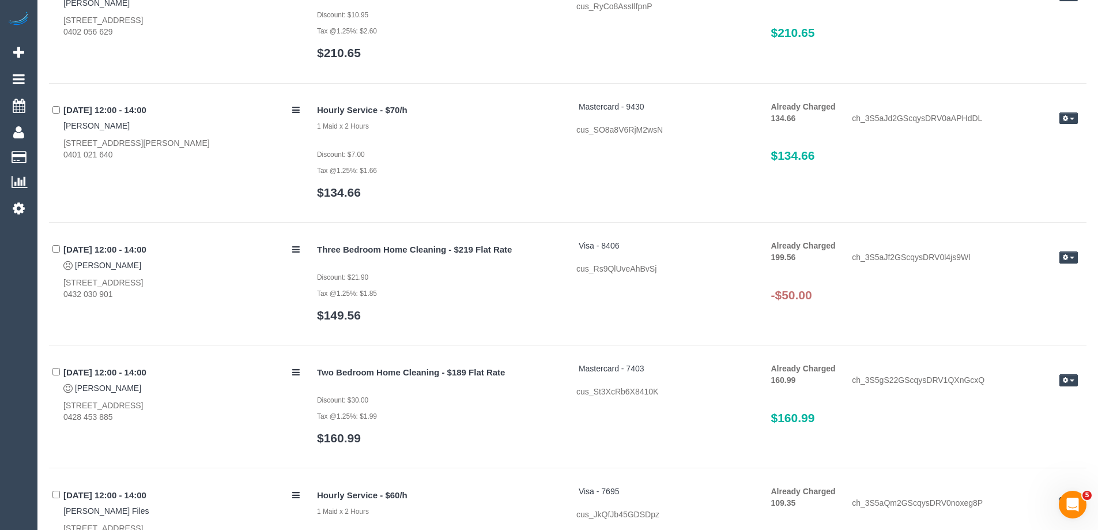
click at [1078, 255] on div "ch_3S5aJf2GScqysDRV0l4js9Wl Refund Send Invoice" at bounding box center [964, 258] width 243 height 14
click at [1073, 256] on span "button" at bounding box center [1071, 257] width 5 height 2
click at [1048, 272] on link "Refund" at bounding box center [1031, 277] width 91 height 15
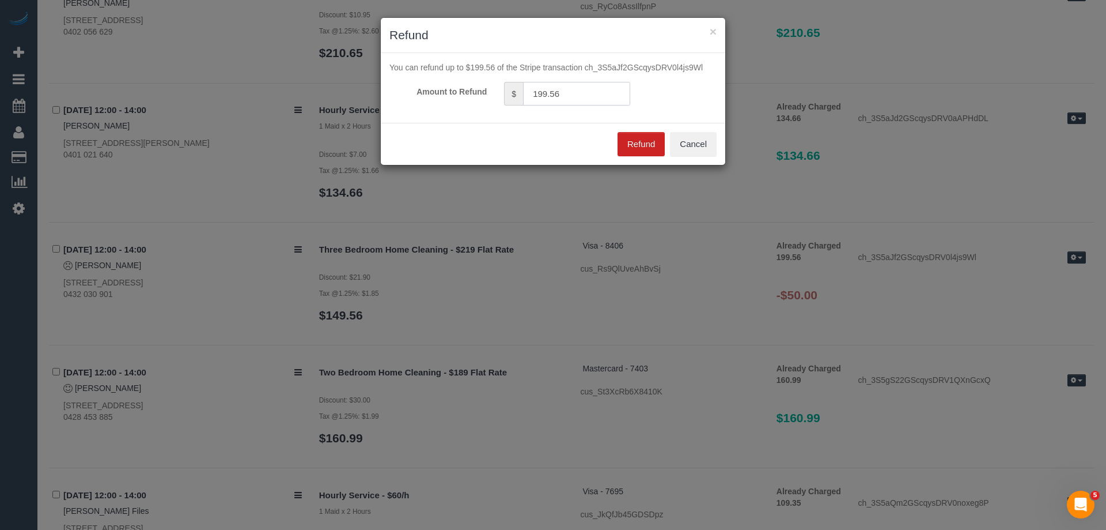
click at [575, 95] on input "199.56" at bounding box center [576, 94] width 107 height 24
type input "50"
click at [655, 148] on button "Refund" at bounding box center [641, 144] width 47 height 24
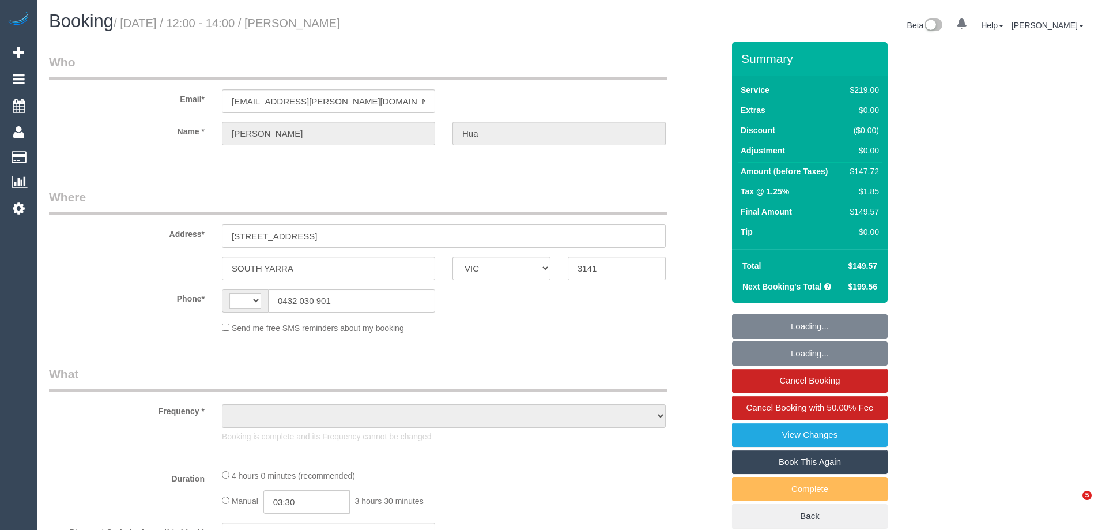
select select "VIC"
select select "string:stripe-pm_1QyP7C2GScqysDRVslpn0F0K"
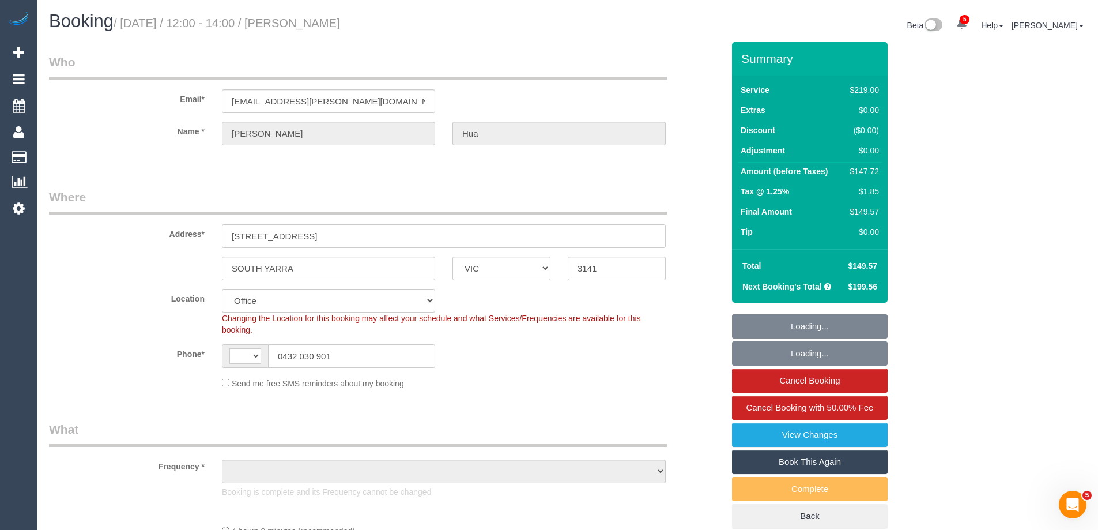
select select "number:27"
select select "number:16"
select select "number:18"
select select "number:22"
select select "number:34"
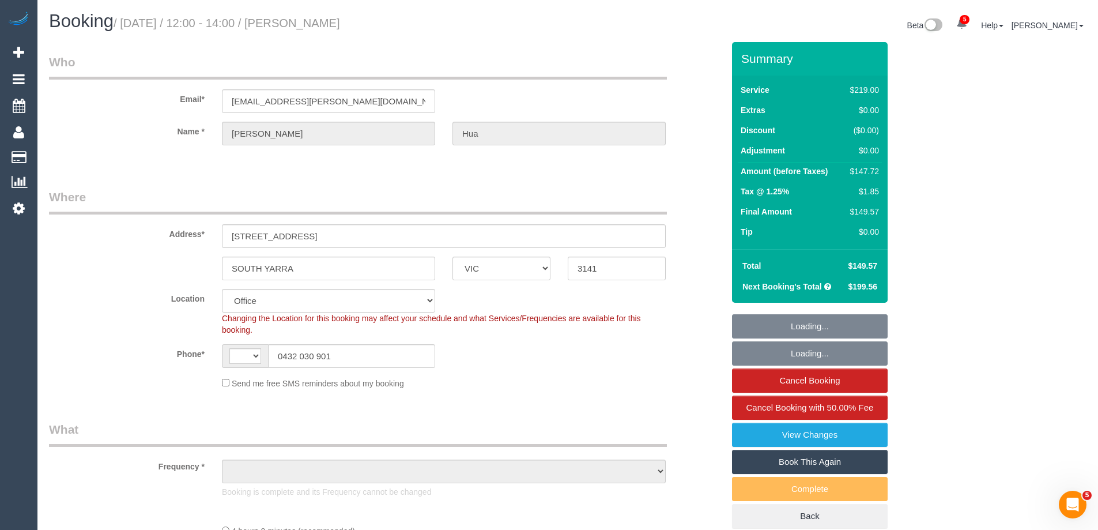
select select "number:12"
select select "string:AU"
select select "object:2171"
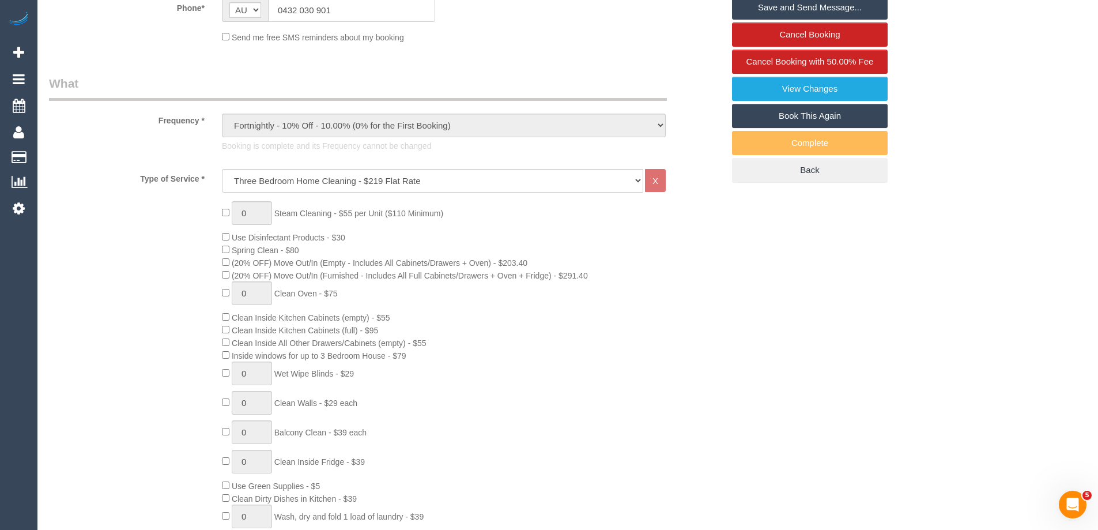
scroll to position [691, 0]
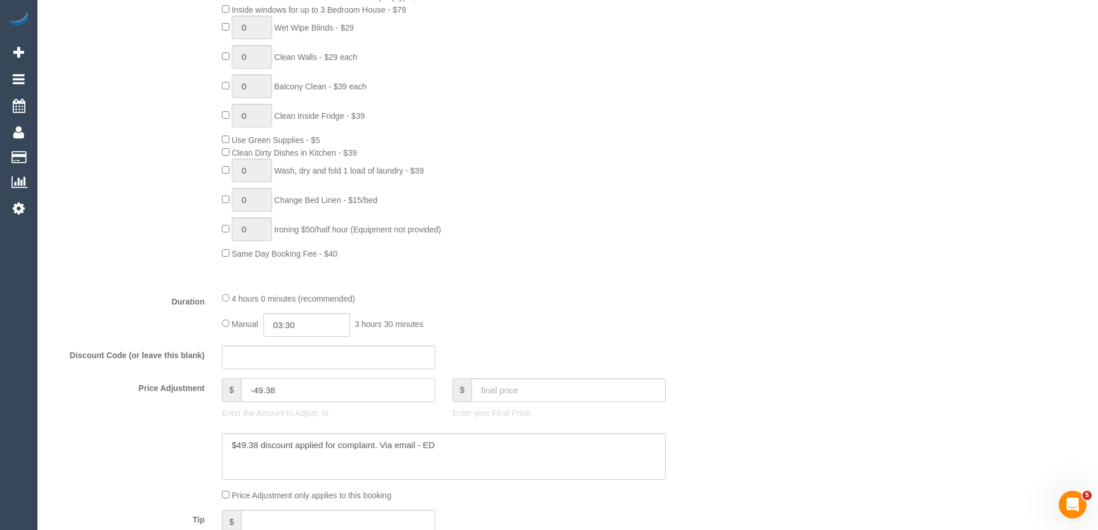
click at [322, 391] on input "-49.38" at bounding box center [338, 390] width 194 height 24
type input "-49.39"
click at [258, 439] on textarea at bounding box center [444, 456] width 444 height 47
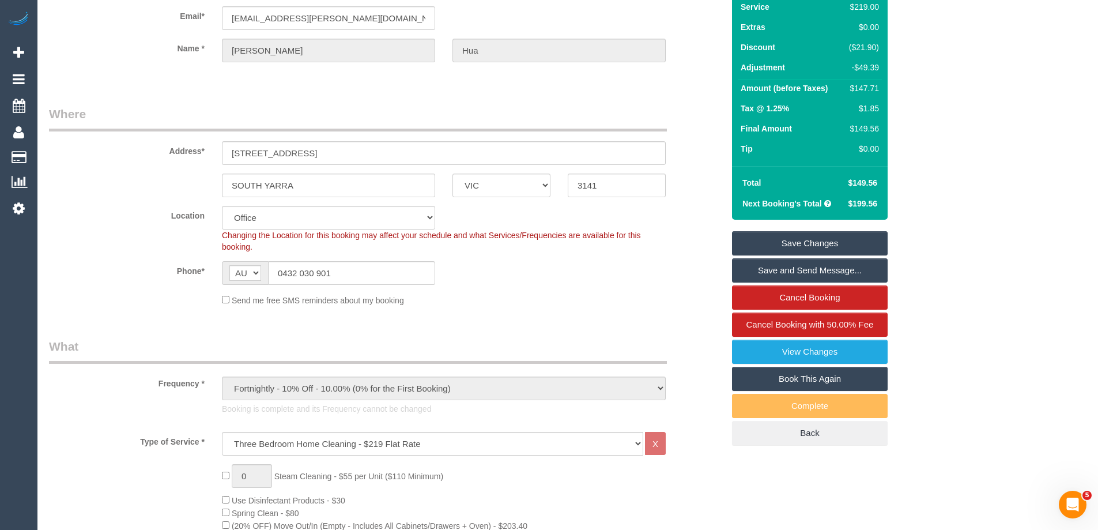
scroll to position [0, 0]
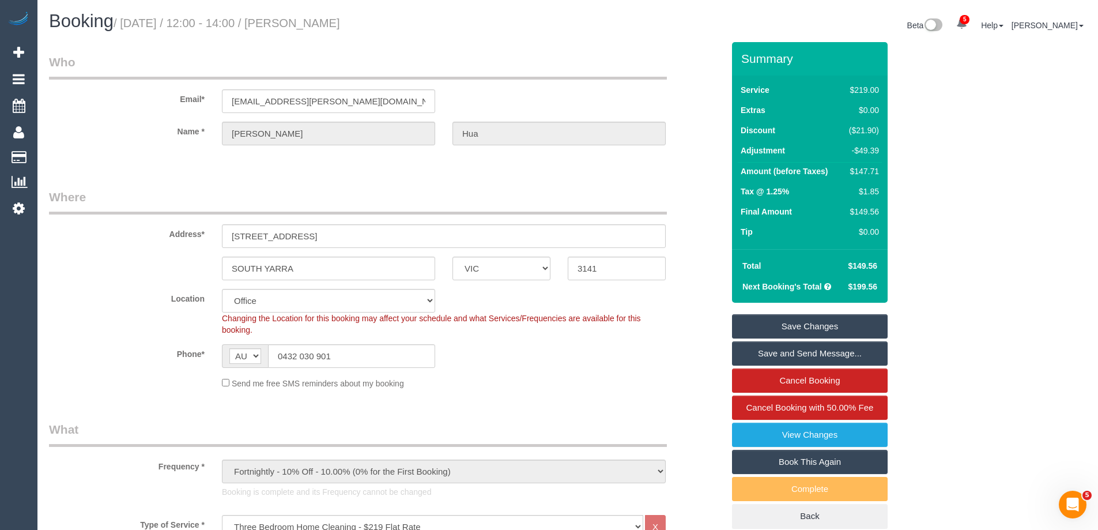
type textarea "$49.39 discount applied for complaint. Via email - ED"
click at [787, 323] on link "Save Changes" at bounding box center [810, 326] width 156 height 24
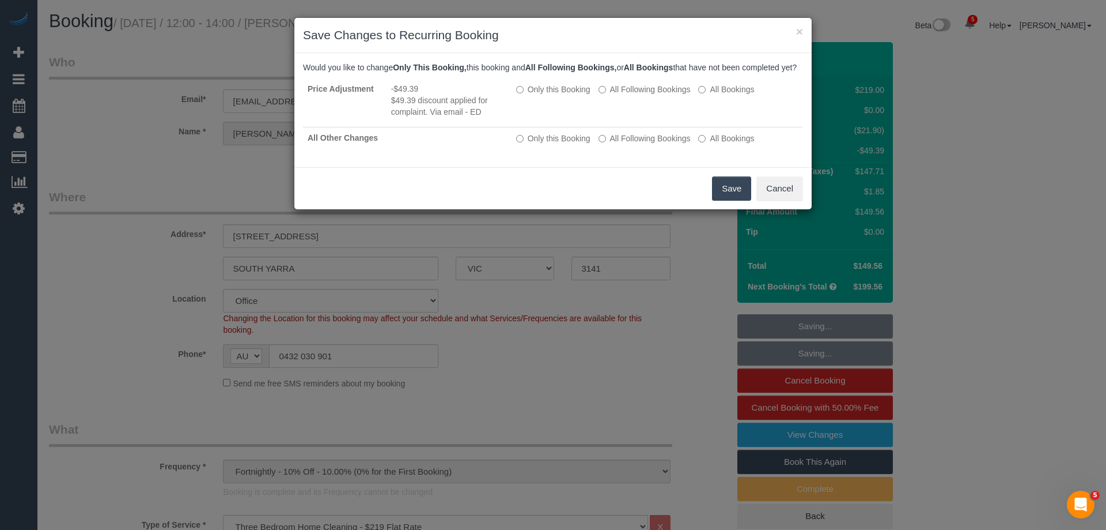
click at [721, 201] on button "Save" at bounding box center [731, 188] width 39 height 24
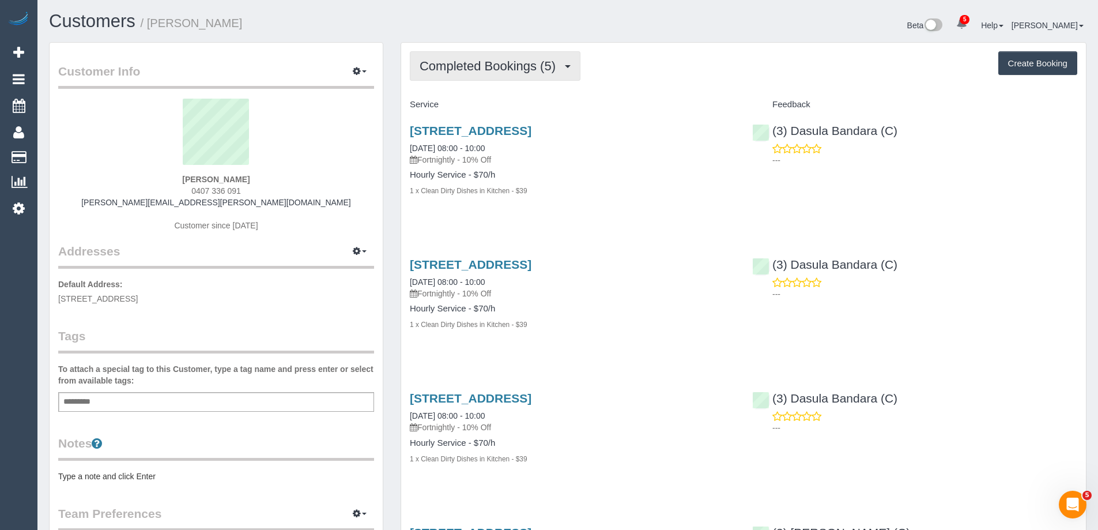
click at [501, 71] on span "Completed Bookings (5)" at bounding box center [490, 66] width 142 height 14
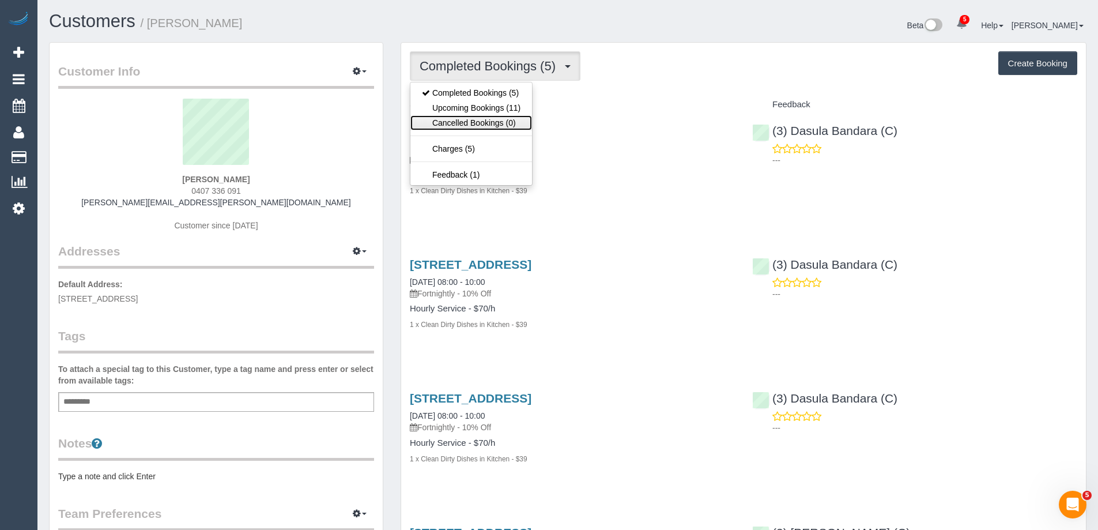
click at [485, 115] on link "Cancelled Bookings (0)" at bounding box center [471, 122] width 122 height 15
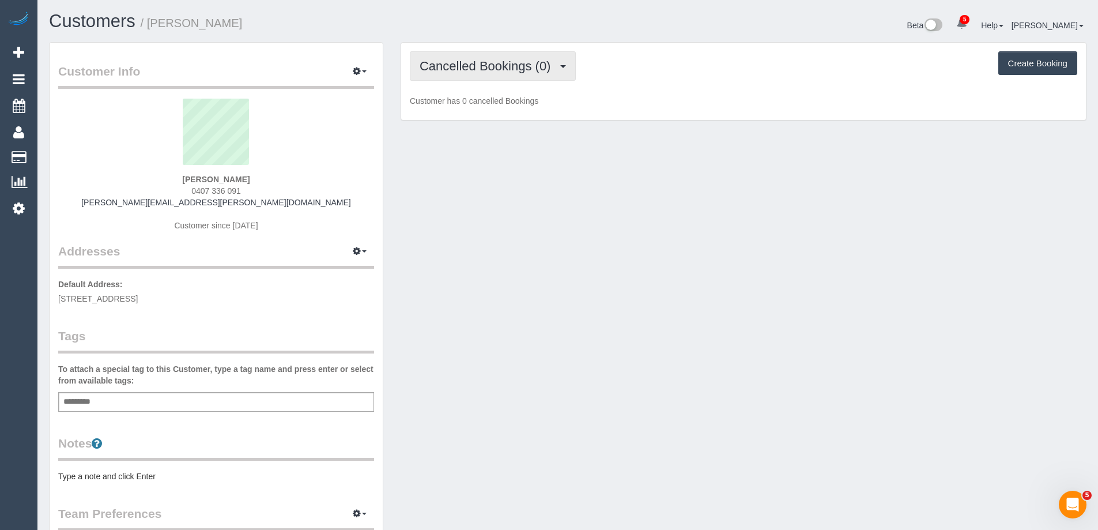
click at [490, 54] on button "Cancelled Bookings (0)" at bounding box center [493, 65] width 166 height 29
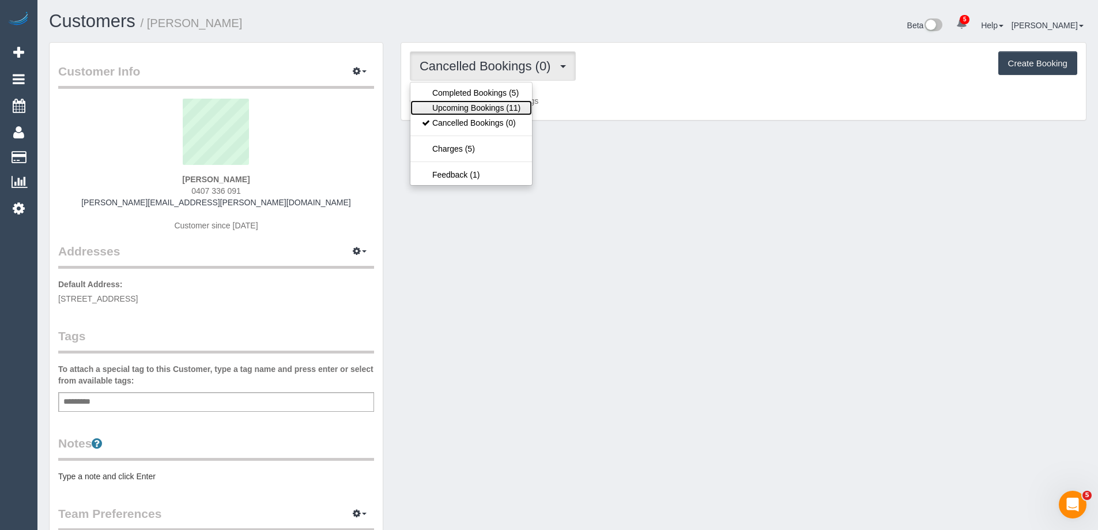
click at [485, 106] on link "Upcoming Bookings (11)" at bounding box center [471, 107] width 122 height 15
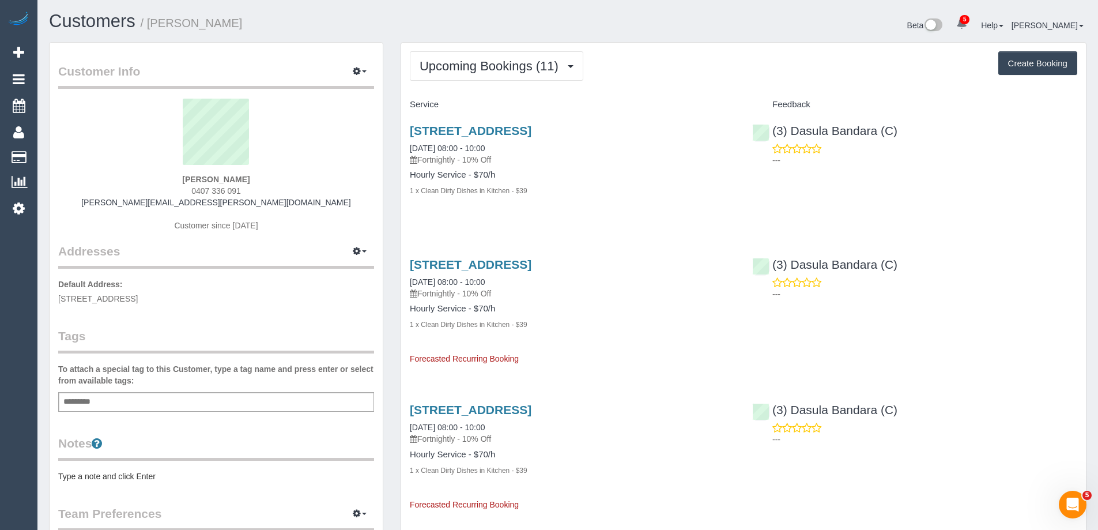
click at [143, 477] on pre "Type a note and click Enter" at bounding box center [216, 476] width 316 height 12
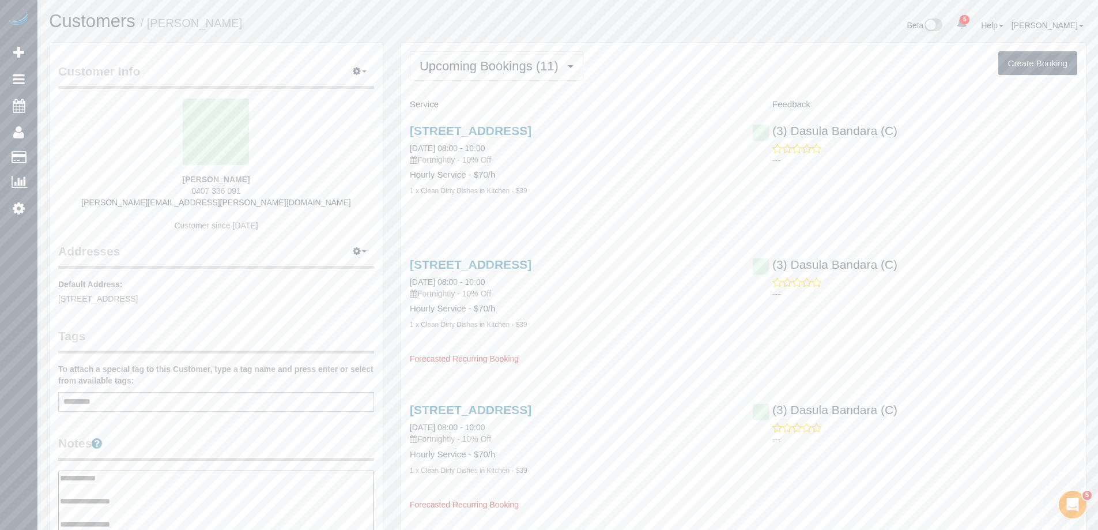
type textarea "**********"
click at [240, 424] on div "Customer Info Edit Contact Info Send Message Email Preferences Special Sales Ta…" at bounding box center [216, 478] width 333 height 870
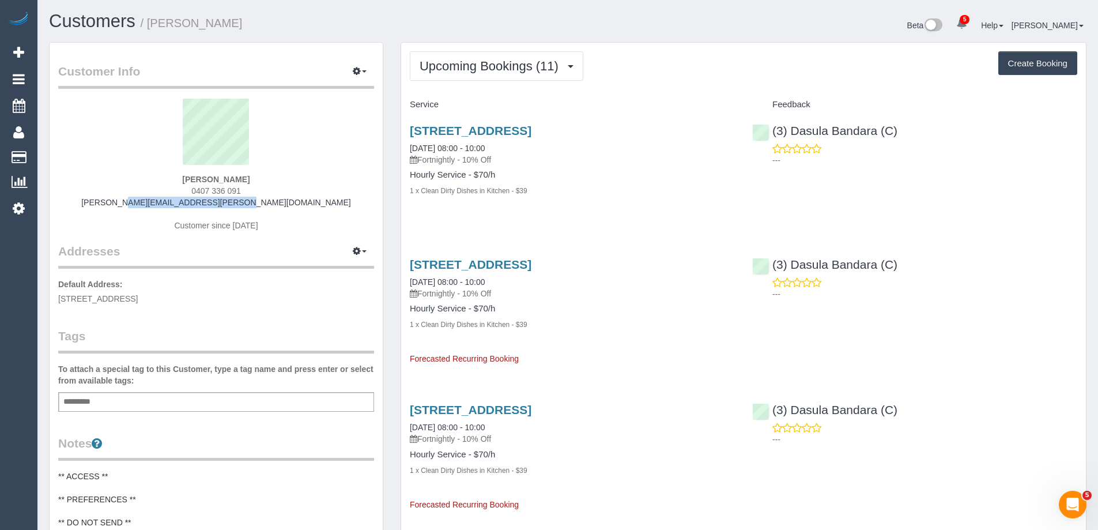
drag, startPoint x: 274, startPoint y: 203, endPoint x: 146, endPoint y: 199, distance: 127.4
click at [147, 199] on div "Jodie Kinnersley 0407 336 091 jodie.kinnersley@gmail.com Customer since 2025" at bounding box center [216, 171] width 316 height 144
copy link "jodie.kinnersley@gmail.com"
click at [496, 74] on button "Upcoming Bookings (11)" at bounding box center [496, 65] width 173 height 29
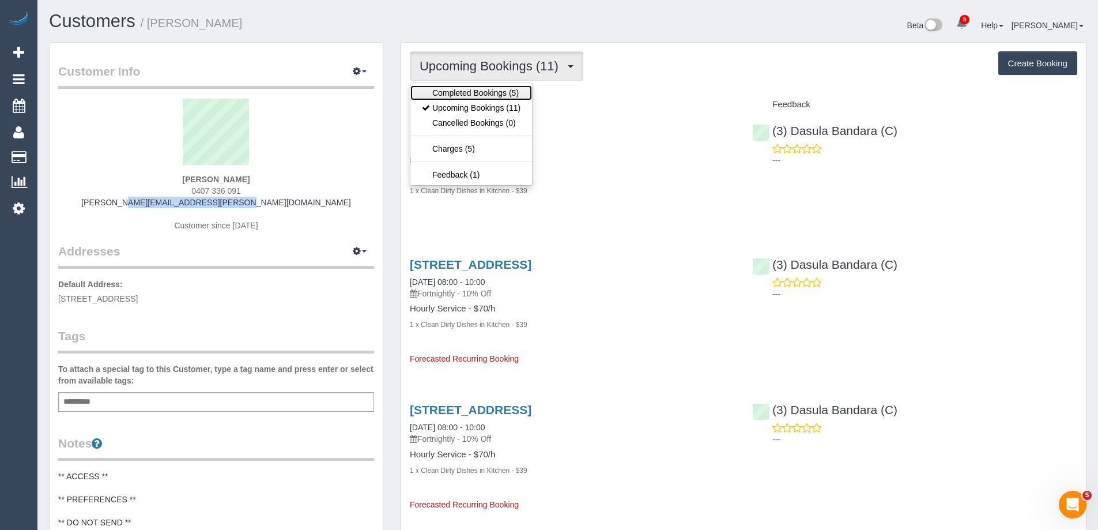
click at [490, 95] on link "Completed Bookings (5)" at bounding box center [471, 92] width 122 height 15
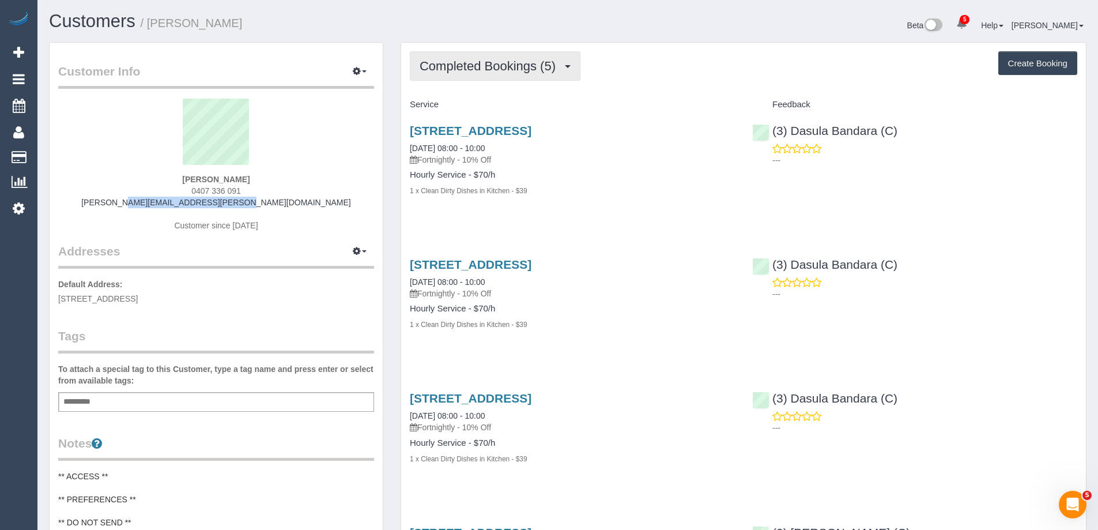
click at [505, 69] on span "Completed Bookings (5)" at bounding box center [490, 66] width 142 height 14
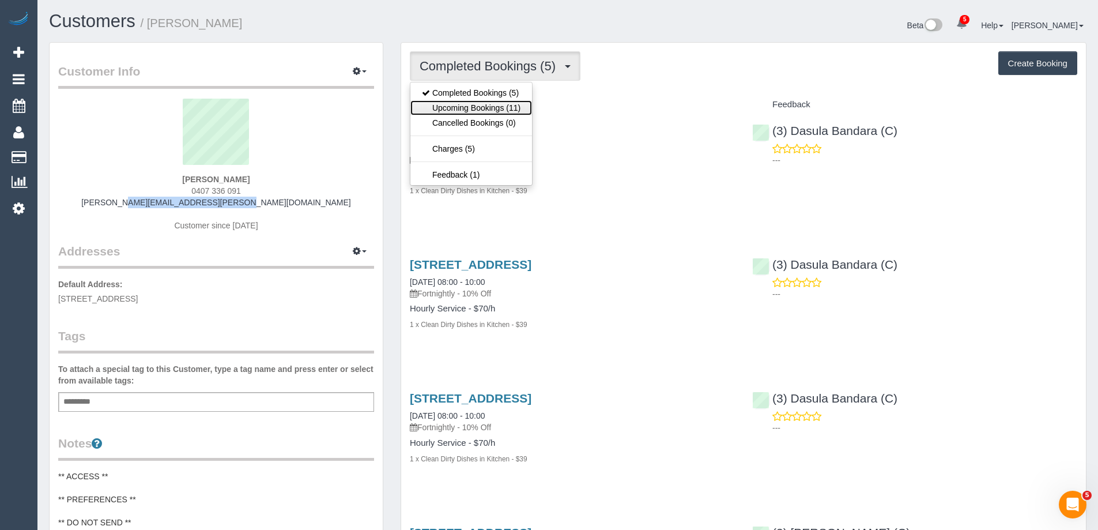
click at [503, 104] on link "Upcoming Bookings (11)" at bounding box center [471, 107] width 122 height 15
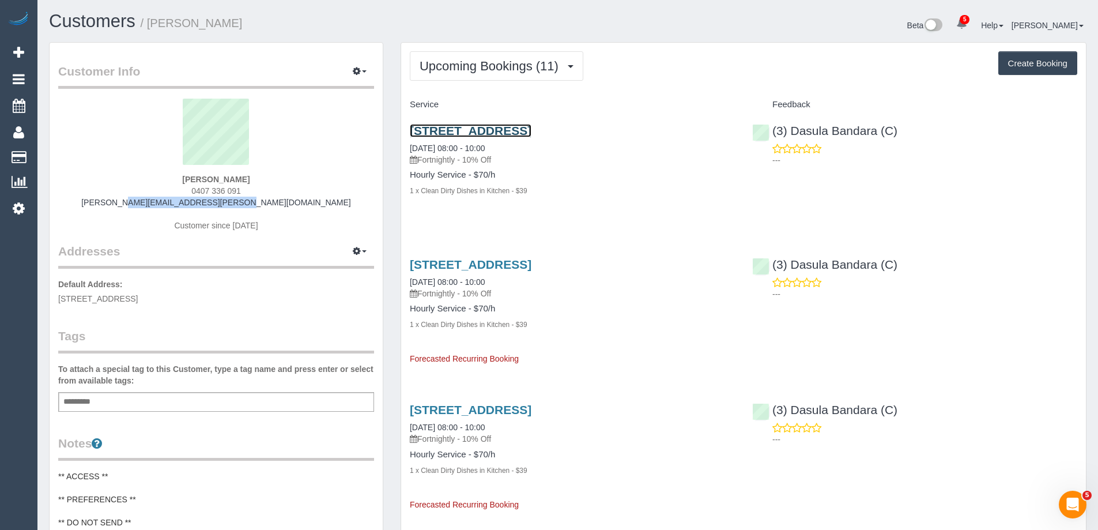
click at [498, 129] on link "22 Wingan Avenue, Camberwell, VIC 3124" at bounding box center [471, 130] width 122 height 13
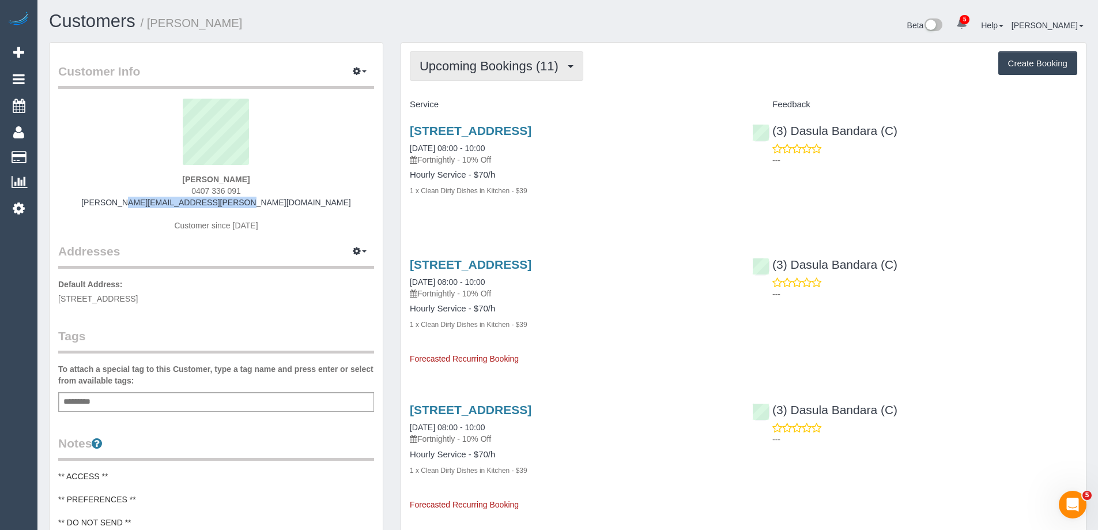
click at [497, 67] on span "Upcoming Bookings (11)" at bounding box center [491, 66] width 145 height 14
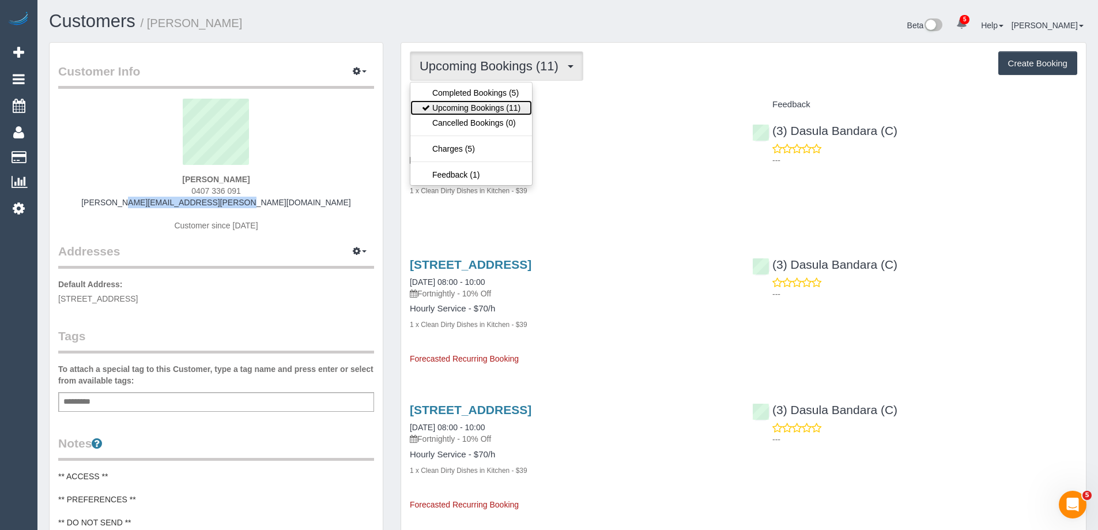
click at [494, 107] on link "Upcoming Bookings (11)" at bounding box center [471, 107] width 122 height 15
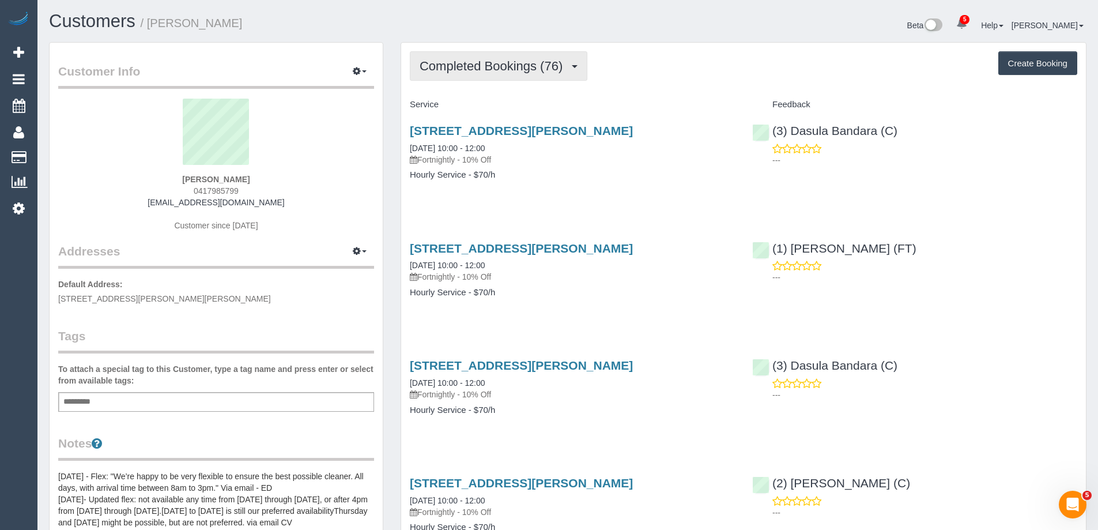
click at [504, 61] on span "Completed Bookings (76)" at bounding box center [493, 66] width 149 height 14
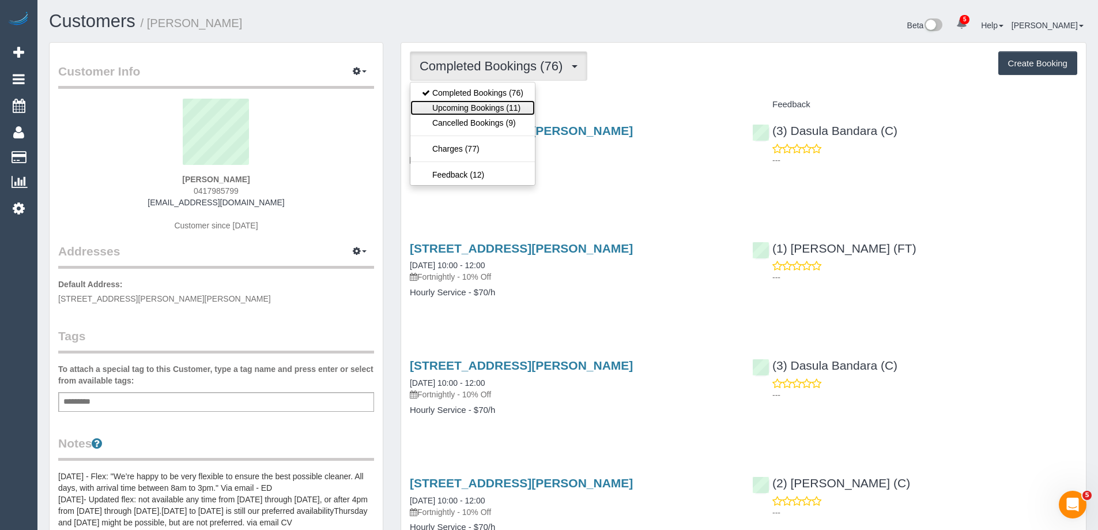
click at [498, 106] on link "Upcoming Bookings (11)" at bounding box center [472, 107] width 124 height 15
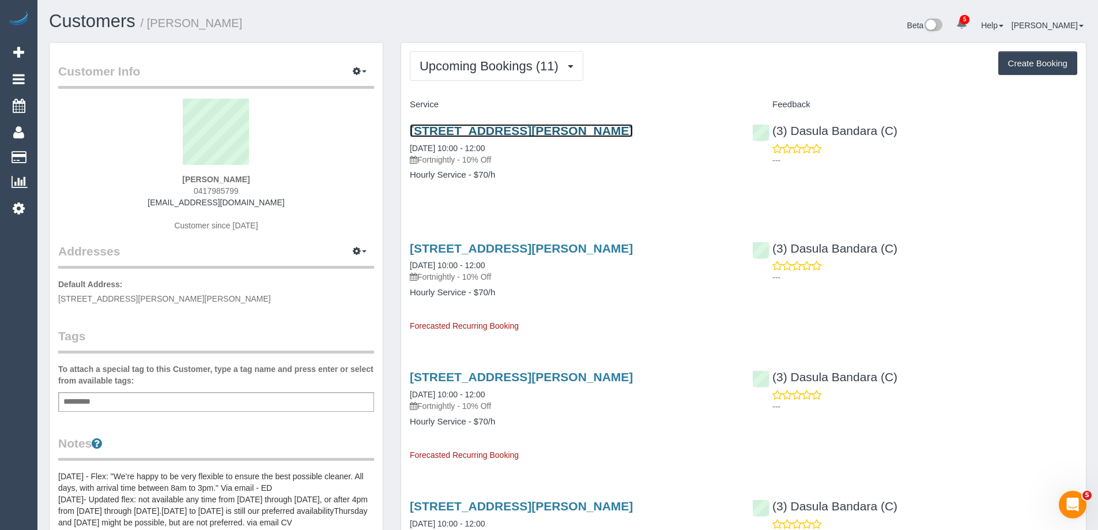
click at [496, 131] on link "[STREET_ADDRESS][PERSON_NAME]" at bounding box center [521, 130] width 223 height 13
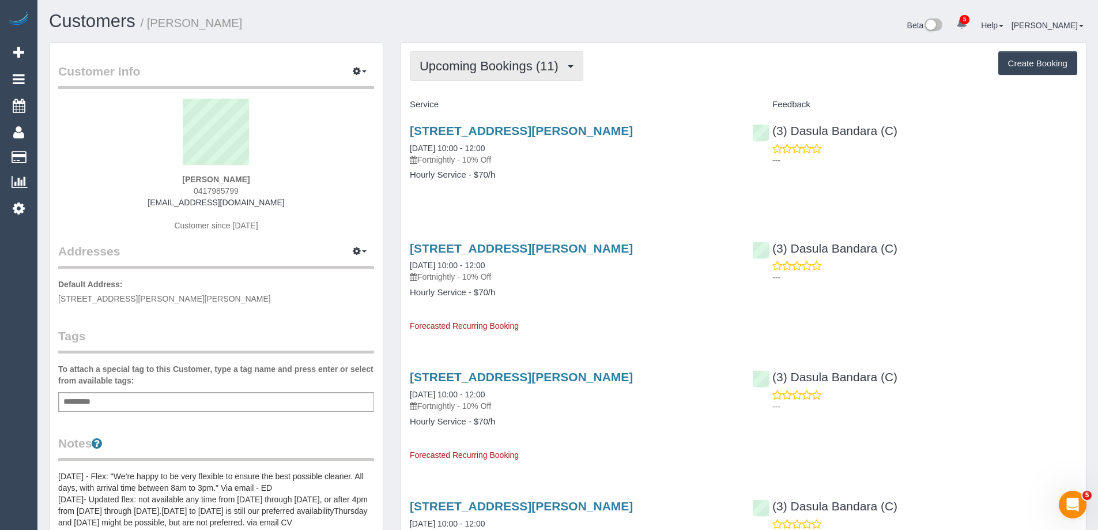
click at [485, 64] on span "Upcoming Bookings (11)" at bounding box center [491, 66] width 145 height 14
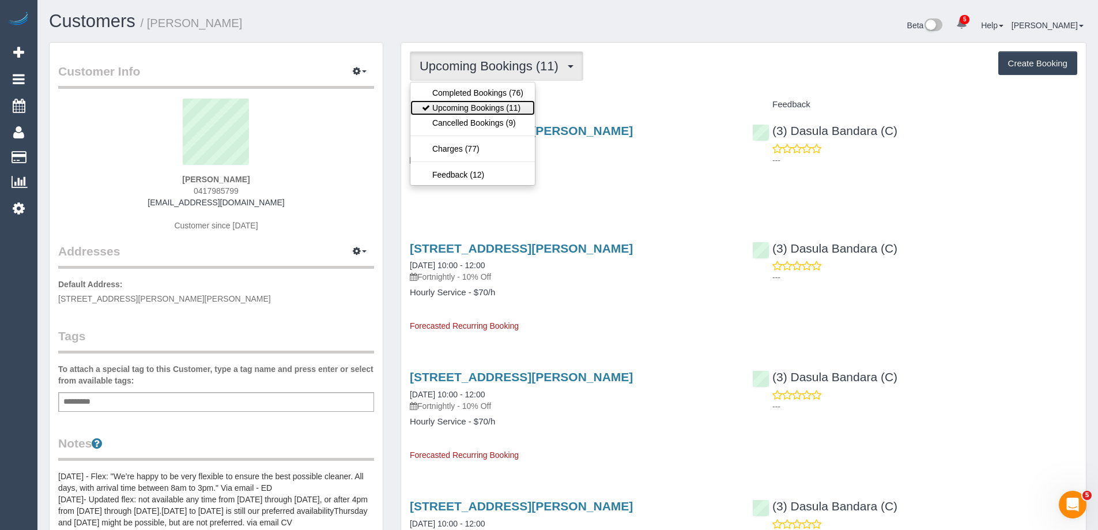
click at [477, 105] on link "Upcoming Bookings (11)" at bounding box center [472, 107] width 124 height 15
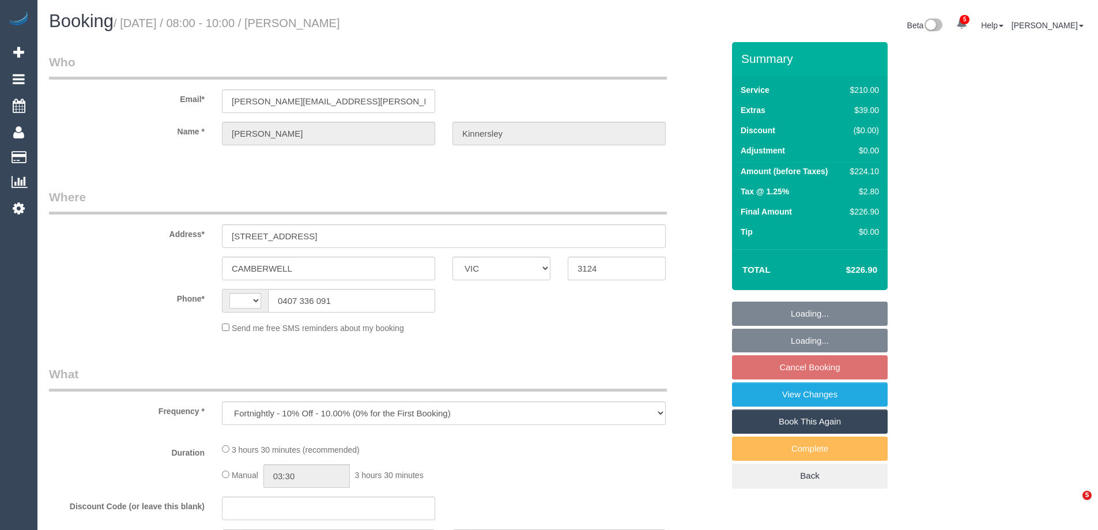
select select "VIC"
select select "string:stripe-pm_1RjrcA2GScqysDRVQneTCag3"
select select "180"
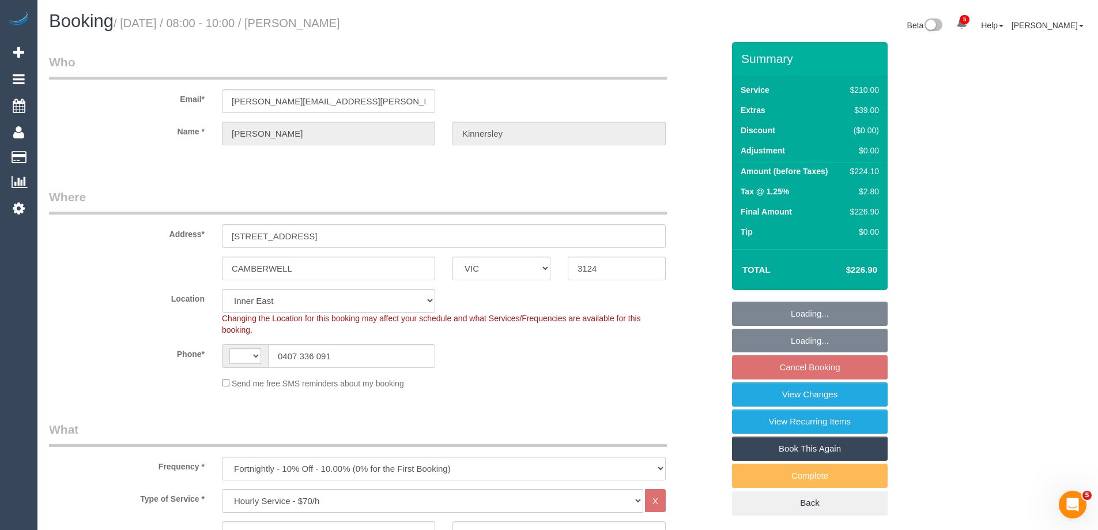
select select "object:645"
select select "string:AU"
select select "number:30"
select select "number:14"
select select "number:18"
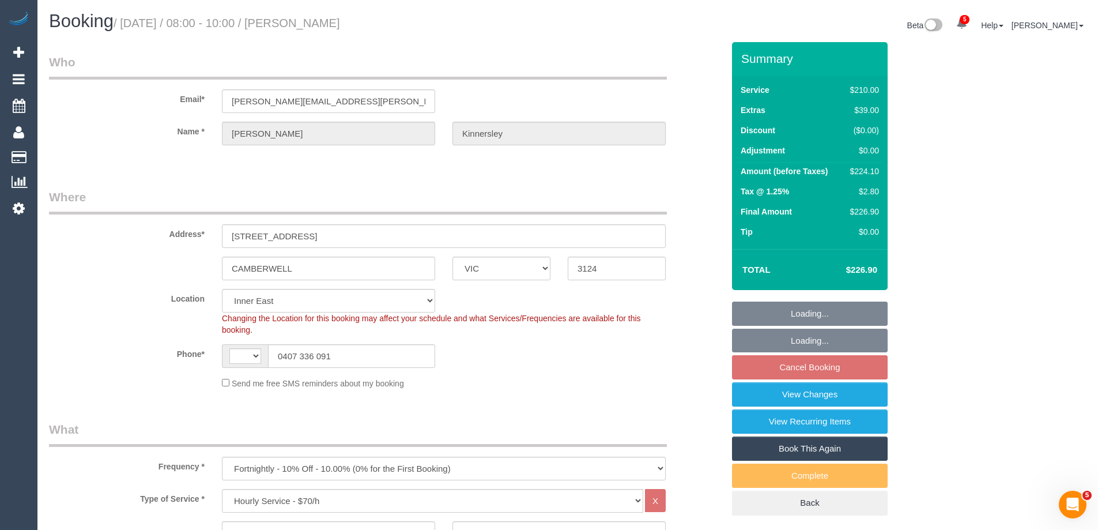
select select "number:22"
select select "number:34"
select select "number:26"
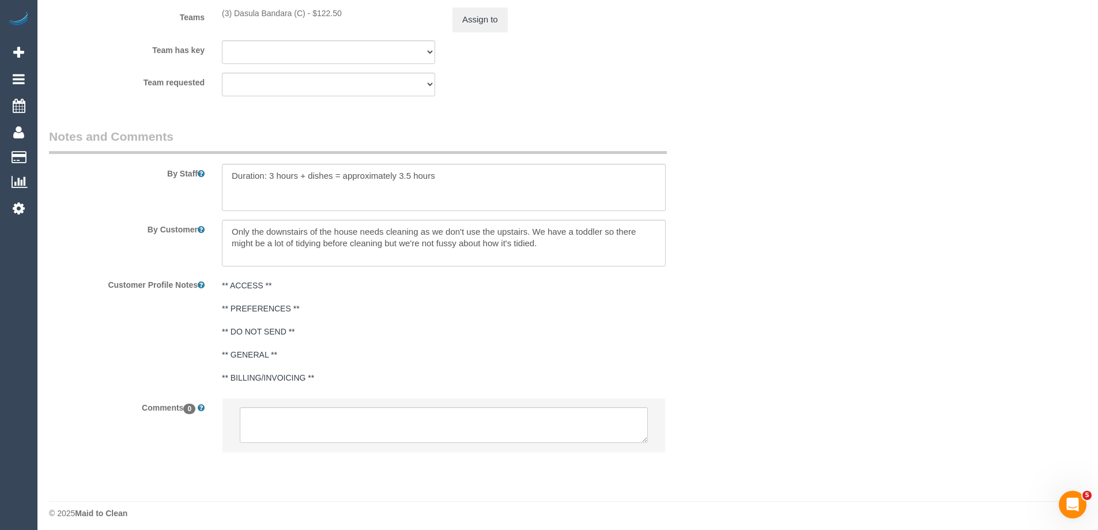
scroll to position [1813, 0]
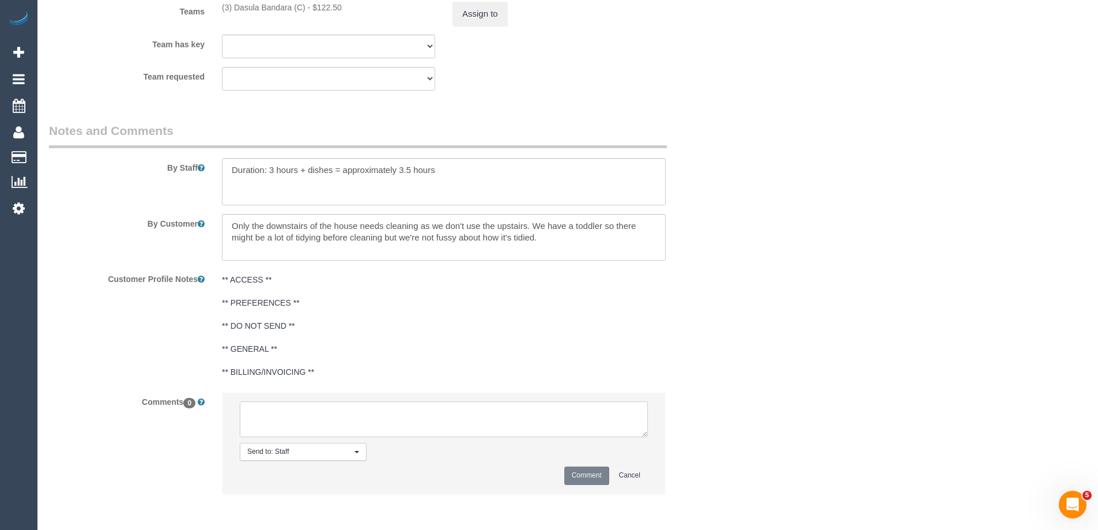
click at [307, 415] on textarea at bounding box center [444, 419] width 408 height 36
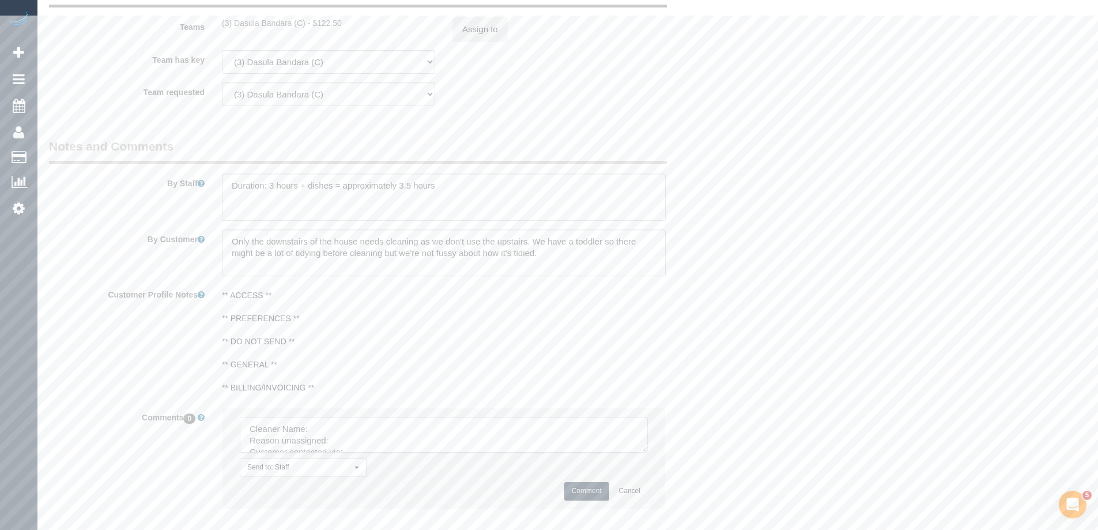
scroll to position [1525, 0]
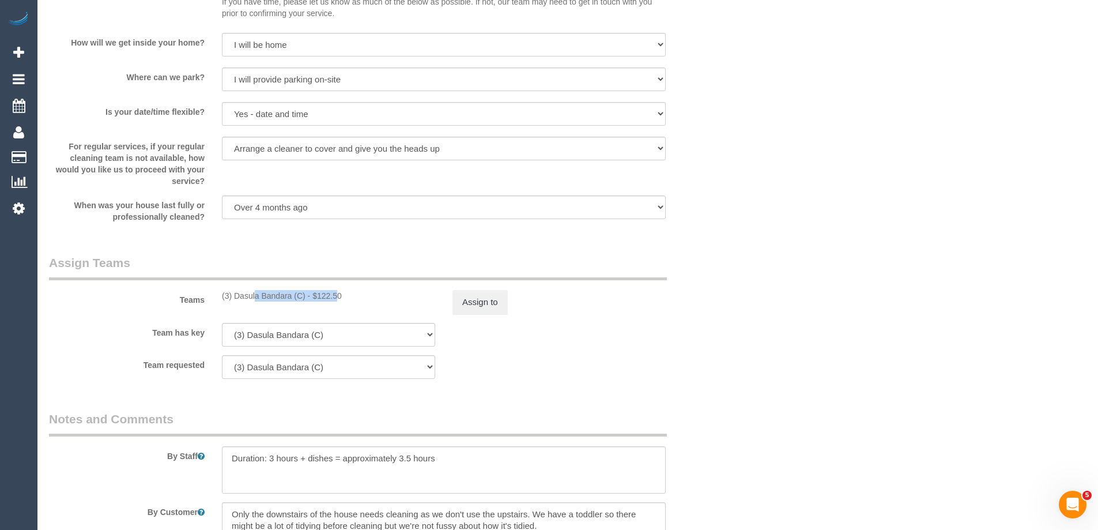
drag, startPoint x: 225, startPoint y: 297, endPoint x: 306, endPoint y: 301, distance: 81.4
click at [306, 301] on div "Teams (3) Dasula Bandara (C) - $122.50 Assign to" at bounding box center [385, 284] width 691 height 60
copy div "(3) Dasula Bandara (C)"
click at [487, 294] on button "Assign to" at bounding box center [479, 302] width 55 height 24
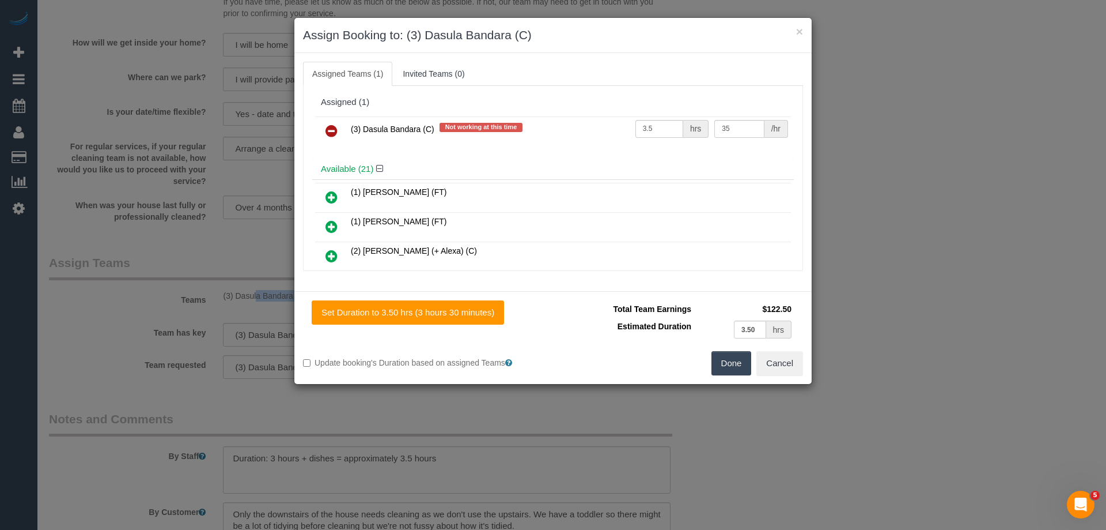
click at [334, 133] on icon at bounding box center [332, 131] width 12 height 14
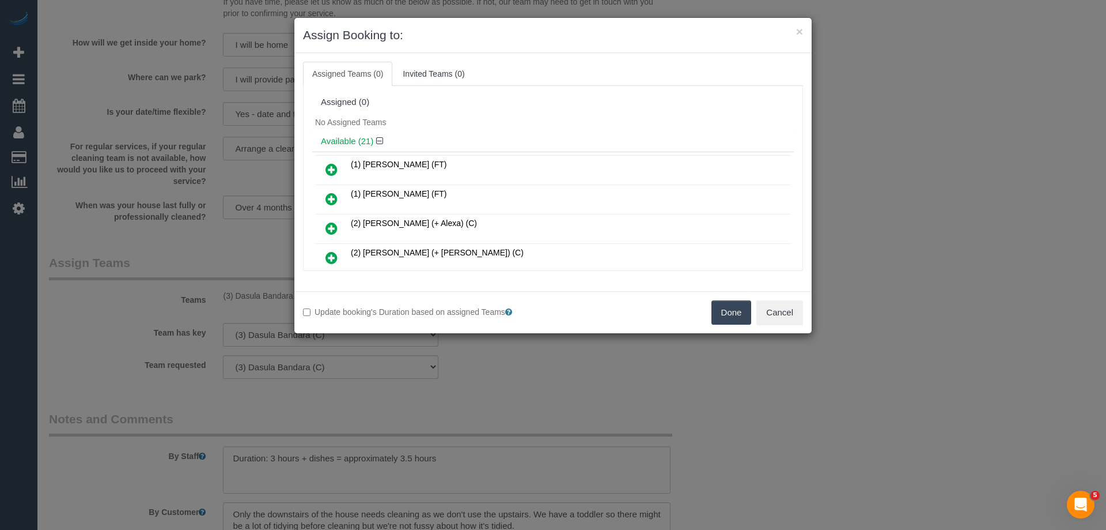
click at [710, 305] on div "Done Cancel" at bounding box center [682, 312] width 259 height 24
click at [734, 309] on button "Done" at bounding box center [732, 312] width 40 height 24
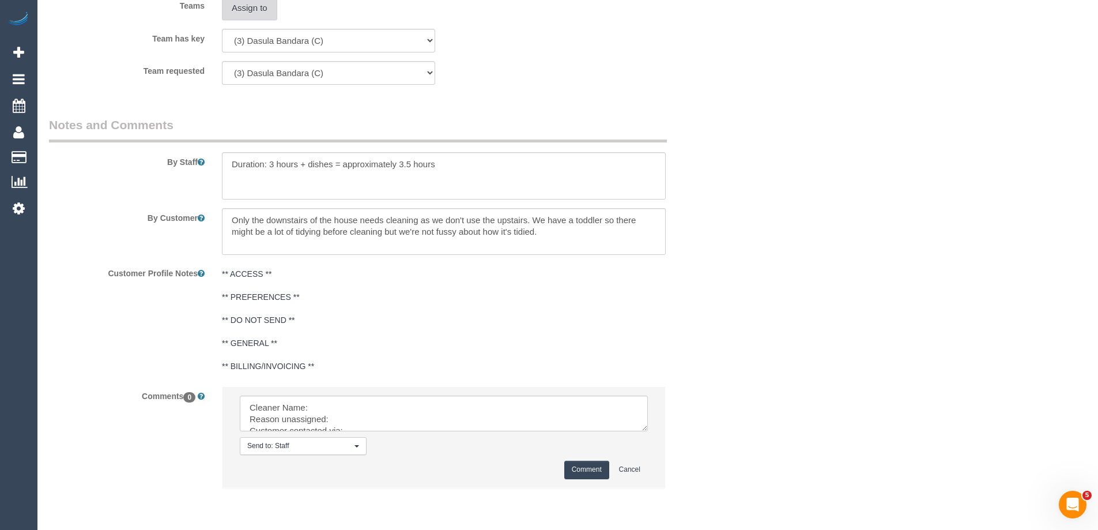
scroll to position [1861, 0]
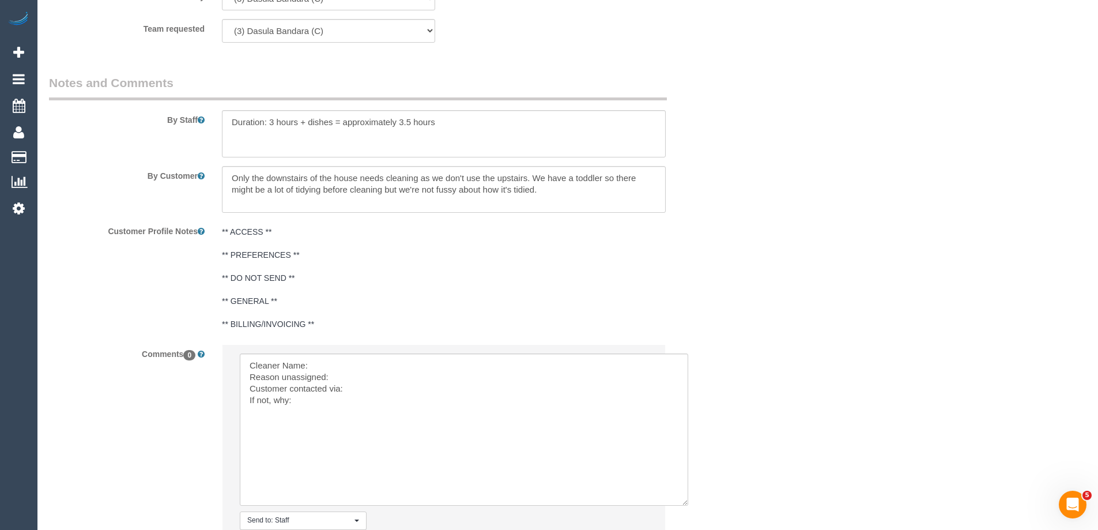
drag, startPoint x: 642, startPoint y: 384, endPoint x: 685, endPoint y: 505, distance: 127.6
click at [685, 505] on textarea at bounding box center [464, 429] width 448 height 152
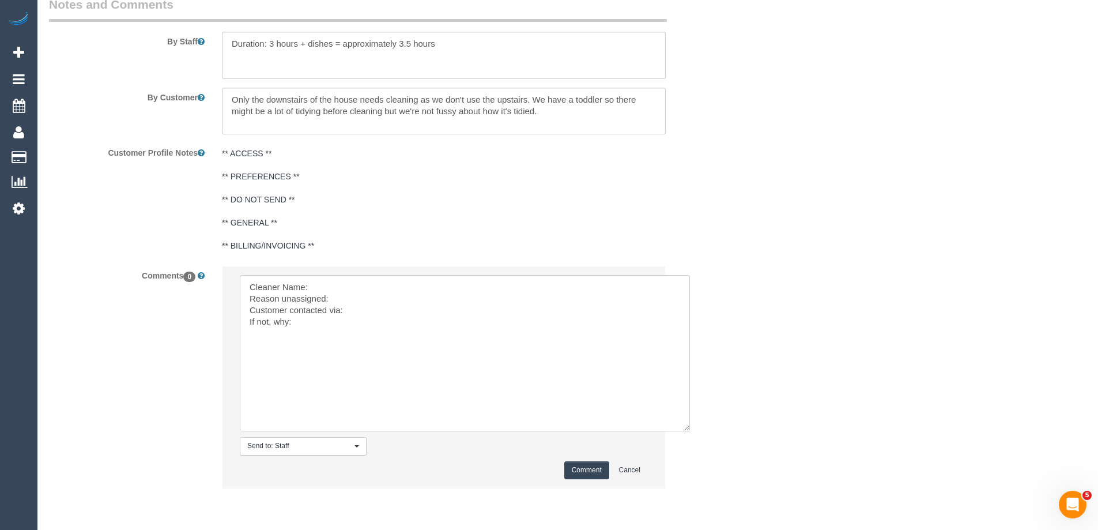
scroll to position [1982, 0]
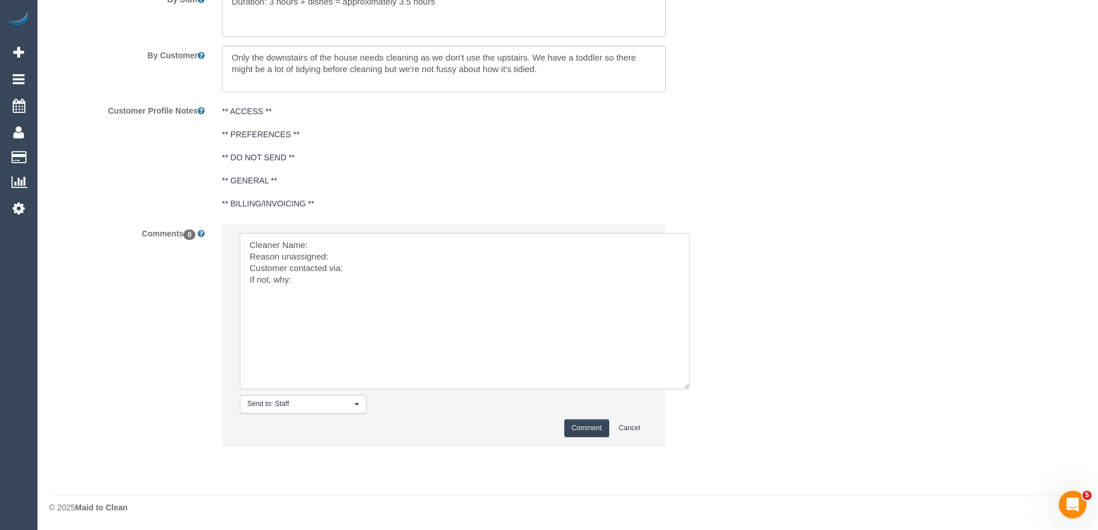
click at [359, 249] on textarea at bounding box center [465, 311] width 450 height 156
paste textarea "(3) Dasula Bandara (C)"
click at [366, 260] on textarea at bounding box center [465, 311] width 450 height 156
type textarea "Cleaner Name: (3) Dasula Bandara (C) Reason unassigned: unavailable on 17/9 due…"
click at [584, 430] on button "Comment" at bounding box center [586, 428] width 45 height 18
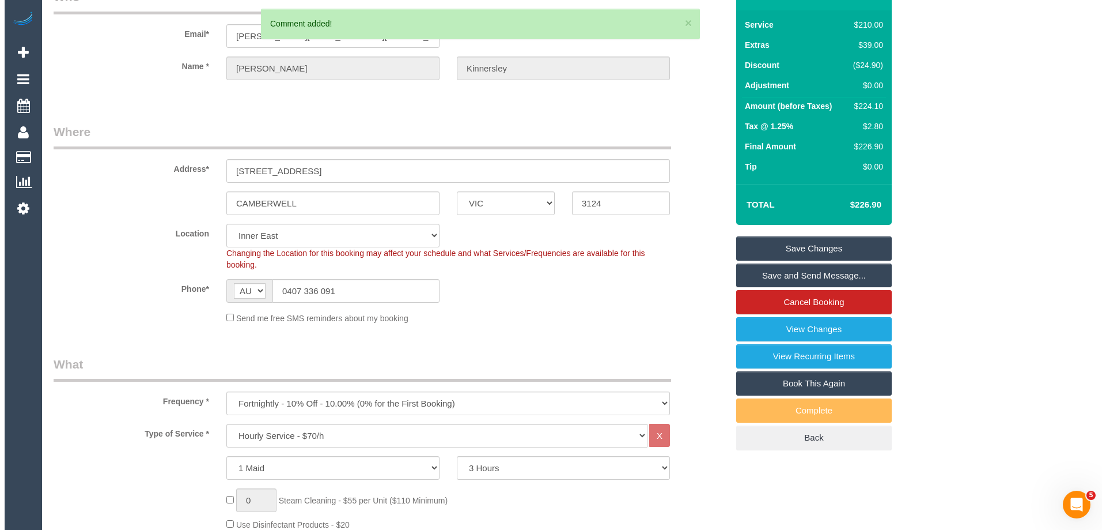
scroll to position [0, 0]
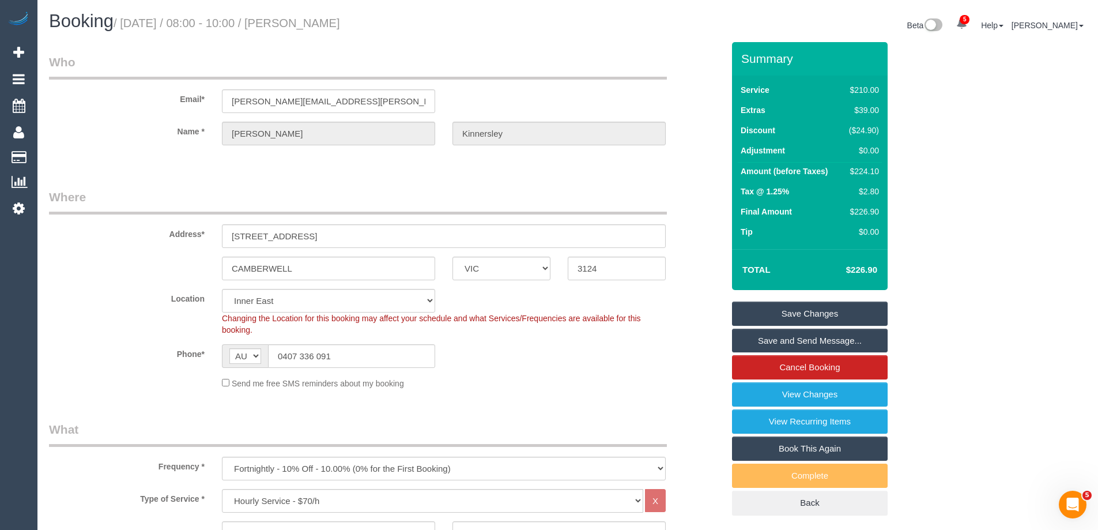
click at [772, 310] on link "Save Changes" at bounding box center [810, 313] width 156 height 24
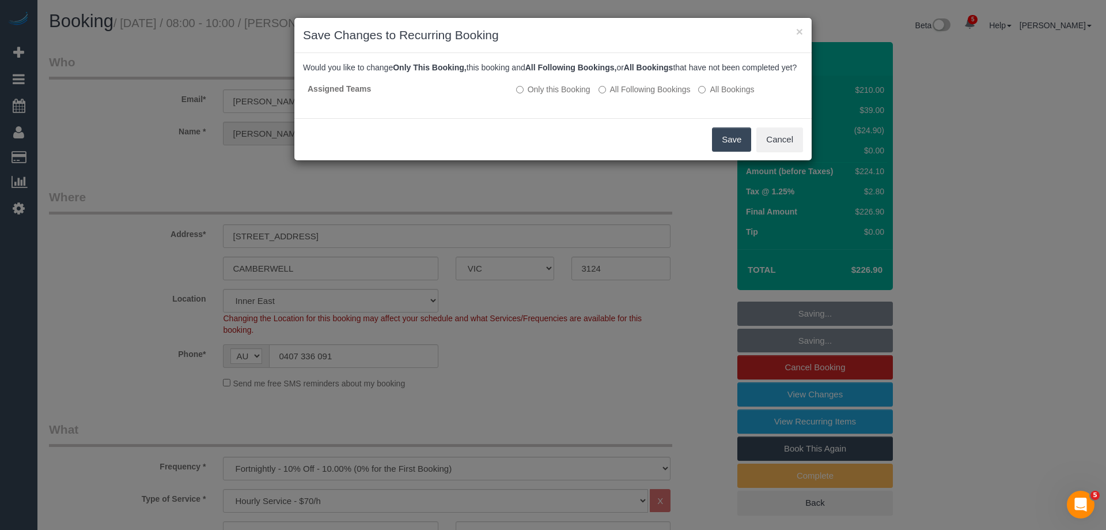
click at [724, 149] on button "Save" at bounding box center [731, 139] width 39 height 24
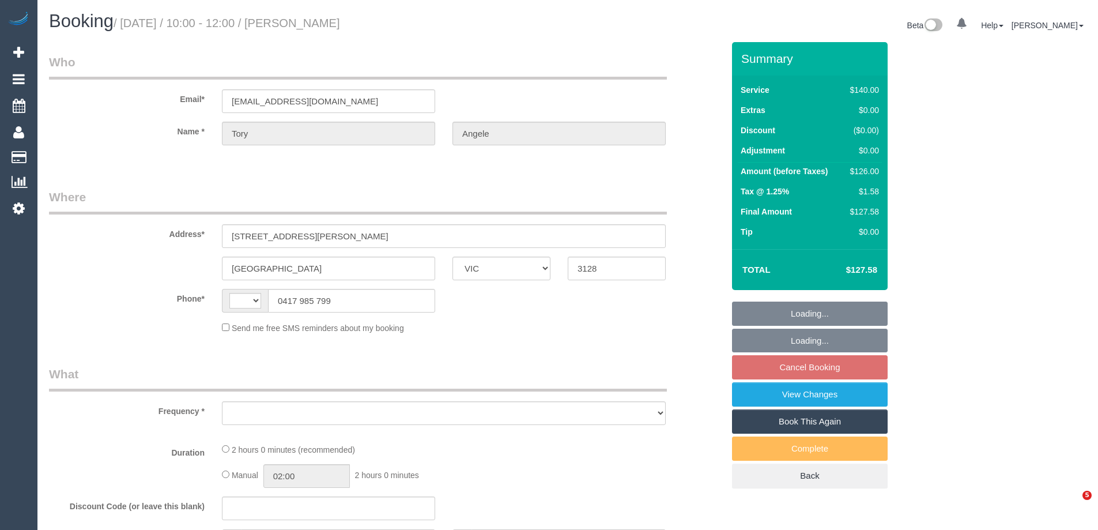
select select "VIC"
select select "string:AU"
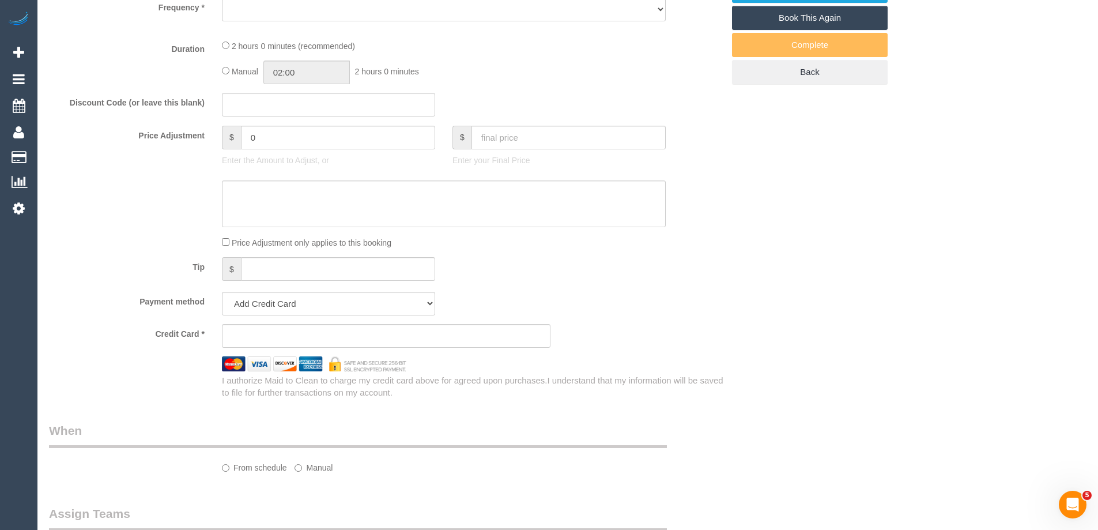
select select "string:stripe-pm_1LJXQl2GScqysDRVbZQJymId"
select select "number:28"
select select "number:14"
select select "number:19"
select select "number:22"
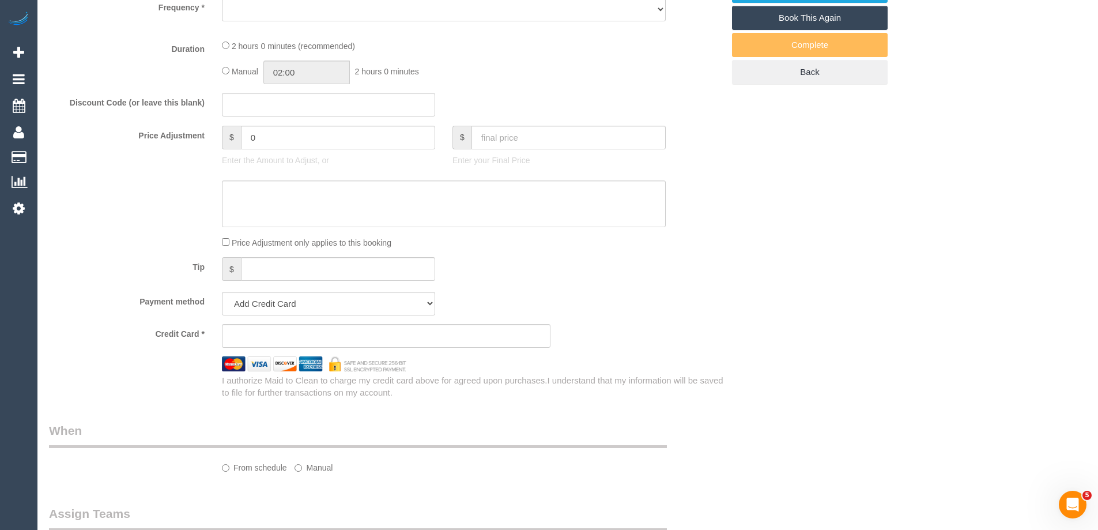
select select "number:33"
select select "number:12"
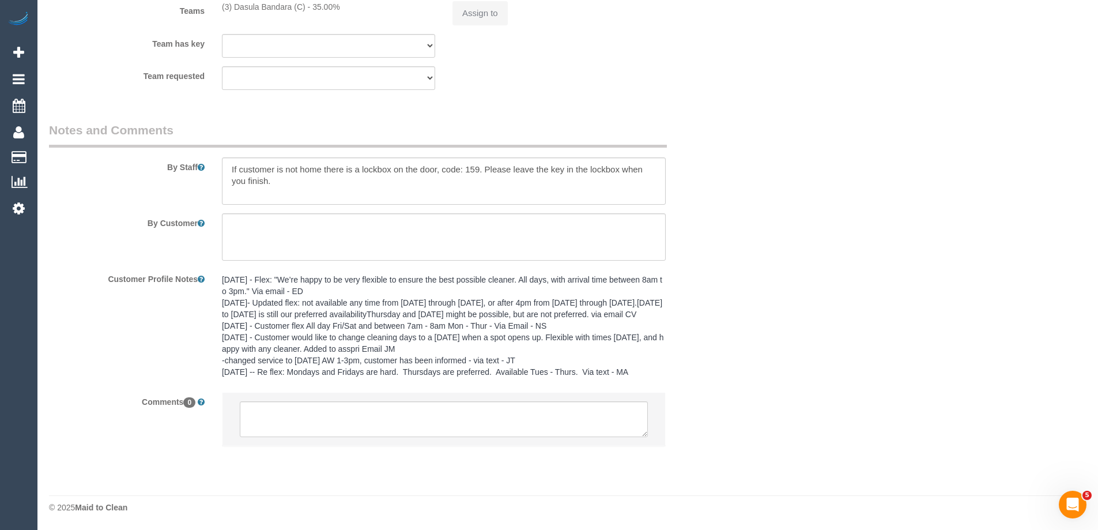
select select "object:890"
click at [388, 414] on textarea at bounding box center [444, 419] width 408 height 36
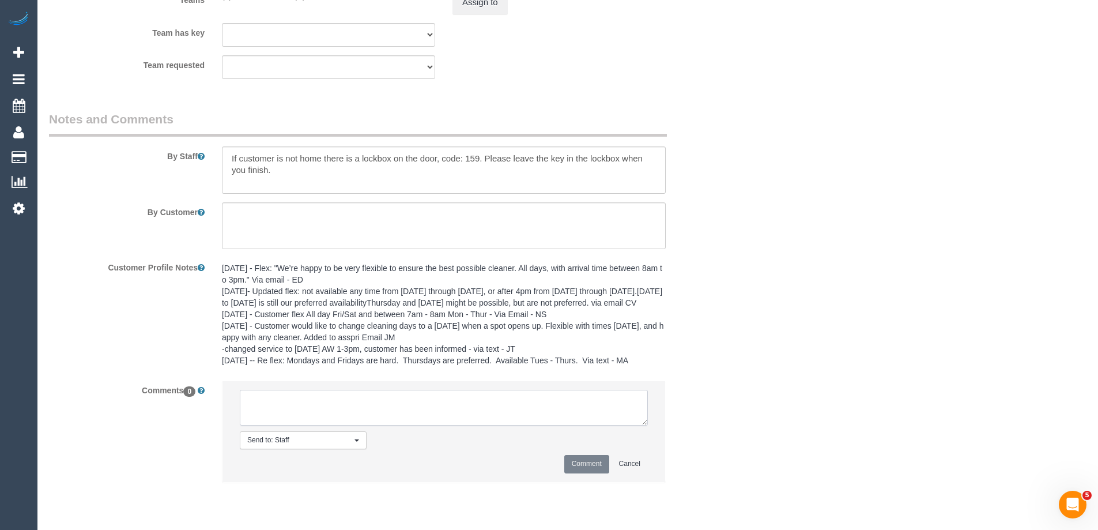
scroll to position [1825, 0]
paste textarea "Cleaner Name: (3) [PERSON_NAME] (C) Reason unassigned: unavailable on 17/9 due …"
type textarea "Cleaner Name: (3) [PERSON_NAME] (C) Reason unassigned: unavailable on 17/9 due …"
click at [585, 469] on button "Comment" at bounding box center [586, 463] width 45 height 18
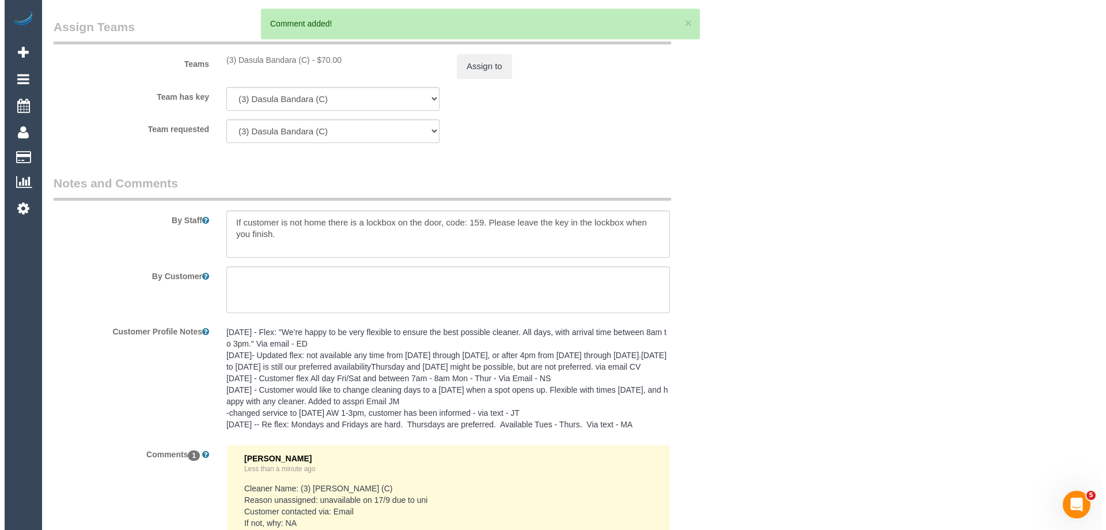
scroll to position [1422, 0]
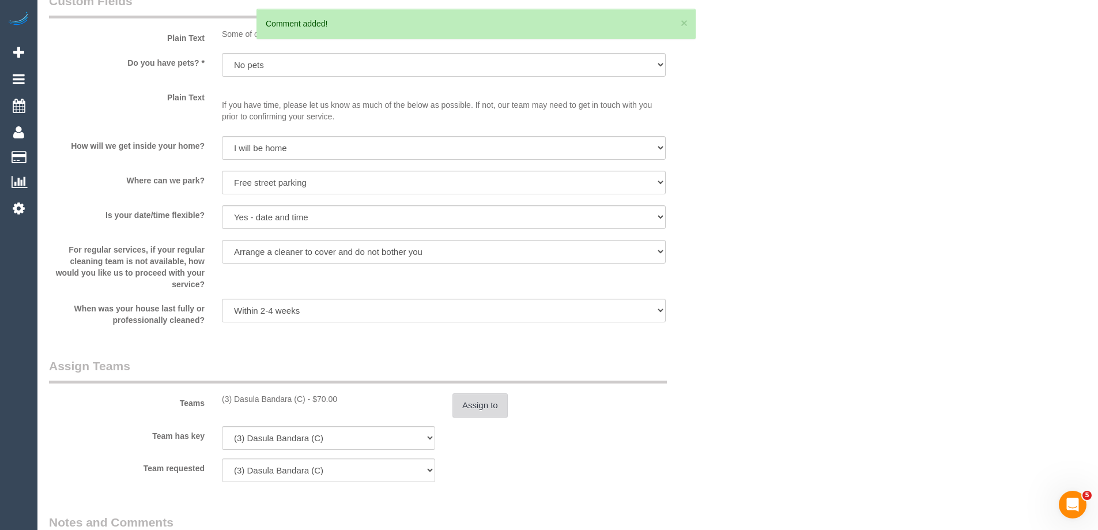
click at [474, 408] on button "Assign to" at bounding box center [479, 405] width 55 height 24
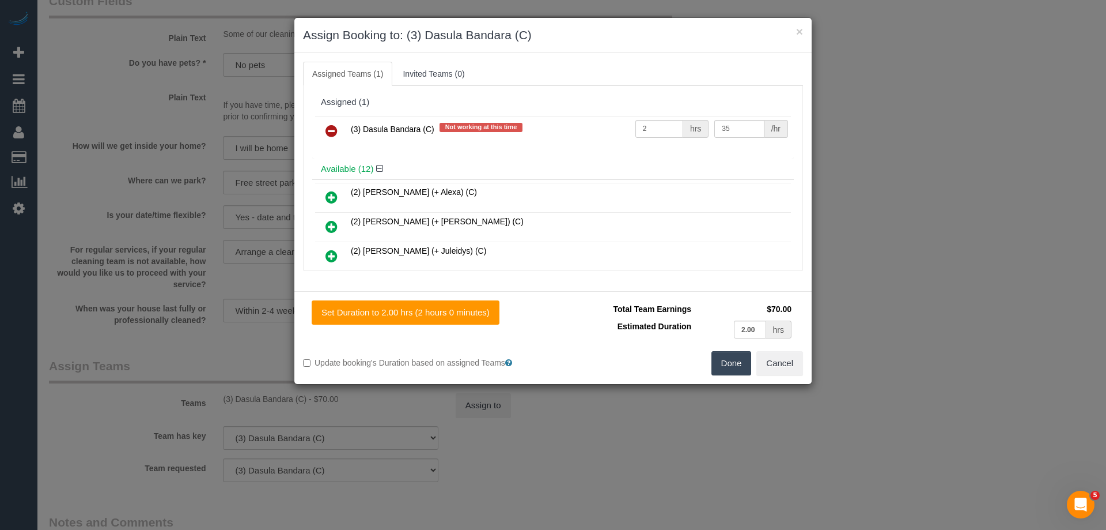
click at [332, 130] on icon at bounding box center [332, 131] width 12 height 14
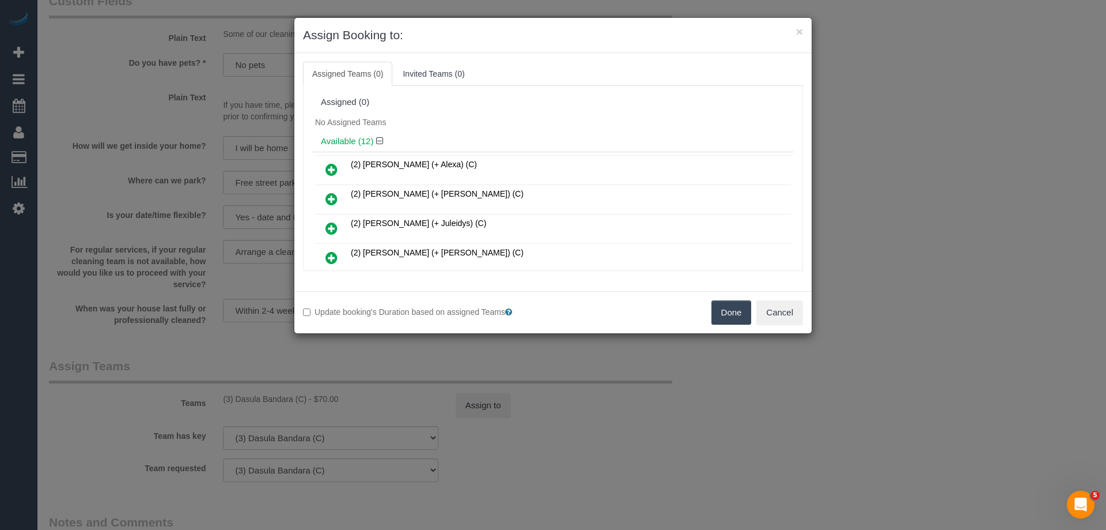
click at [721, 312] on button "Done" at bounding box center [732, 312] width 40 height 24
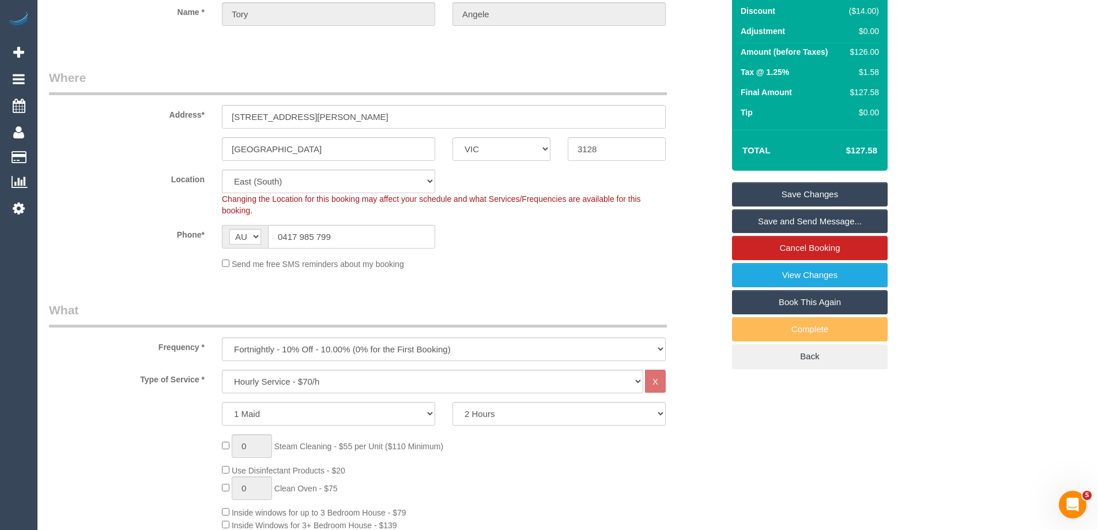
scroll to position [0, 0]
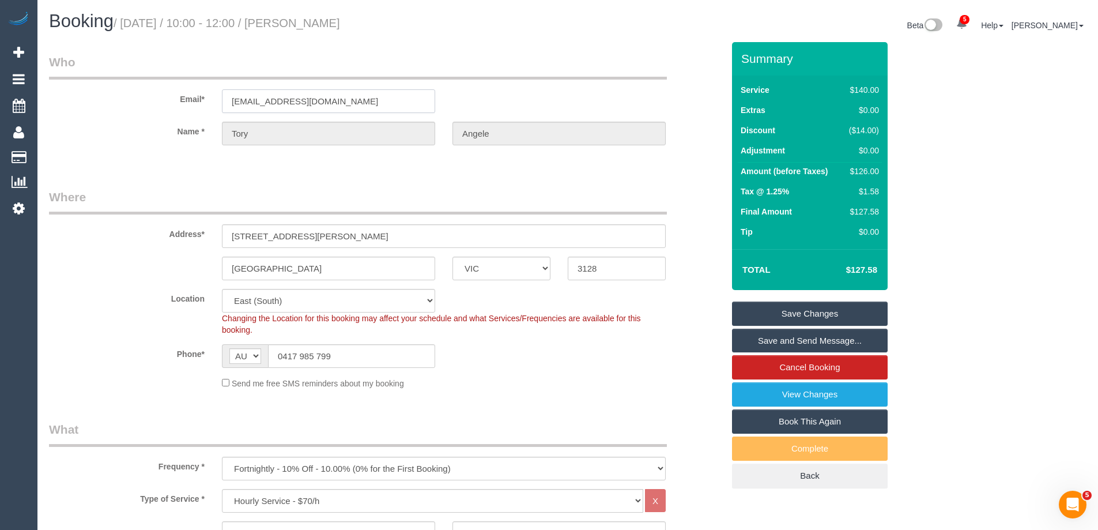
click at [307, 89] on input "toryangele@gmail.com" at bounding box center [328, 101] width 213 height 24
click at [840, 317] on link "Save Changes" at bounding box center [810, 313] width 156 height 24
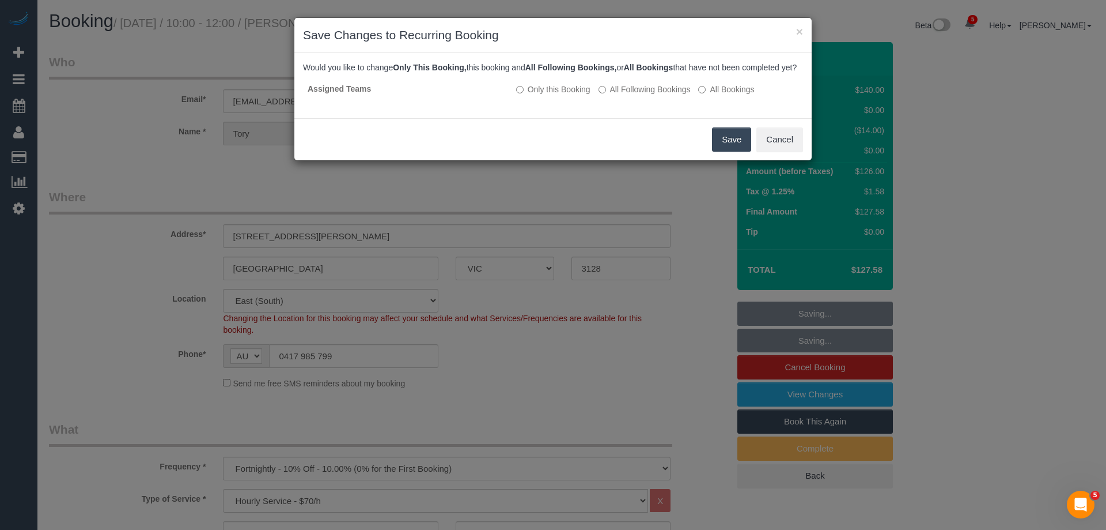
click at [721, 152] on button "Save" at bounding box center [731, 139] width 39 height 24
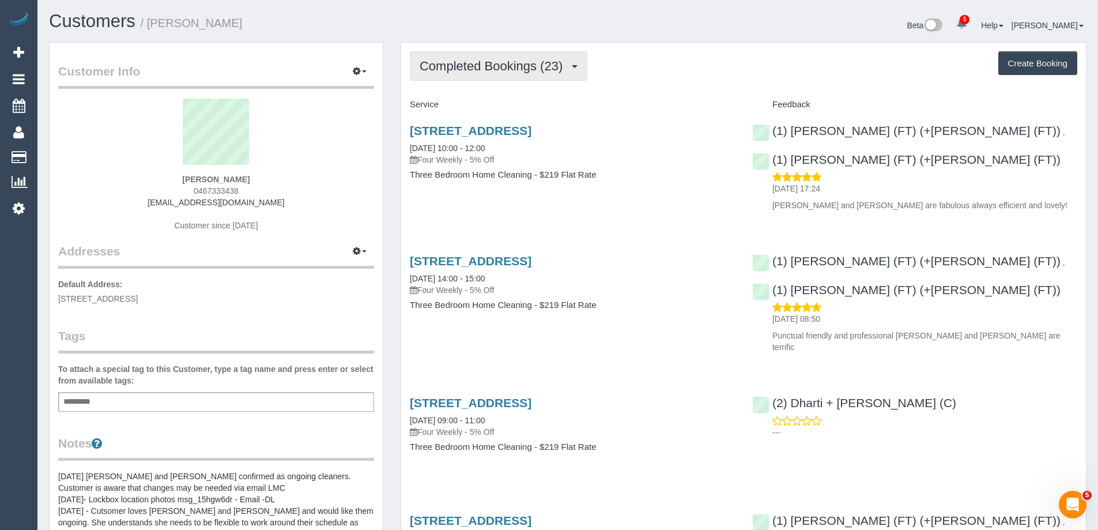
click at [500, 63] on span "Completed Bookings (23)" at bounding box center [493, 66] width 149 height 14
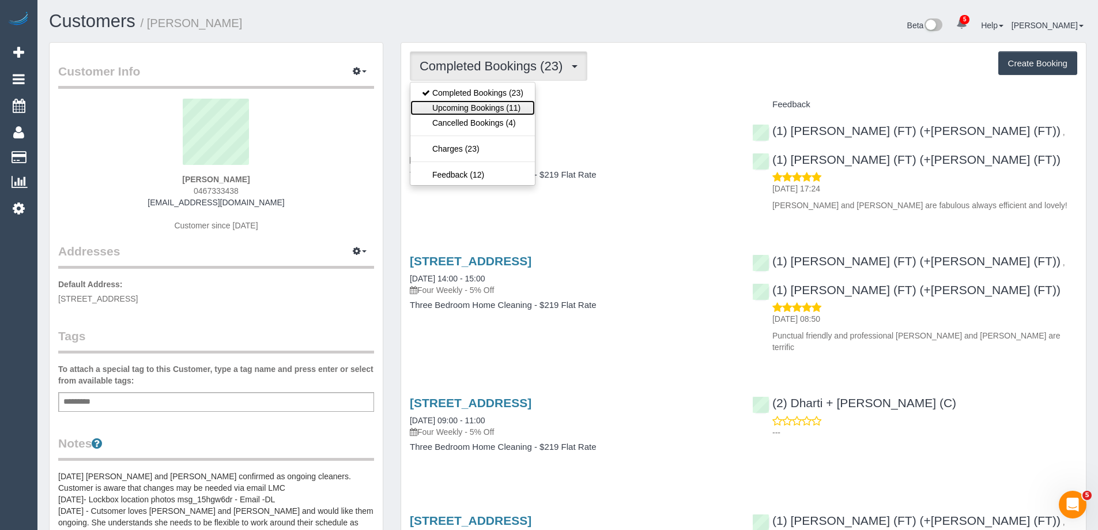
click at [483, 105] on link "Upcoming Bookings (11)" at bounding box center [472, 107] width 124 height 15
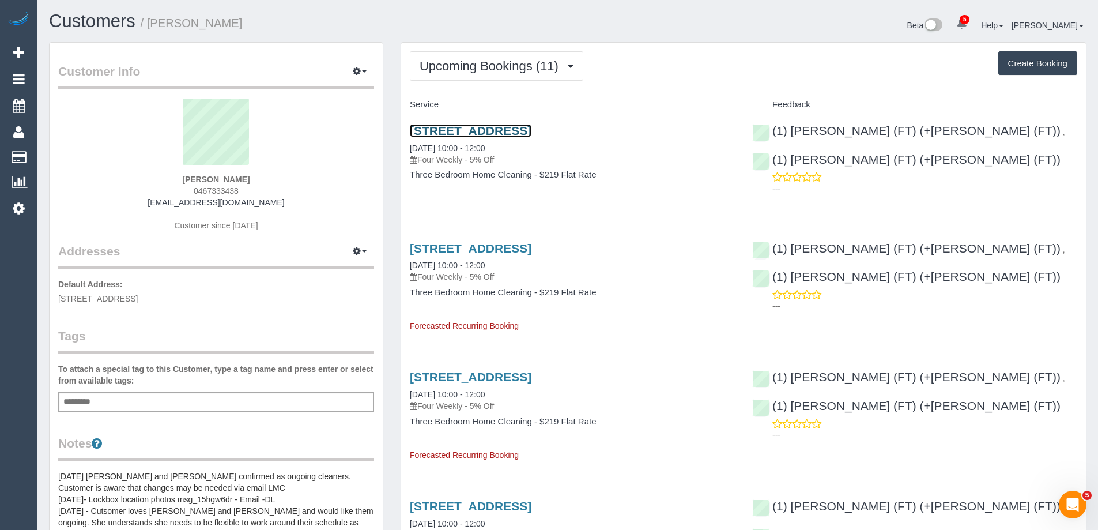
click at [531, 127] on link "[STREET_ADDRESS]" at bounding box center [471, 130] width 122 height 13
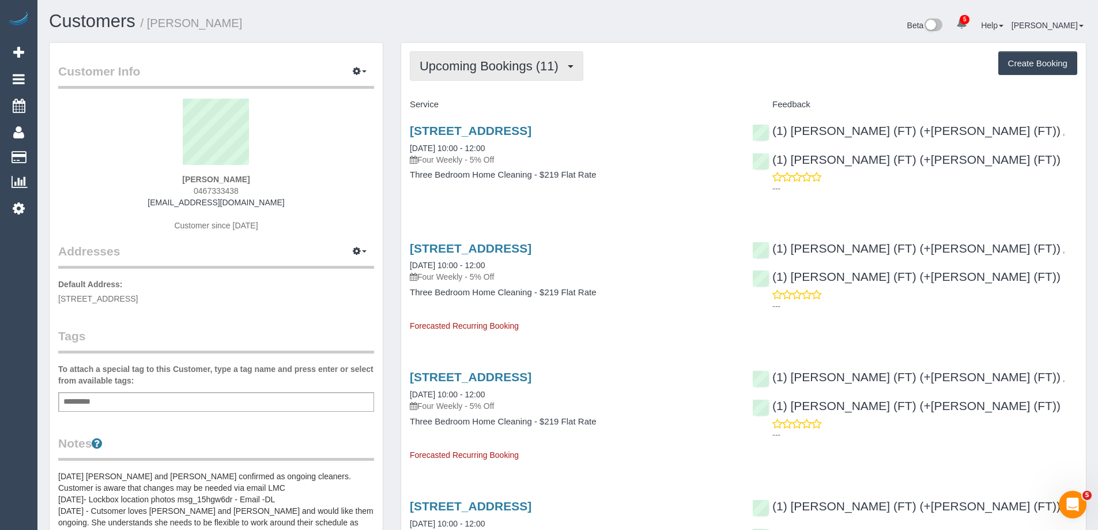
click at [525, 61] on span "Upcoming Bookings (11)" at bounding box center [491, 66] width 145 height 14
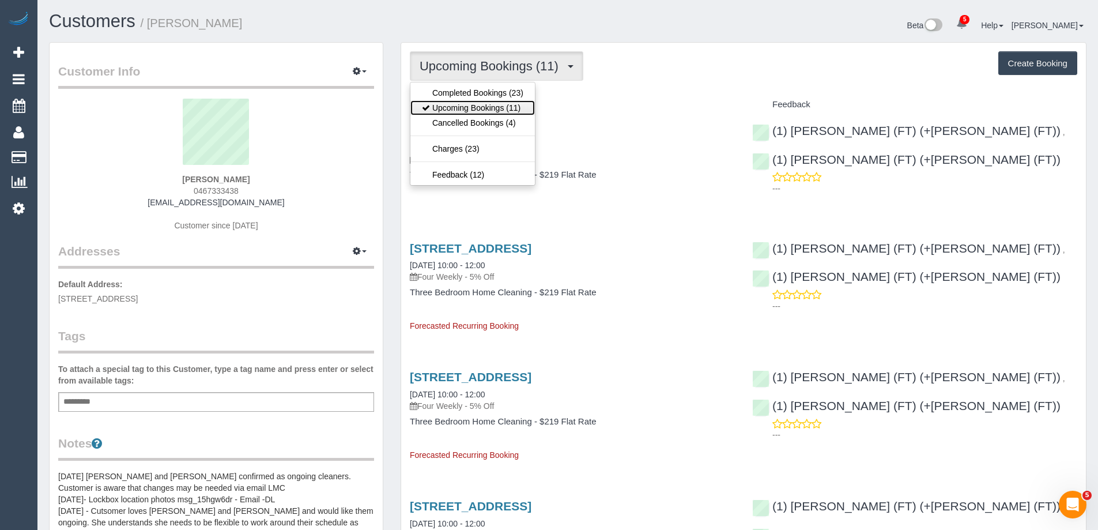
click at [495, 104] on link "Upcoming Bookings (11)" at bounding box center [472, 107] width 124 height 15
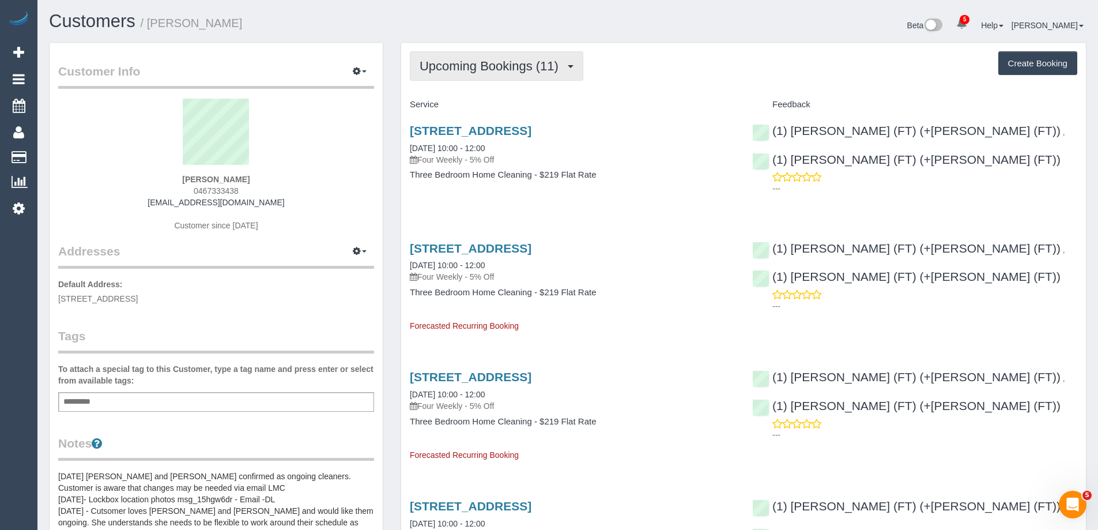
click at [506, 66] on span "Upcoming Bookings (11)" at bounding box center [491, 66] width 145 height 14
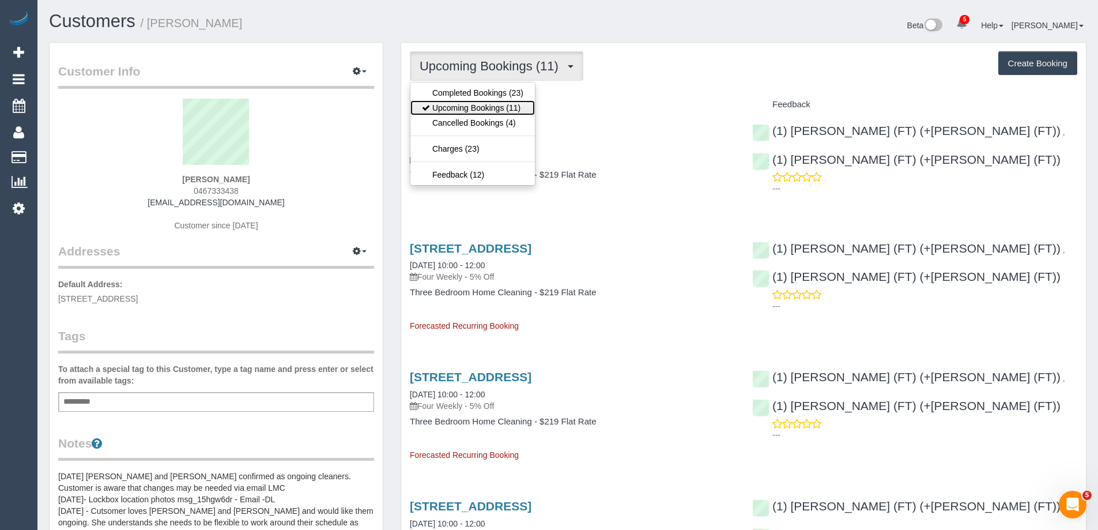
click at [491, 105] on link "Upcoming Bookings (11)" at bounding box center [472, 107] width 124 height 15
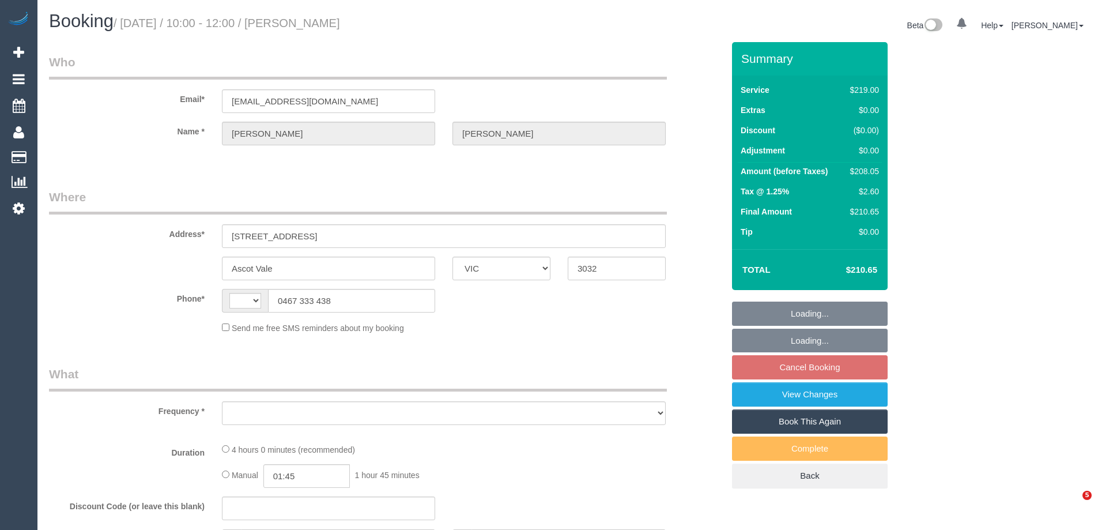
select select "VIC"
select select "string:AU"
select select "object:577"
select select "string:stripe-pm_1NrW2e2GScqysDRV67bfzxHs"
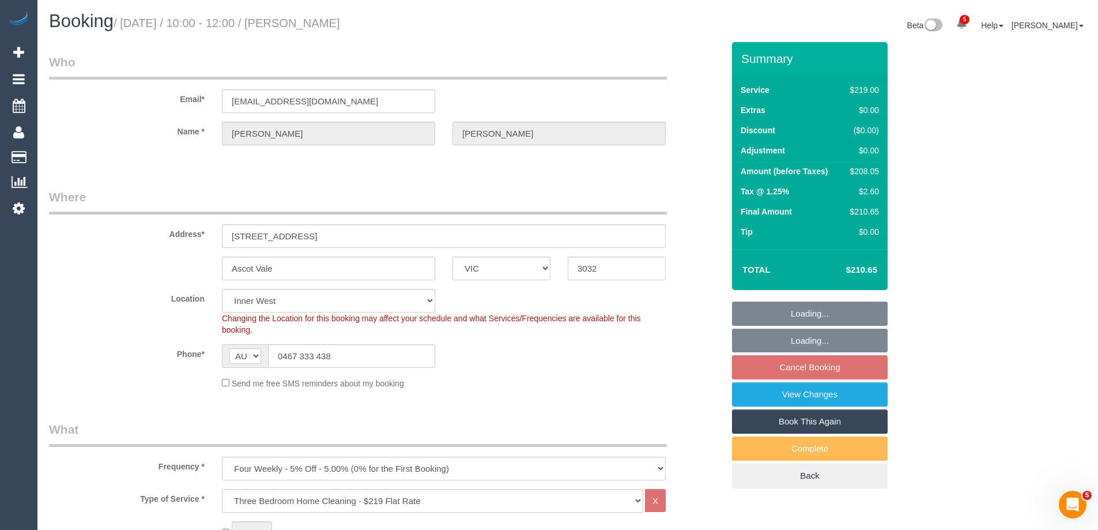
select select "spot3"
select select "number:28"
select select "number:16"
select select "number:19"
select select "number:23"
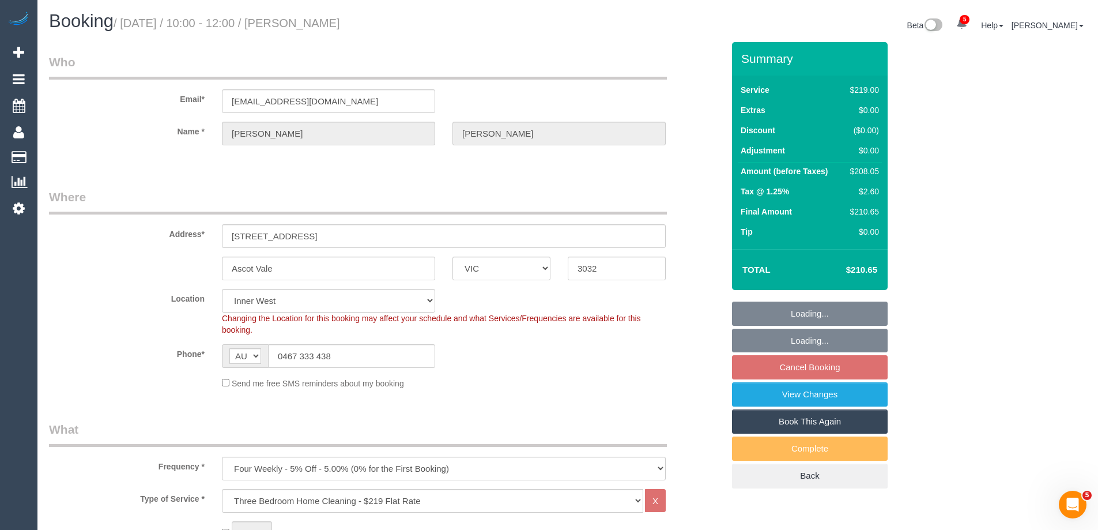
select select "number:34"
select select "number:12"
select select "object:1496"
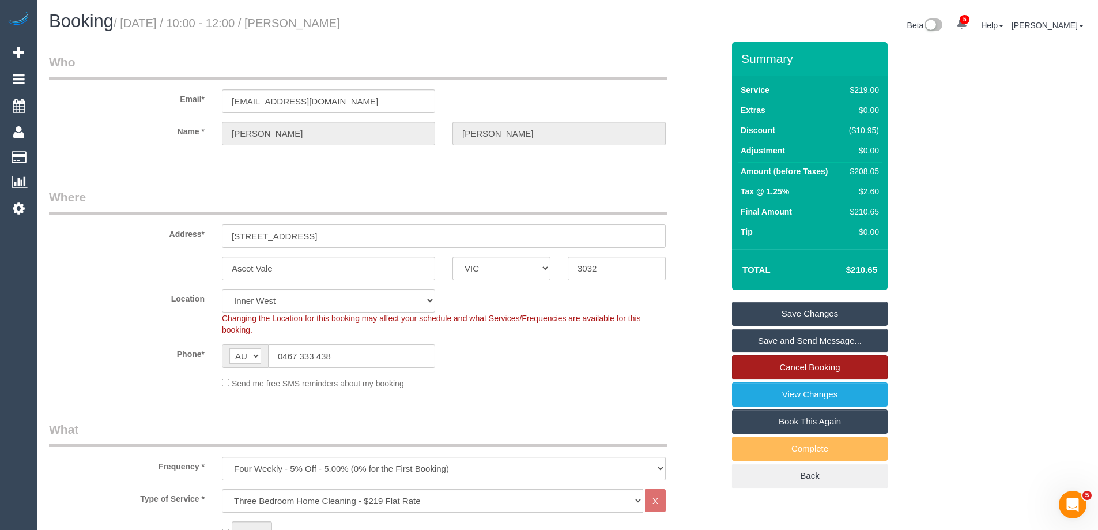
click at [828, 363] on link "Cancel Booking" at bounding box center [810, 367] width 156 height 24
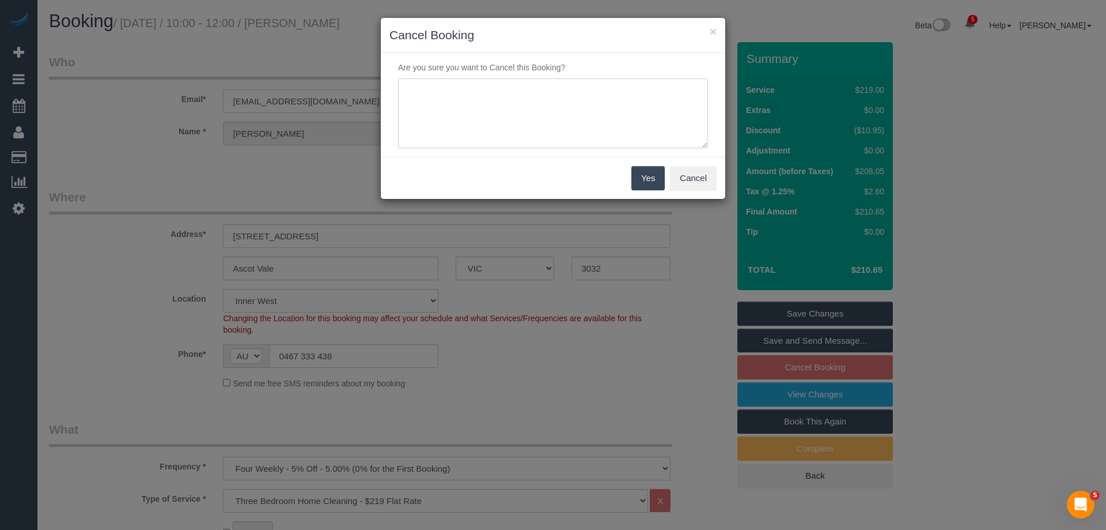
click at [567, 113] on textarea at bounding box center [553, 113] width 310 height 70
type textarea "Not required. Via email - ED"
click at [647, 179] on button "Yes" at bounding box center [648, 178] width 33 height 24
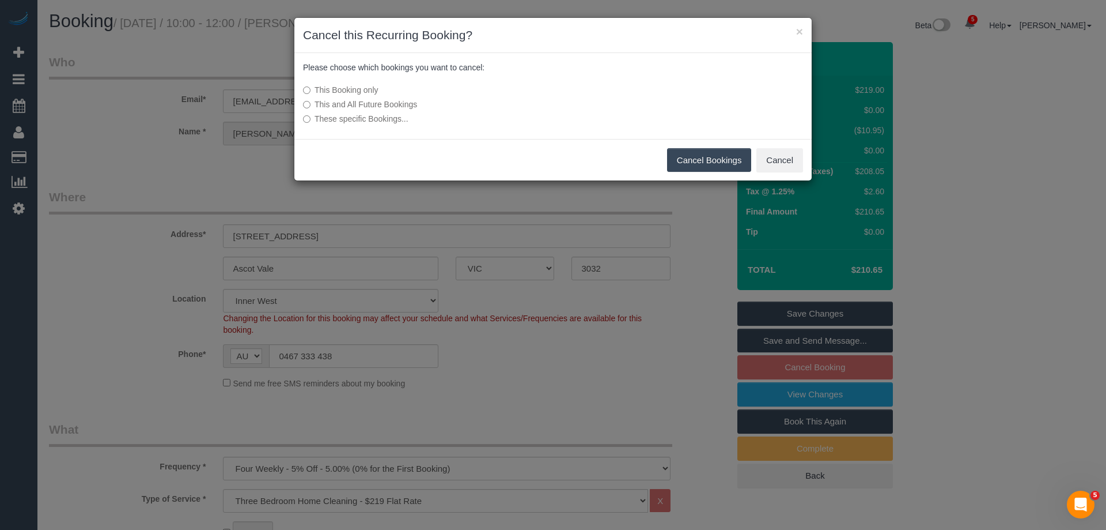
click at [718, 159] on button "Cancel Bookings" at bounding box center [709, 160] width 85 height 24
